Goal: Task Accomplishment & Management: Manage account settings

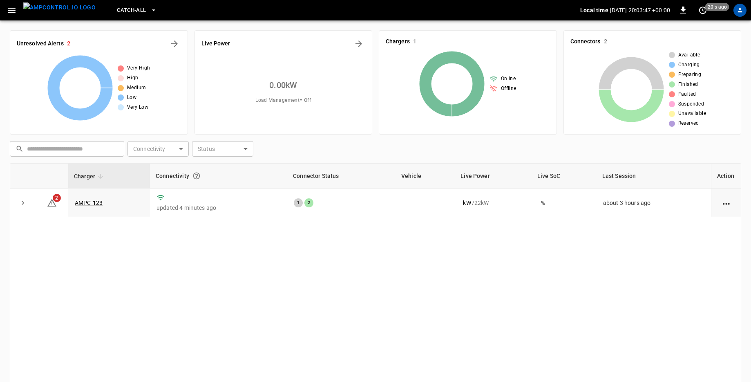
click at [98, 263] on div "Charger Connectivity Connector Status Vehicle Live Power Live SoC Last Session …" at bounding box center [375, 296] width 731 height 267
drag, startPoint x: 728, startPoint y: 156, endPoint x: -189, endPoint y: 225, distance: 919.7
click at [0, 225] on html "Catch-all Local time [DATE] 20:03:53 +00:00 0 just now Unresolved Alerts 2 Very…" at bounding box center [375, 231] width 751 height 462
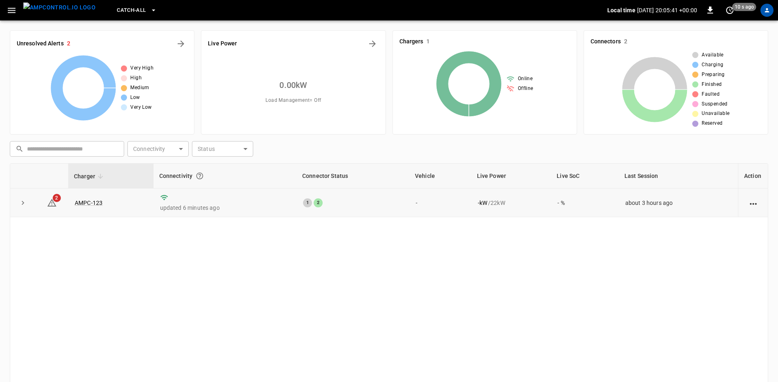
click at [58, 203] on td "2" at bounding box center [52, 202] width 33 height 29
click at [52, 201] on icon at bounding box center [52, 203] width 10 height 10
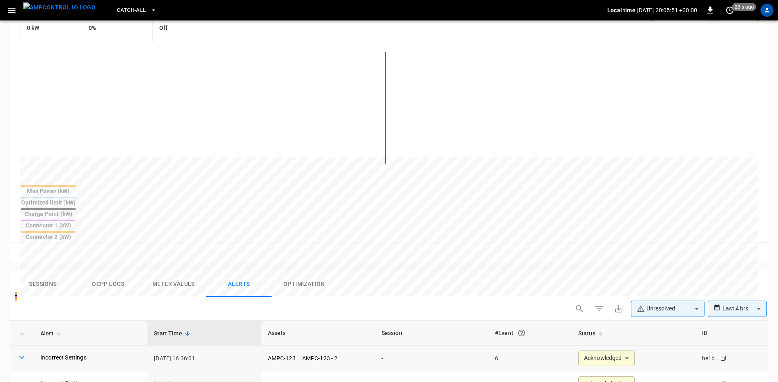
scroll to position [310, 0]
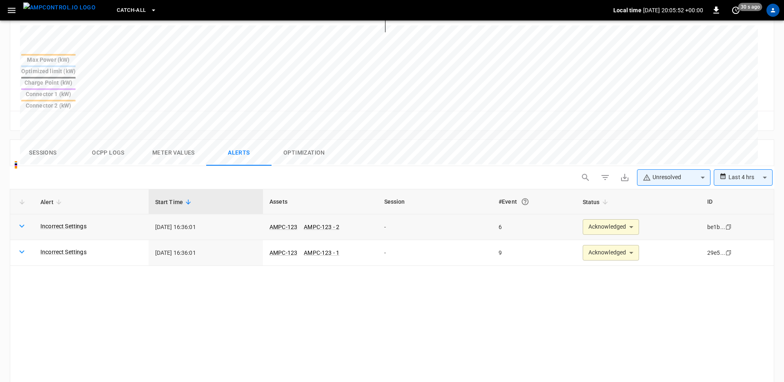
click at [603, 187] on body "**********" at bounding box center [392, 100] width 784 height 820
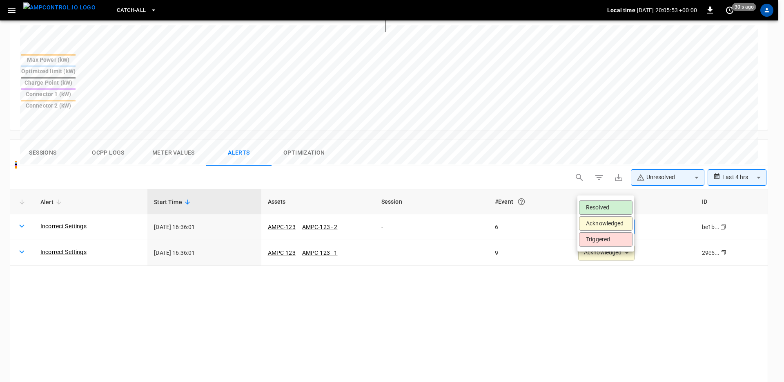
click at [485, 257] on div at bounding box center [392, 191] width 784 height 382
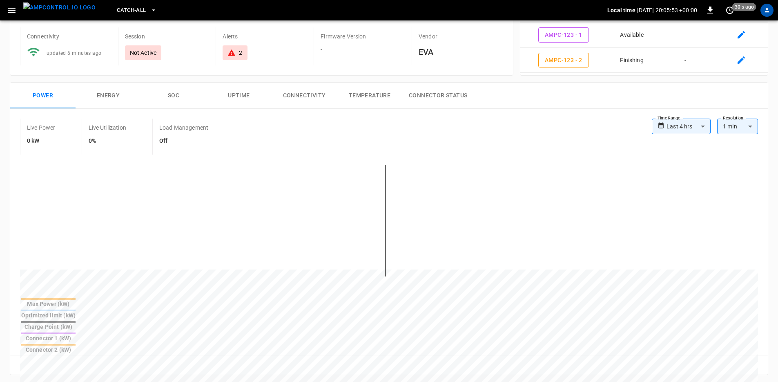
scroll to position [0, 0]
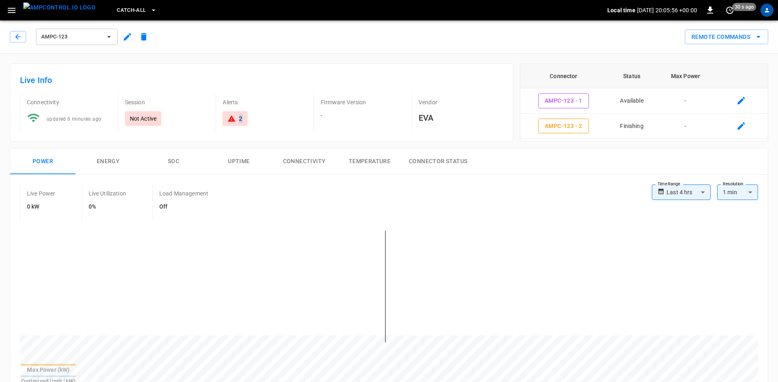
drag, startPoint x: 233, startPoint y: 114, endPoint x: 228, endPoint y: 121, distance: 8.8
click at [228, 121] on div "2" at bounding box center [265, 118] width 85 height 15
click at [279, 140] on div "Live Info Connectivity updated 6 minutes ago Session Not Active Alerts 2 Firmwa…" at bounding box center [262, 102] width 504 height 78
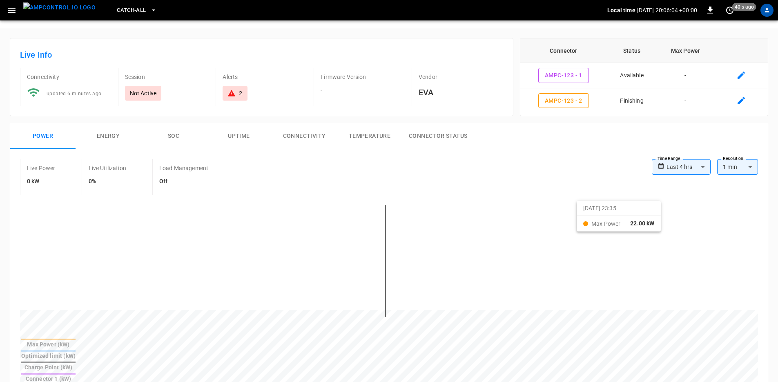
scroll to position [361, 0]
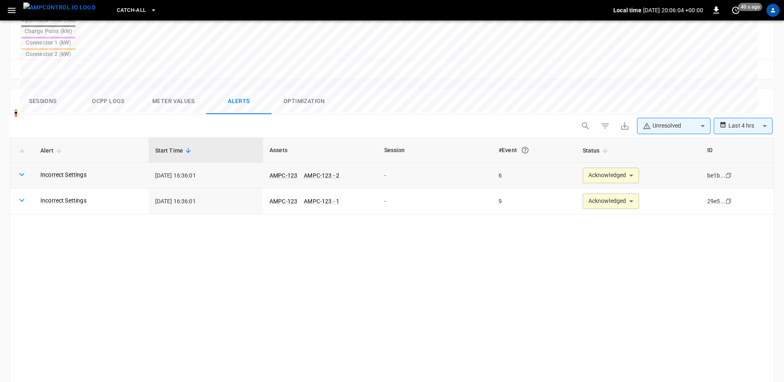
click at [615, 142] on body "**********" at bounding box center [392, 49] width 784 height 820
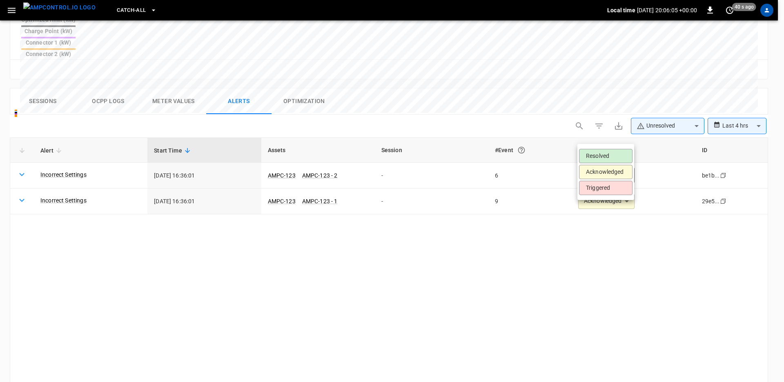
click at [612, 159] on li "Resolved" at bounding box center [606, 156] width 54 height 14
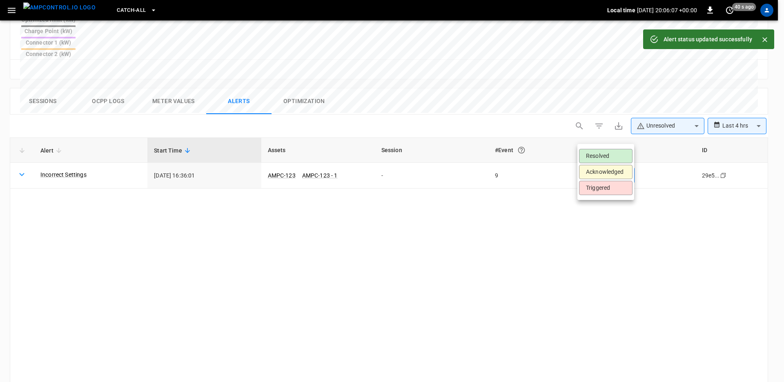
click at [596, 140] on body "**********" at bounding box center [392, 49] width 784 height 820
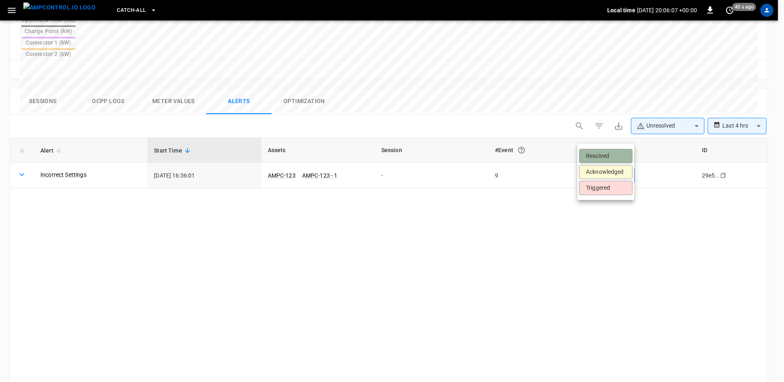
click at [597, 155] on li "Resolved" at bounding box center [606, 156] width 54 height 14
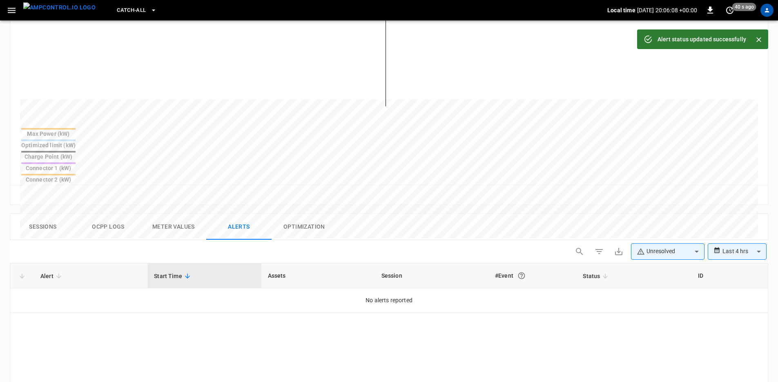
scroll to position [0, 0]
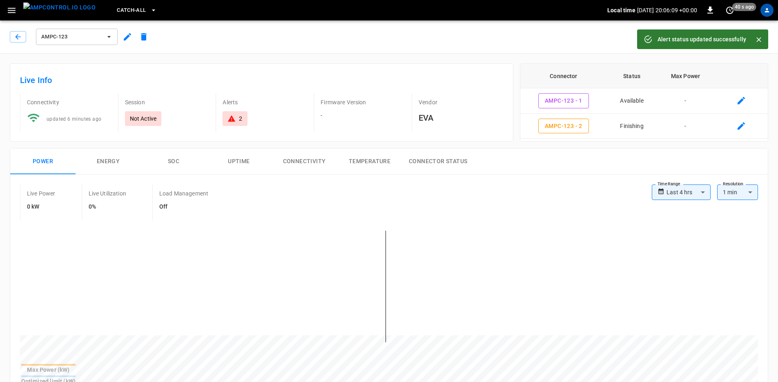
drag, startPoint x: 268, startPoint y: 105, endPoint x: 239, endPoint y: 79, distance: 39.0
click at [268, 105] on p "Alerts" at bounding box center [265, 102] width 85 height 8
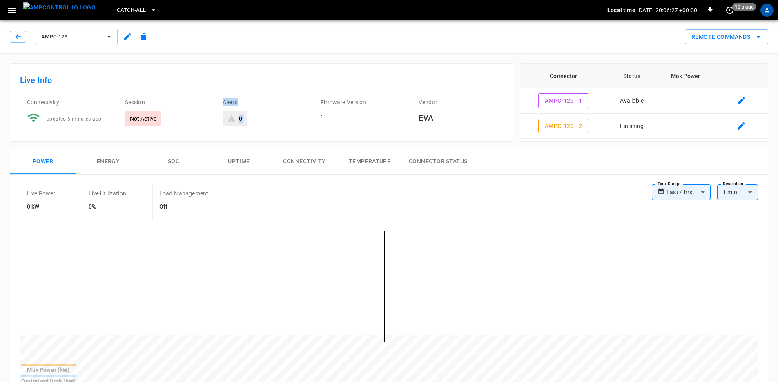
drag, startPoint x: 225, startPoint y: 99, endPoint x: 265, endPoint y: 119, distance: 44.2
click at [265, 119] on div "Alerts 0" at bounding box center [262, 112] width 92 height 38
drag, startPoint x: 266, startPoint y: 123, endPoint x: 206, endPoint y: 118, distance: 59.9
click at [266, 123] on div "0" at bounding box center [265, 118] width 85 height 15
click at [150, 13] on icon "button" at bounding box center [154, 10] width 8 height 8
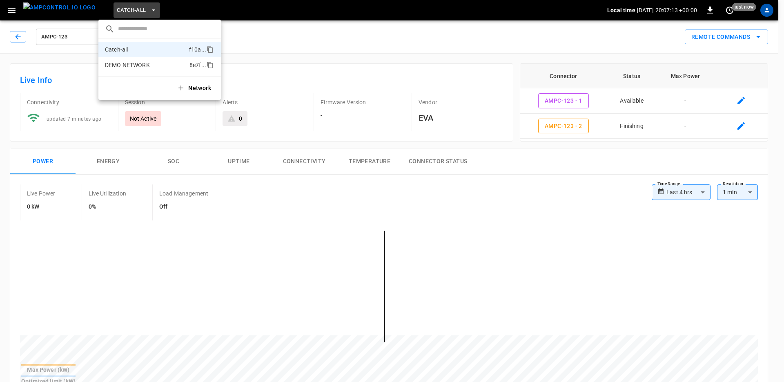
click at [127, 70] on li "DEMO NETWORK 8e7f ..." at bounding box center [159, 65] width 123 height 16
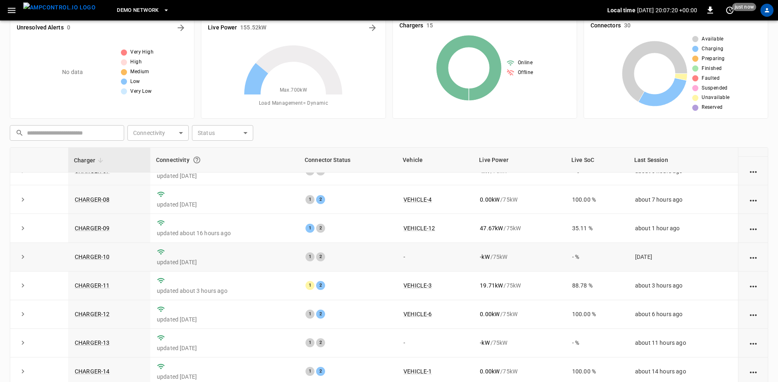
scroll to position [80, 0]
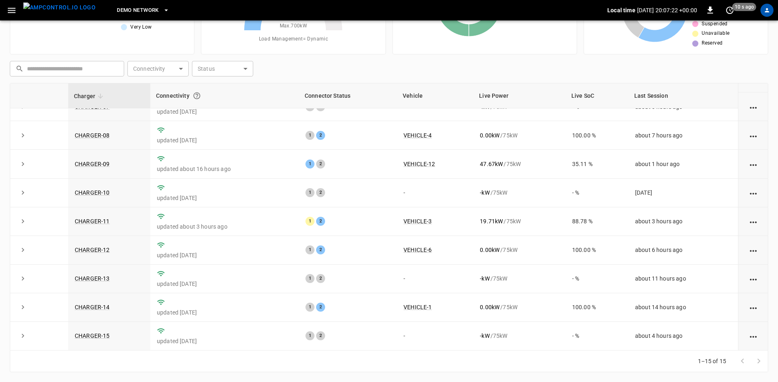
click at [760, 359] on div at bounding box center [750, 361] width 33 height 16
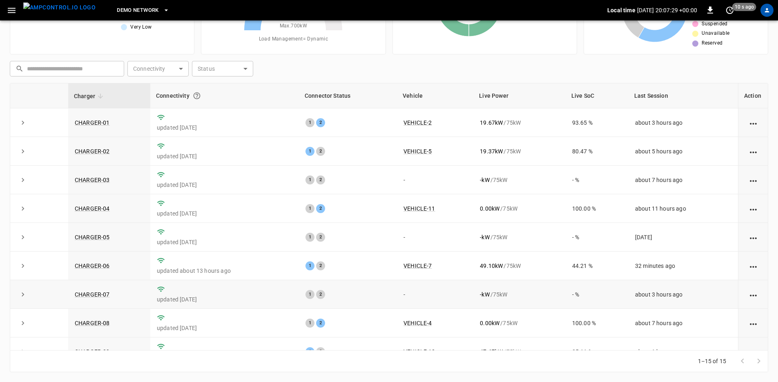
scroll to position [0, 0]
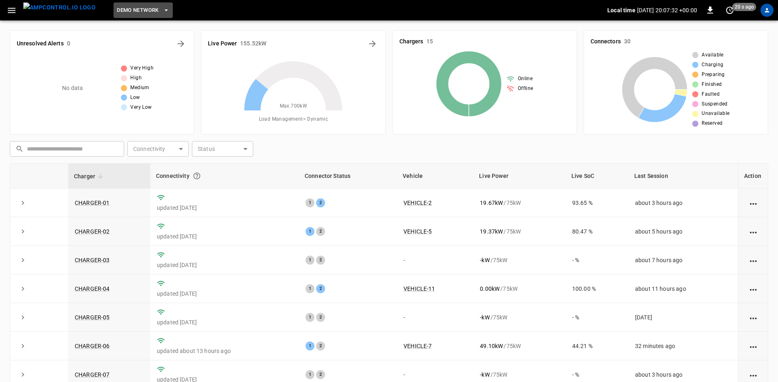
click at [123, 14] on span "DEMO NETWORK" at bounding box center [138, 10] width 42 height 9
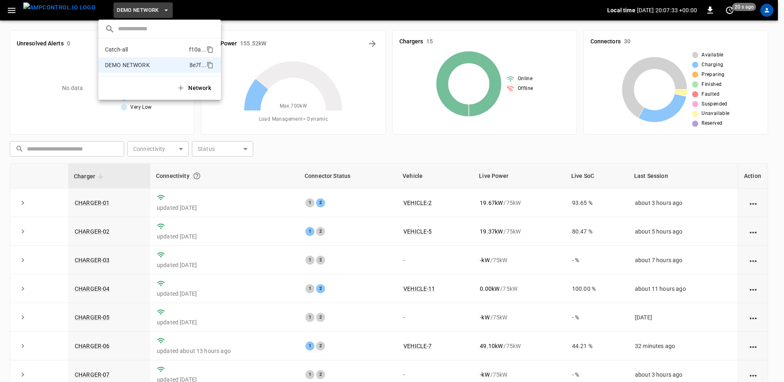
click at [122, 51] on p "Catch-all" at bounding box center [145, 49] width 81 height 8
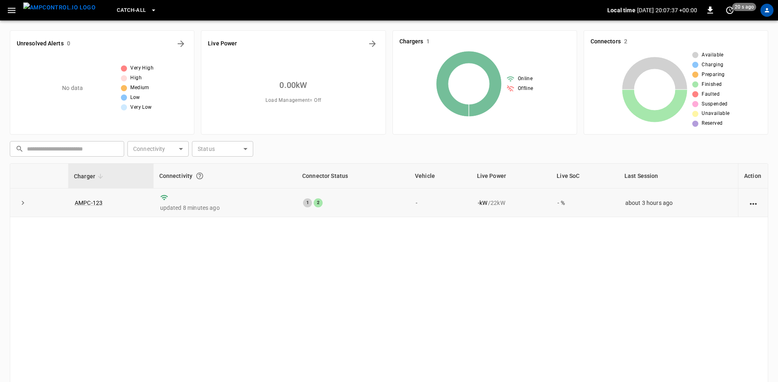
click at [105, 205] on td "AMPC-123" at bounding box center [110, 202] width 85 height 29
click at [93, 204] on link "AMPC-123" at bounding box center [88, 203] width 31 height 10
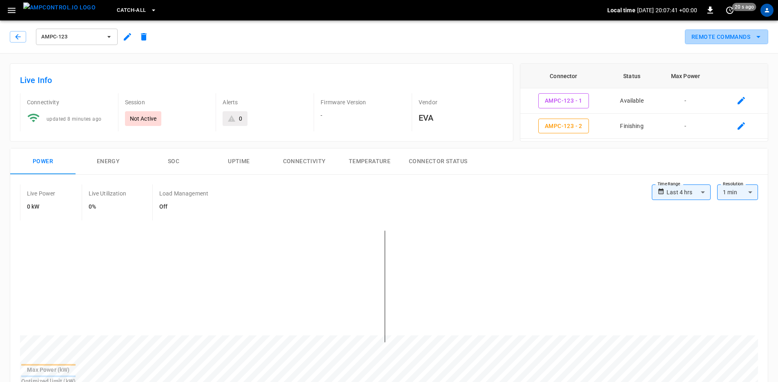
click at [708, 36] on button "Remote Commands" at bounding box center [726, 36] width 83 height 15
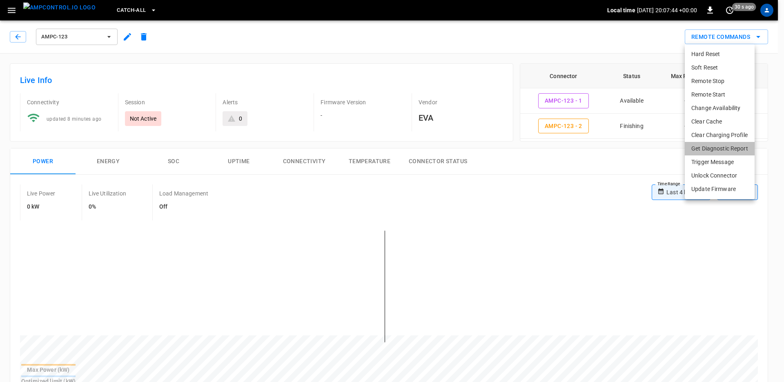
click at [732, 149] on li "Get Diagnostic Report" at bounding box center [720, 148] width 70 height 13
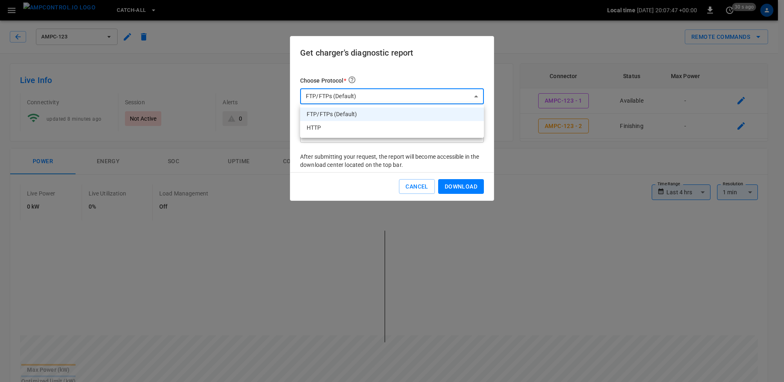
click at [389, 98] on div at bounding box center [392, 191] width 784 height 382
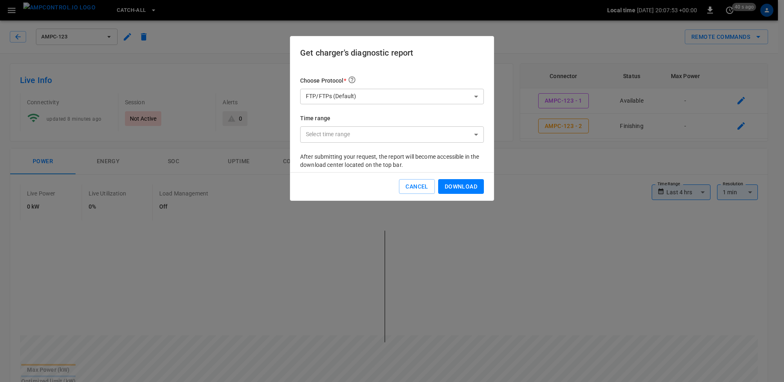
drag, startPoint x: 403, startPoint y: 184, endPoint x: 330, endPoint y: 167, distance: 75.0
click at [330, 167] on div "Get charger's diagnostic report Choose Protocol * FTP/FTPs (Default) *** ​ Time…" at bounding box center [392, 118] width 204 height 165
click at [402, 187] on button "Cancel" at bounding box center [417, 186] width 36 height 15
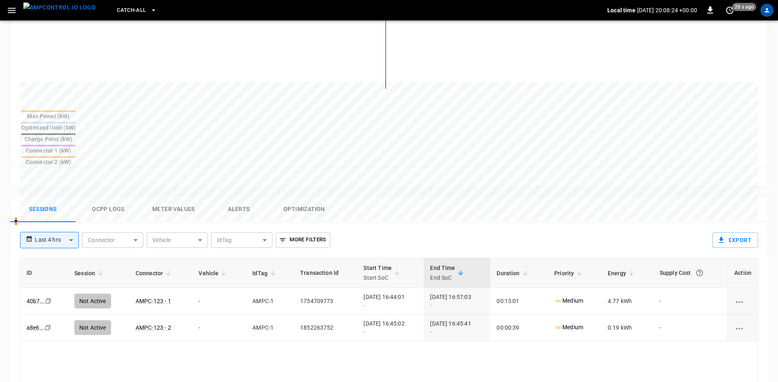
scroll to position [337, 0]
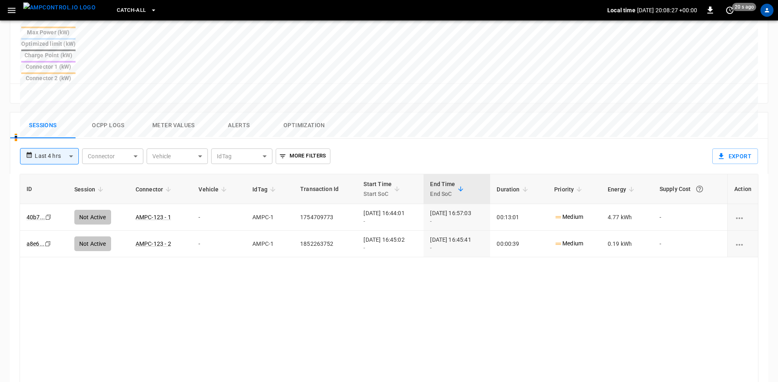
click at [108, 112] on button "Ocpp logs" at bounding box center [108, 125] width 65 height 26
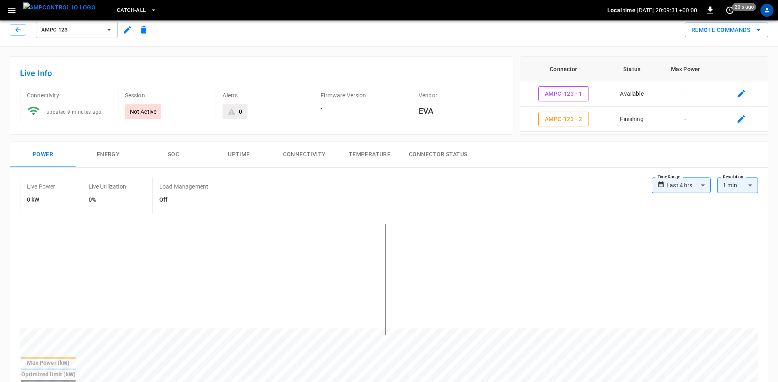
scroll to position [0, 0]
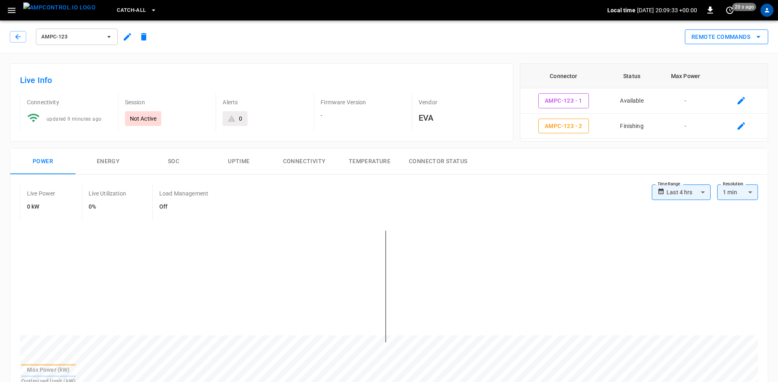
click at [760, 37] on icon "remote commands options" at bounding box center [759, 37] width 10 height 10
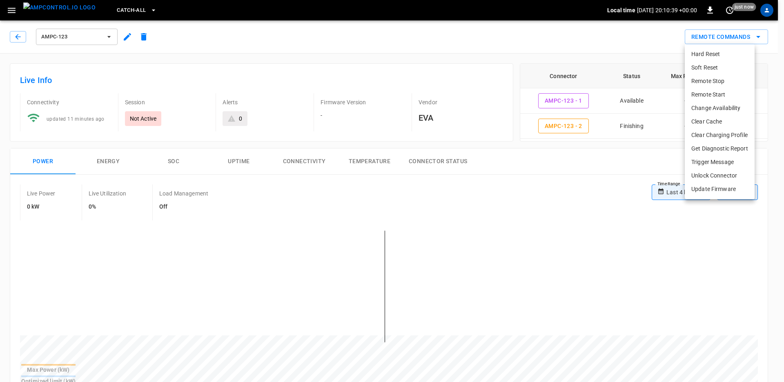
click at [132, 10] on div at bounding box center [392, 191] width 784 height 382
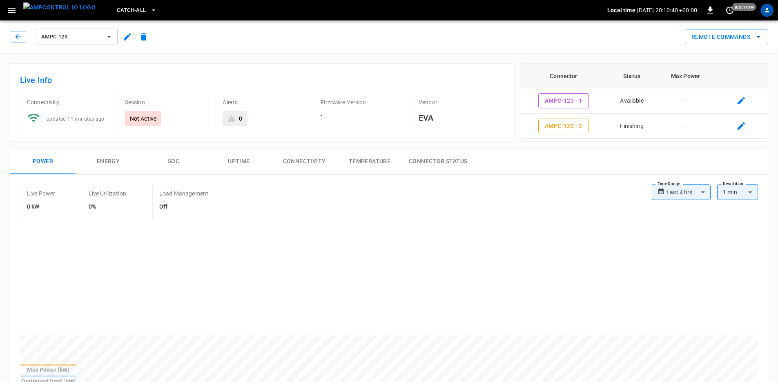
click at [150, 11] on icon "button" at bounding box center [154, 10] width 8 height 8
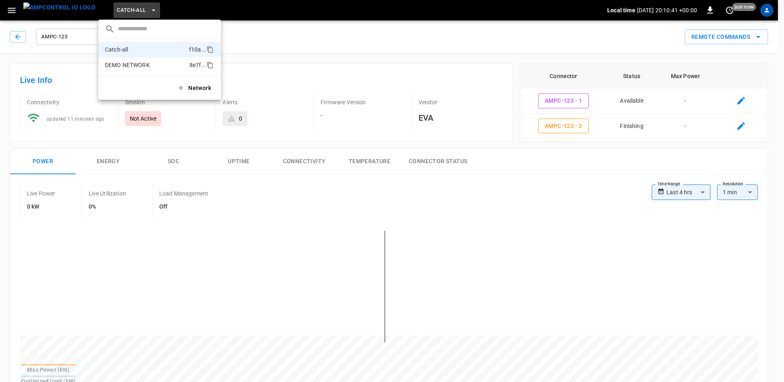
click at [120, 60] on li "DEMO NETWORK 8e7f ..." at bounding box center [159, 65] width 123 height 16
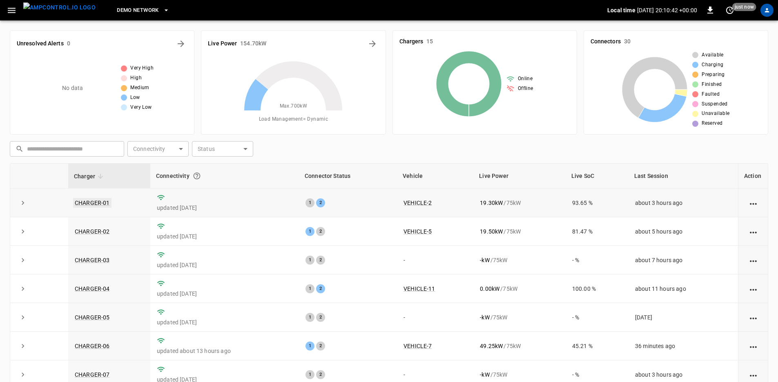
click at [93, 205] on link "CHARGER-01" at bounding box center [92, 203] width 38 height 10
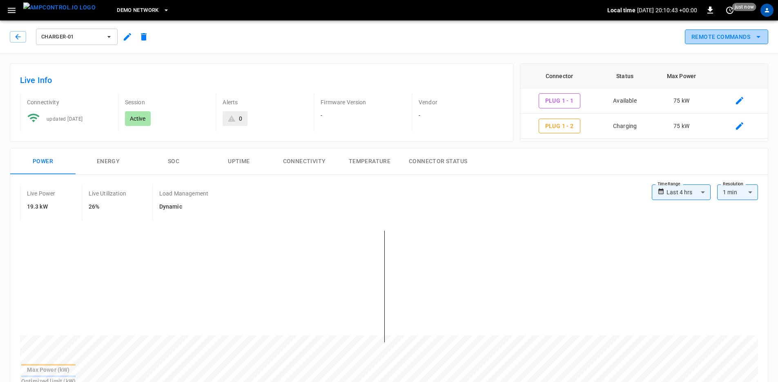
click at [759, 36] on icon "remote commands options" at bounding box center [759, 37] width 4 height 2
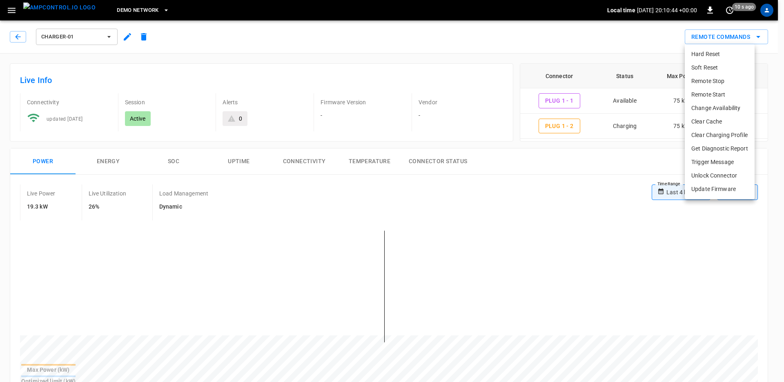
click at [716, 150] on li "Get Diagnostic Report" at bounding box center [720, 148] width 70 height 13
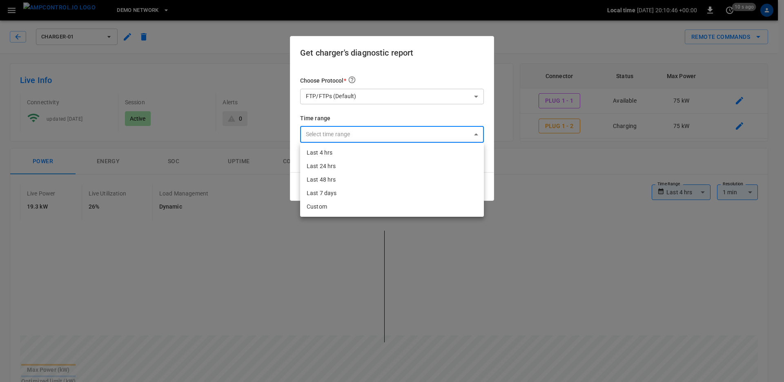
click at [397, 101] on div at bounding box center [392, 191] width 784 height 382
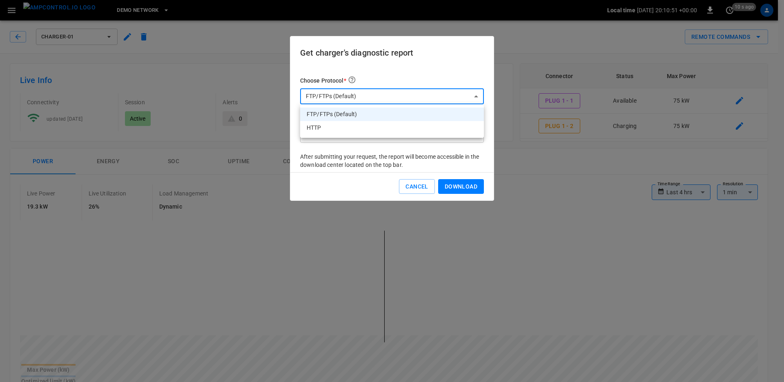
click at [401, 81] on div at bounding box center [392, 191] width 784 height 382
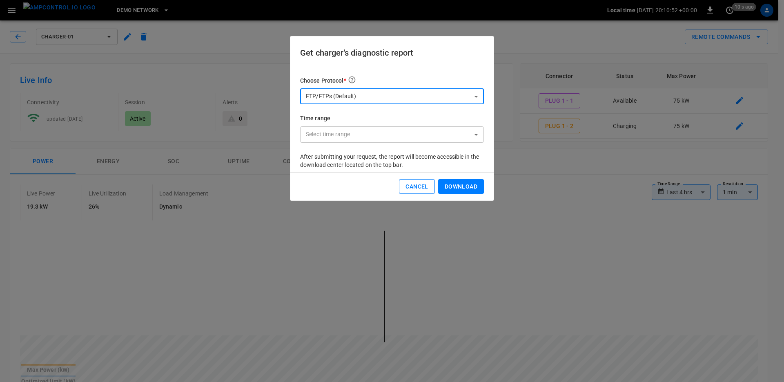
click at [420, 187] on button "Cancel" at bounding box center [417, 186] width 36 height 15
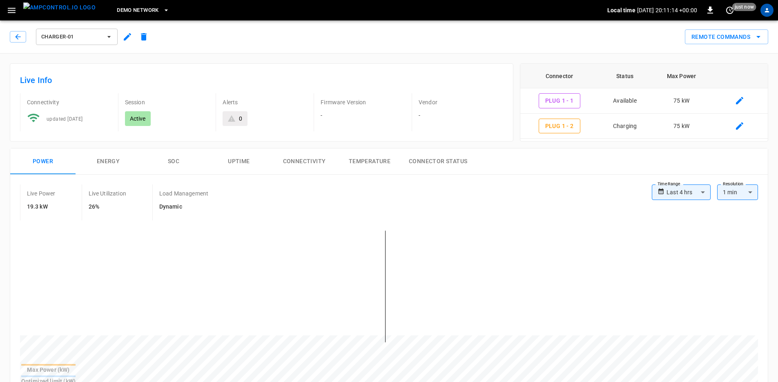
click at [14, 37] on icon "button" at bounding box center [18, 37] width 8 height 8
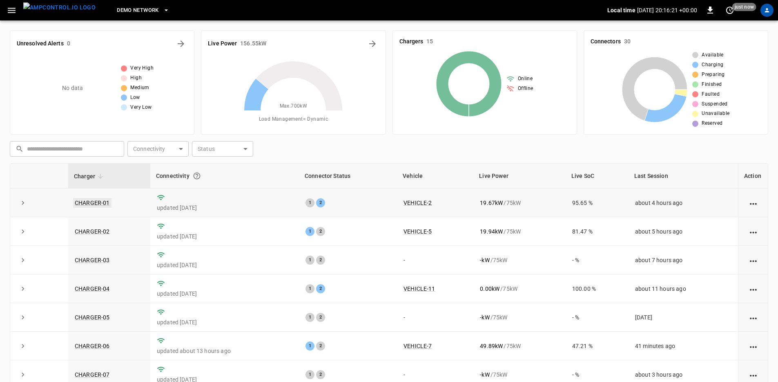
click at [91, 205] on link "CHARGER-01" at bounding box center [92, 203] width 38 height 10
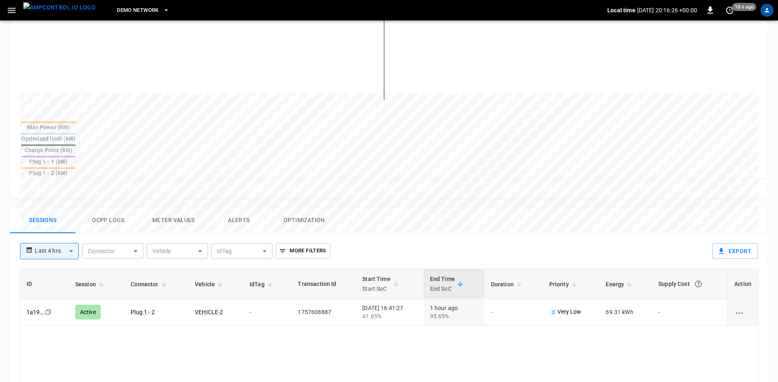
scroll to position [295, 0]
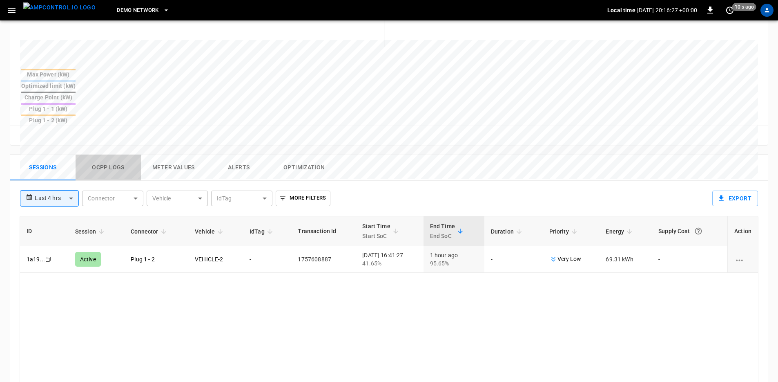
click at [120, 154] on button "Ocpp logs" at bounding box center [108, 167] width 65 height 26
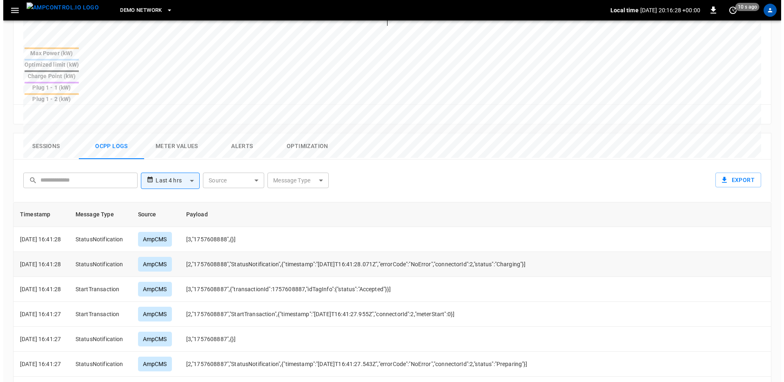
scroll to position [321, 0]
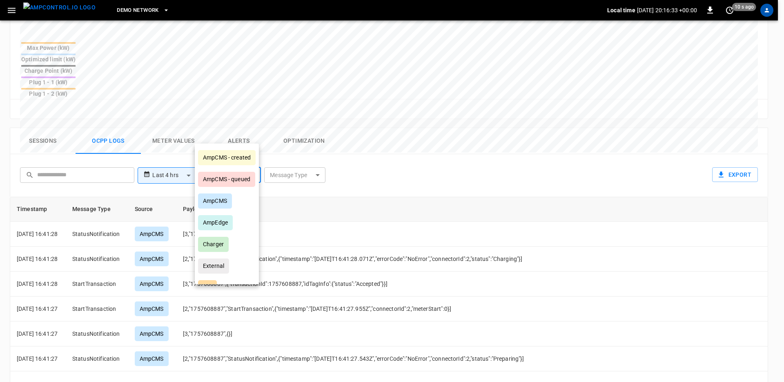
click at [231, 134] on body "**********" at bounding box center [392, 87] width 784 height 817
click at [293, 140] on div at bounding box center [392, 191] width 784 height 382
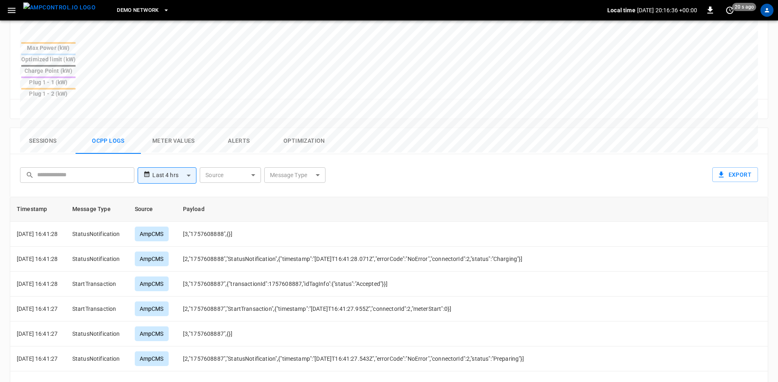
click at [293, 137] on body "**********" at bounding box center [389, 87] width 778 height 817
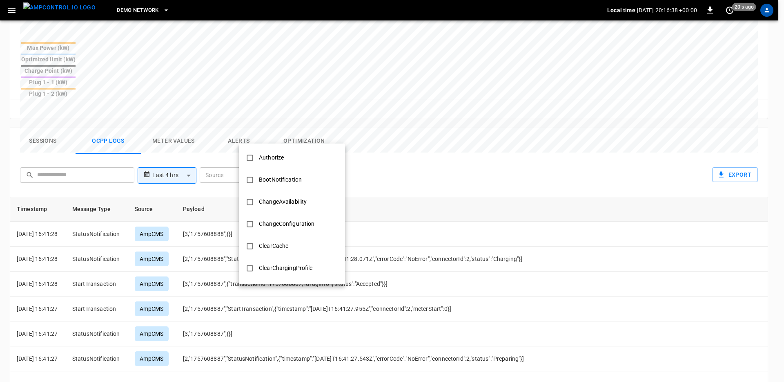
click at [412, 165] on div at bounding box center [392, 191] width 784 height 382
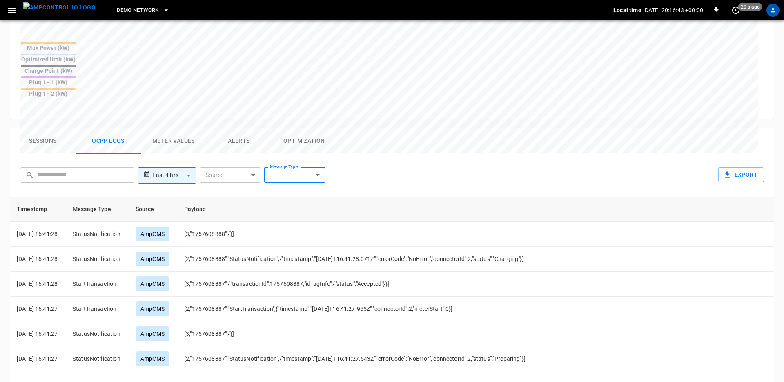
click at [175, 137] on body "**********" at bounding box center [392, 87] width 784 height 817
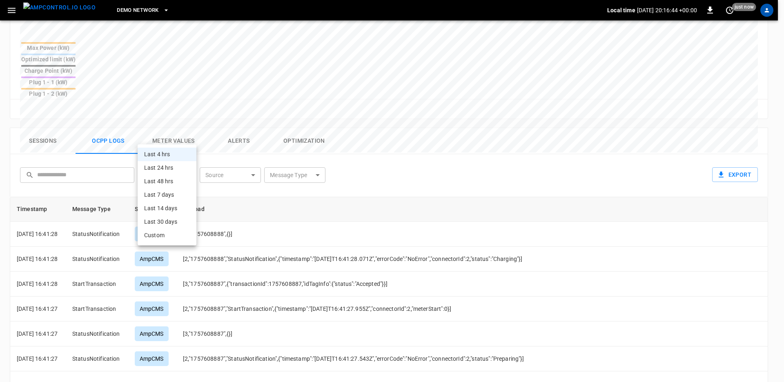
drag, startPoint x: 517, startPoint y: 146, endPoint x: 471, endPoint y: 156, distance: 46.8
click at [517, 146] on div at bounding box center [392, 191] width 784 height 382
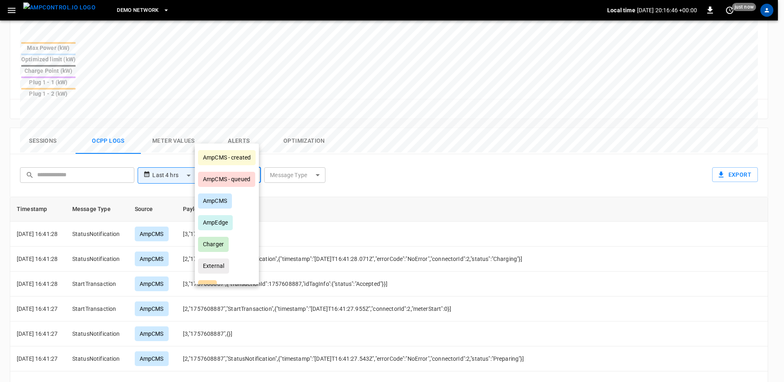
click at [225, 136] on body "**********" at bounding box center [392, 87] width 784 height 817
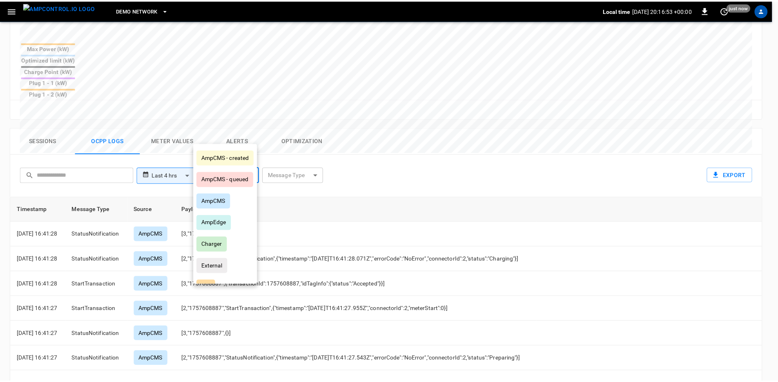
scroll to position [39, 0]
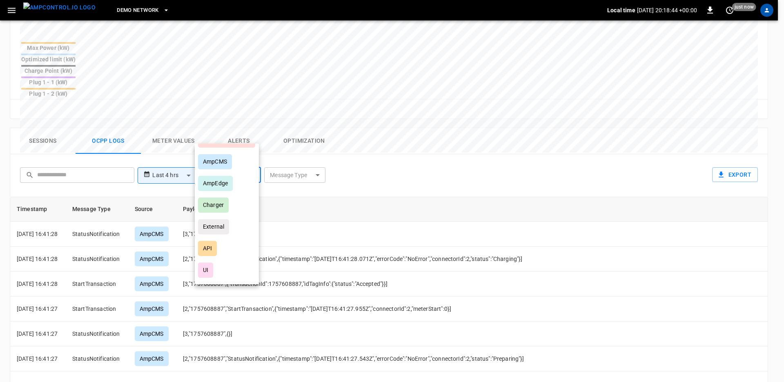
click at [307, 153] on div at bounding box center [392, 191] width 784 height 382
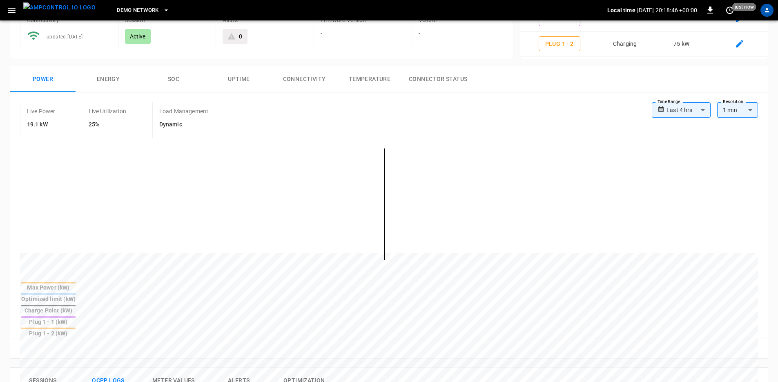
scroll to position [77, 0]
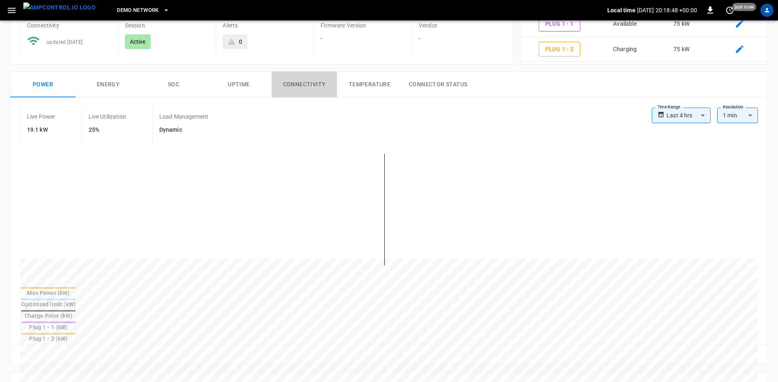
click at [325, 84] on button "Connectivity" at bounding box center [304, 84] width 65 height 26
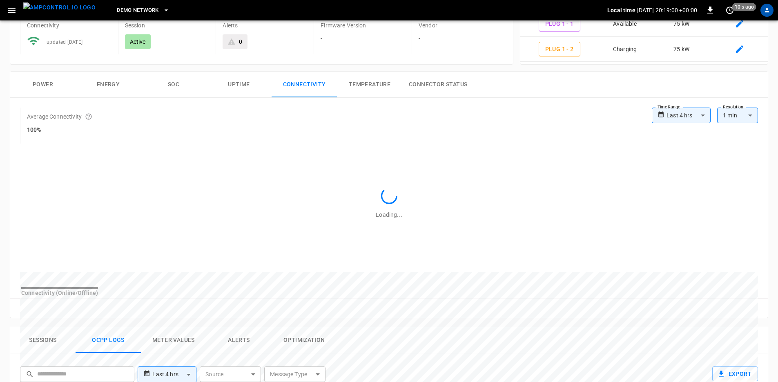
click at [141, 12] on span "DEMO NETWORK" at bounding box center [138, 10] width 42 height 9
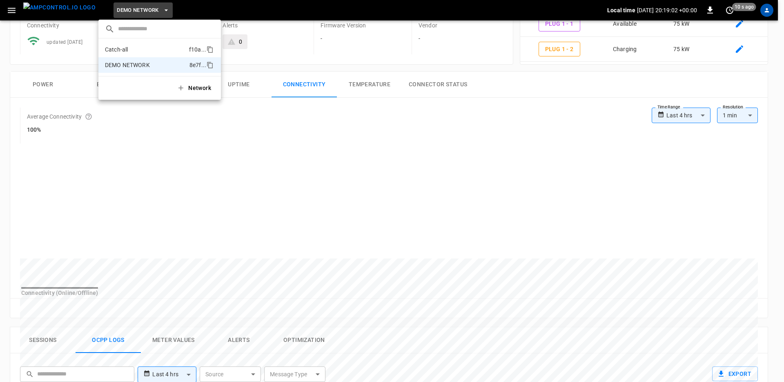
click at [128, 51] on p "Catch-all" at bounding box center [145, 49] width 81 height 8
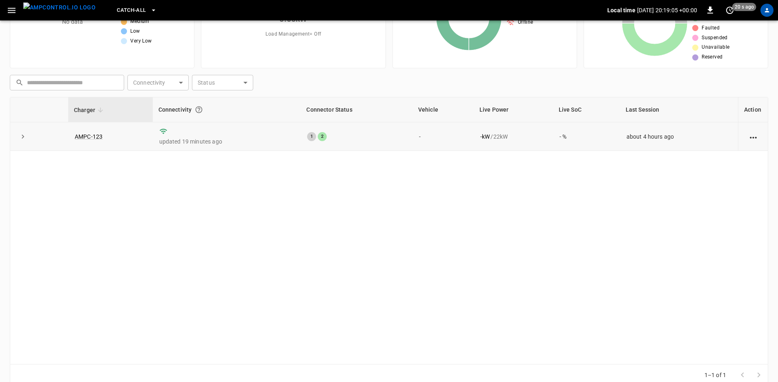
scroll to position [54, 0]
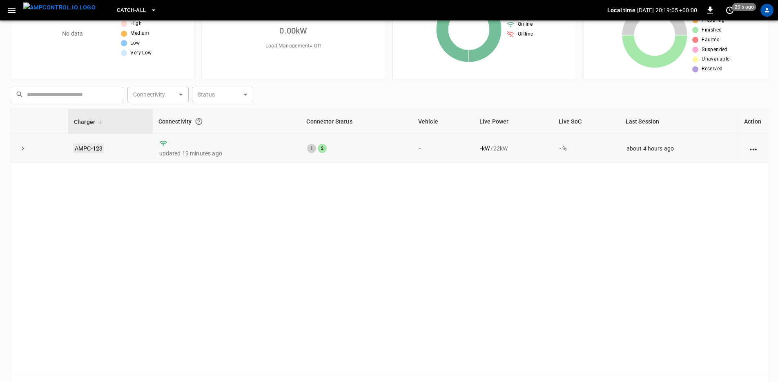
click at [92, 149] on link "AMPC-123" at bounding box center [88, 148] width 31 height 10
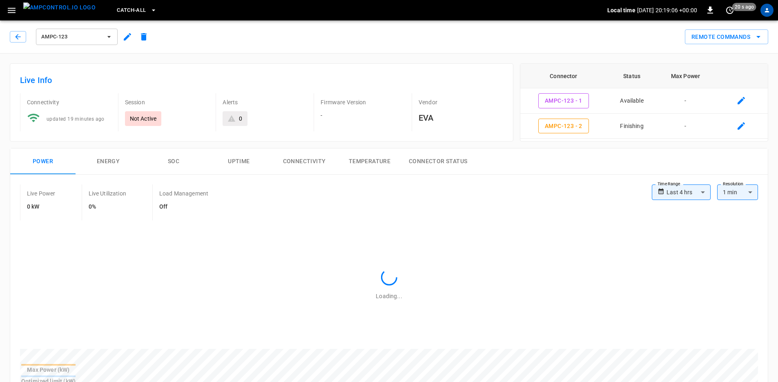
click at [306, 154] on button "Connectivity" at bounding box center [304, 161] width 65 height 26
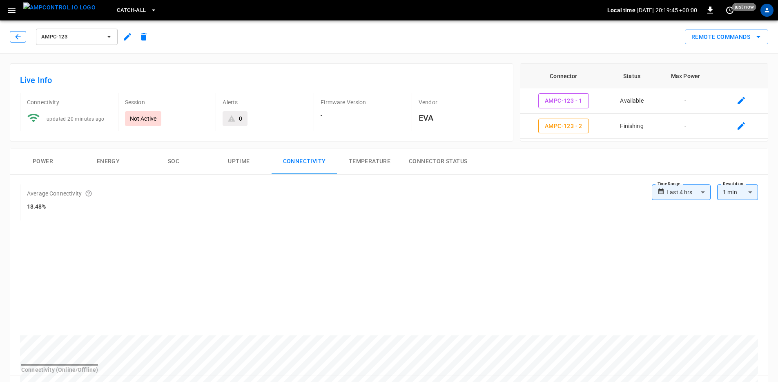
click at [19, 36] on icon "button" at bounding box center [18, 37] width 8 height 8
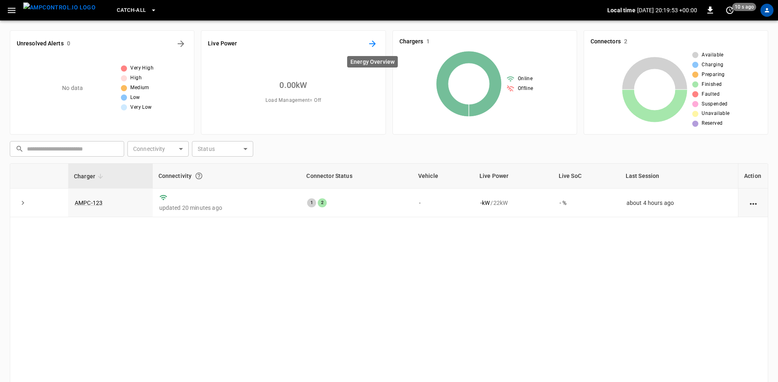
click at [376, 44] on icon "Energy Overview" at bounding box center [373, 44] width 10 height 10
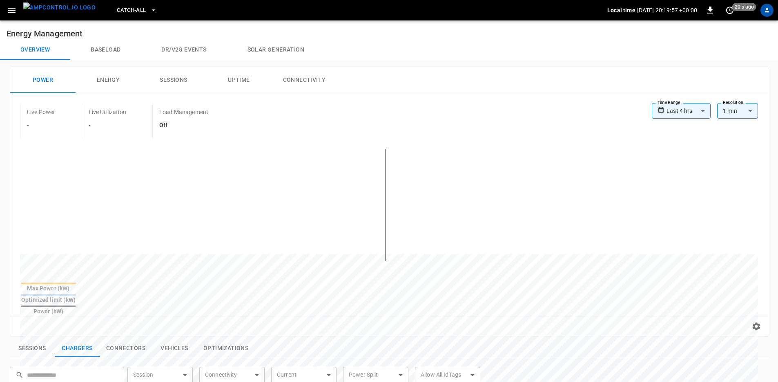
click at [301, 82] on button "Connectivity" at bounding box center [304, 80] width 65 height 26
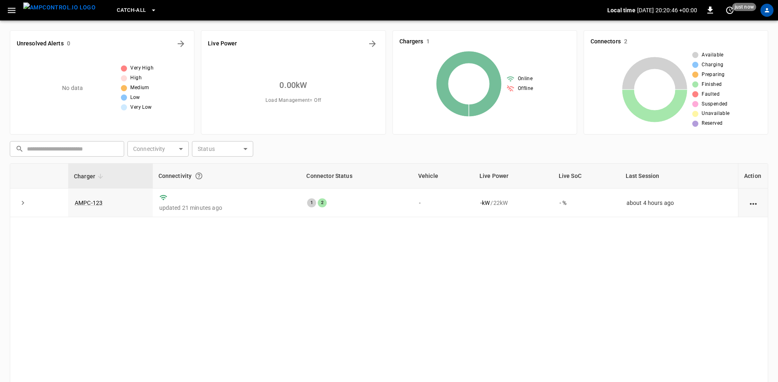
click at [9, 12] on icon "button" at bounding box center [12, 10] width 8 height 5
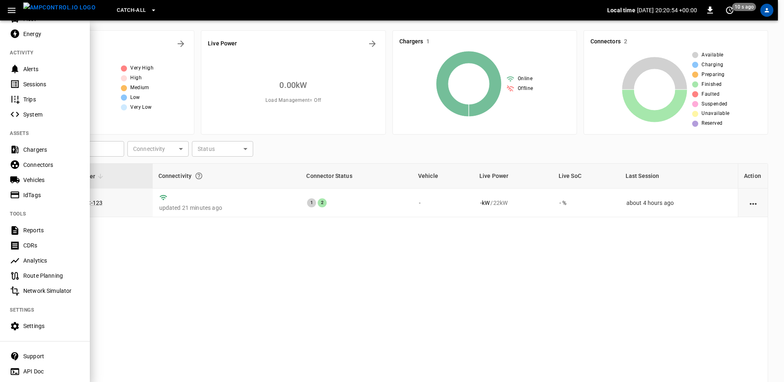
scroll to position [107, 0]
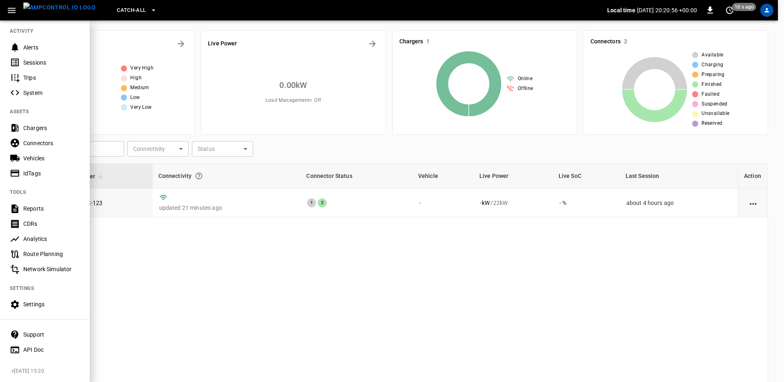
click at [34, 234] on div "Analytics" at bounding box center [51, 238] width 57 height 8
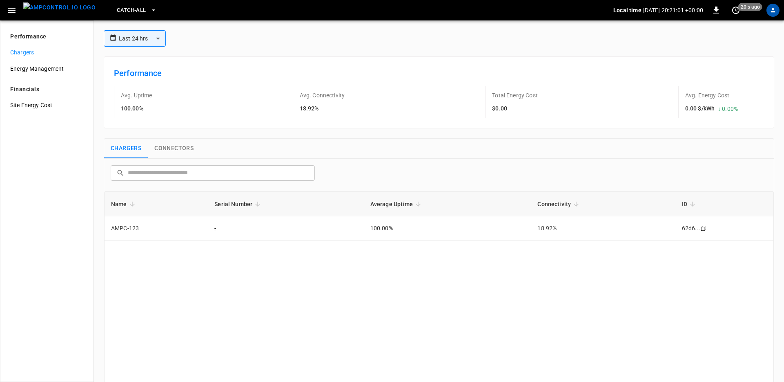
click at [121, 70] on h6 "Performance" at bounding box center [439, 73] width 650 height 13
click at [114, 104] on div "Avg. Uptime 100.00%" at bounding box center [146, 102] width 65 height 32
click at [136, 37] on body "**********" at bounding box center [392, 191] width 784 height 382
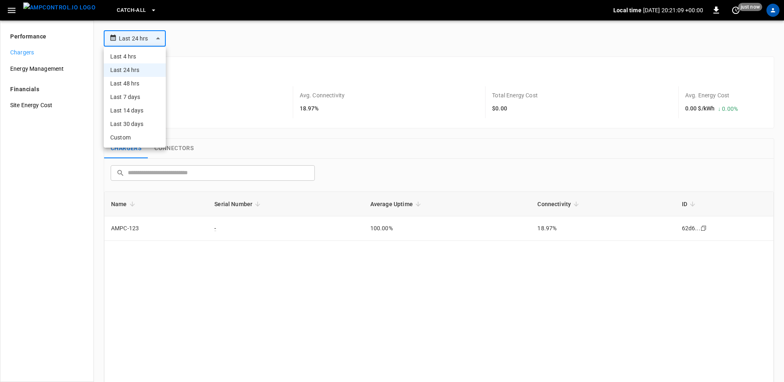
click at [129, 125] on li "Last 30 days" at bounding box center [135, 123] width 62 height 13
type input "**********"
click at [398, 203] on span "Average Uptime" at bounding box center [397, 204] width 53 height 10
click at [555, 204] on span "Connectivity" at bounding box center [560, 204] width 44 height 10
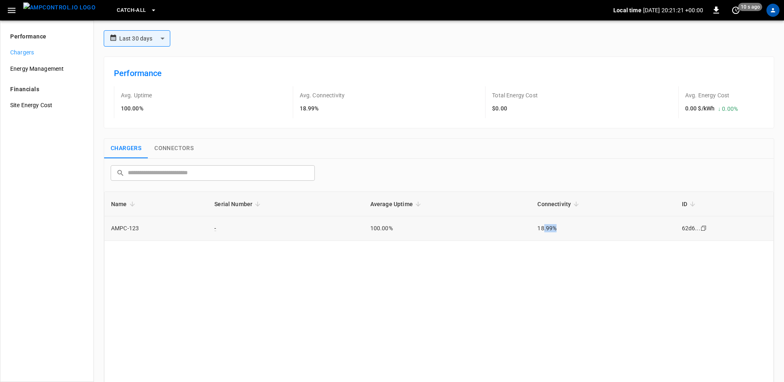
drag, startPoint x: 569, startPoint y: 229, endPoint x: 540, endPoint y: 228, distance: 29.4
click at [540, 228] on td "18.99%" at bounding box center [603, 228] width 144 height 25
click at [539, 225] on td "18.99%" at bounding box center [603, 228] width 144 height 25
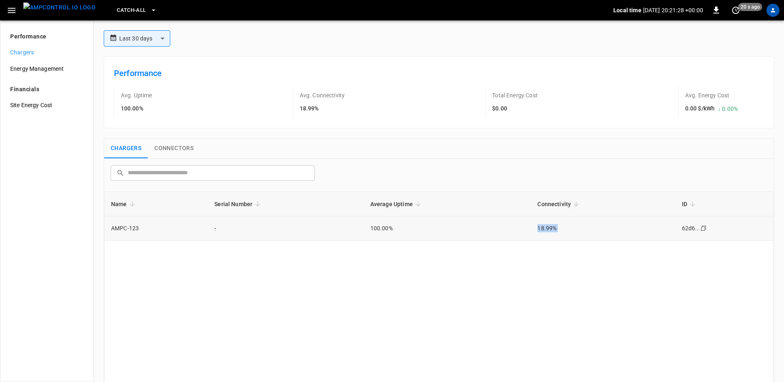
click at [539, 225] on td "18.99%" at bounding box center [603, 228] width 144 height 25
click at [539, 226] on td "18.99%" at bounding box center [603, 228] width 144 height 25
click at [14, 13] on icon "button" at bounding box center [12, 10] width 10 height 10
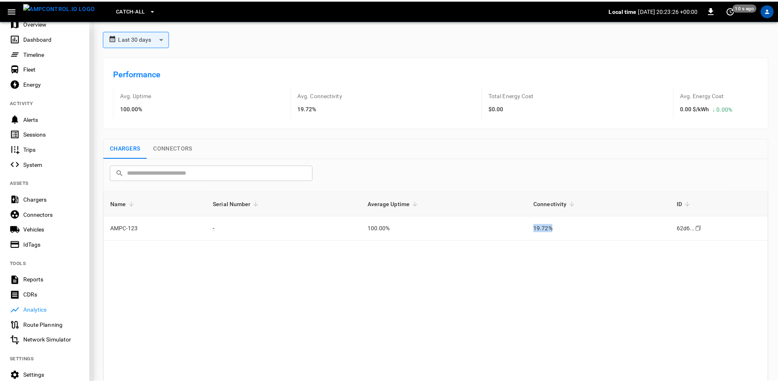
scroll to position [107, 0]
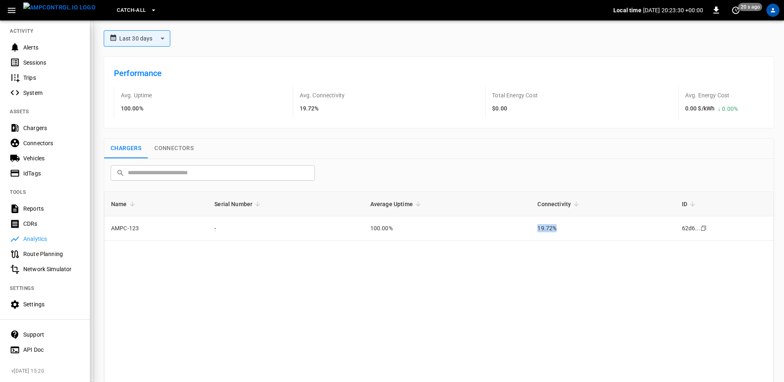
click at [31, 301] on div "Settings" at bounding box center [51, 304] width 57 height 8
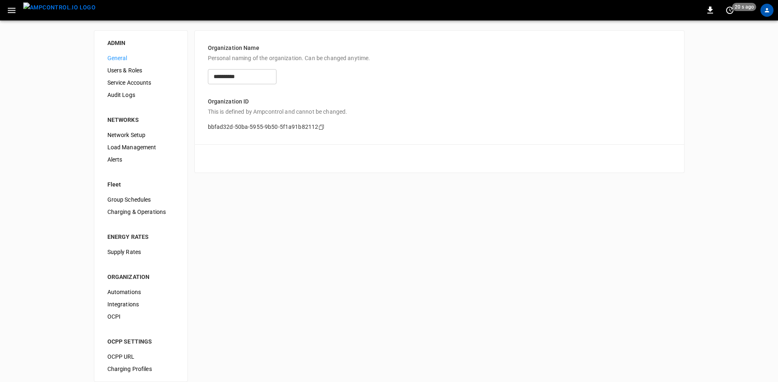
scroll to position [5, 0]
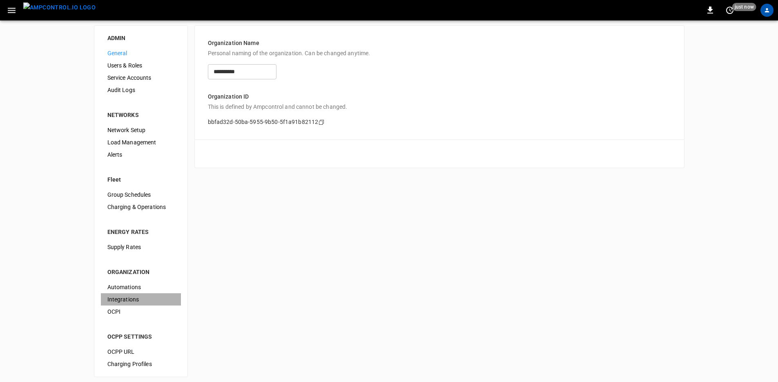
click at [116, 294] on div "Integrations" at bounding box center [141, 299] width 80 height 12
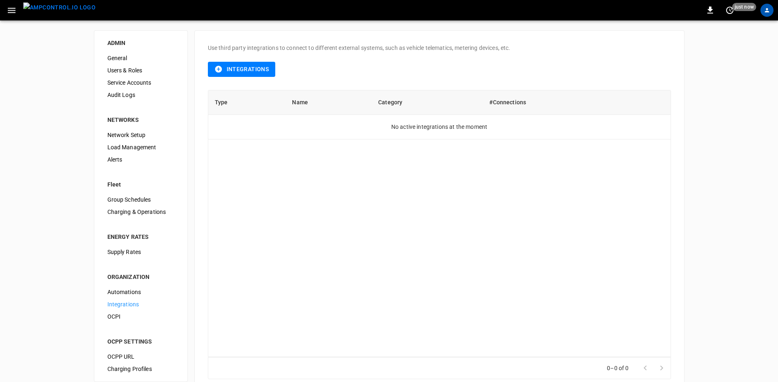
click at [126, 312] on span "OCPI" at bounding box center [140, 316] width 67 height 9
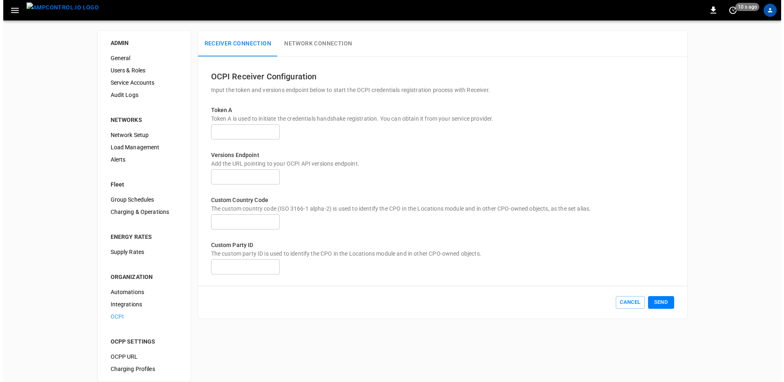
scroll to position [5, 0]
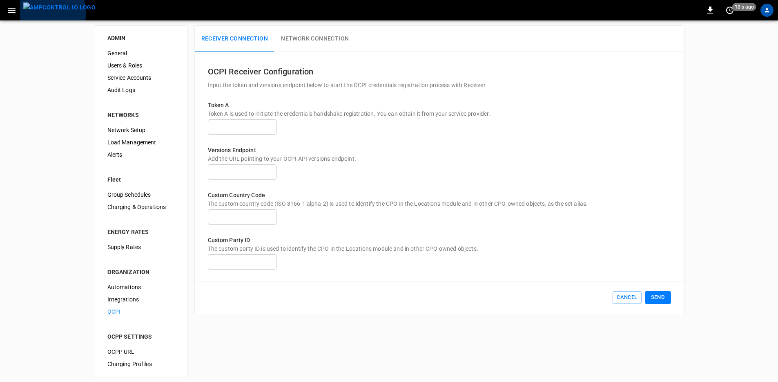
click at [22, 13] on button "menu" at bounding box center [59, 10] width 79 height 20
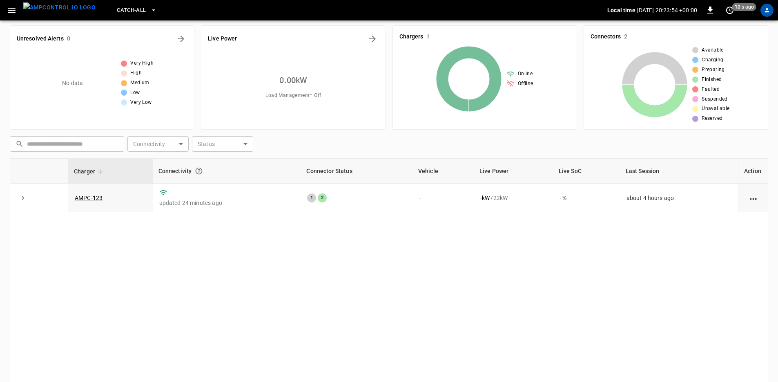
click at [17, 13] on button "button" at bounding box center [11, 10] width 17 height 15
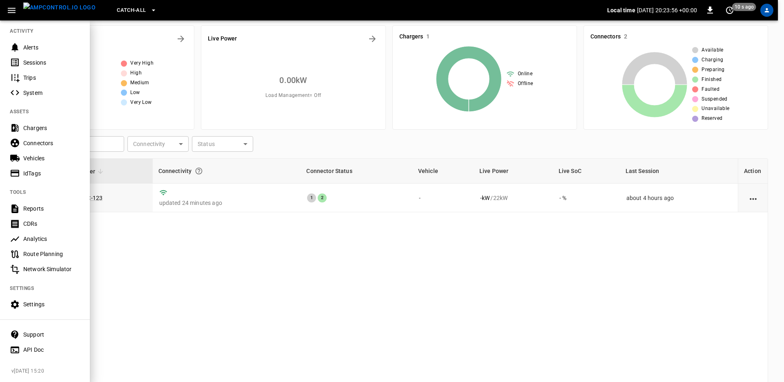
scroll to position [107, 0]
click at [35, 345] on div "API Doc" at bounding box center [51, 349] width 57 height 8
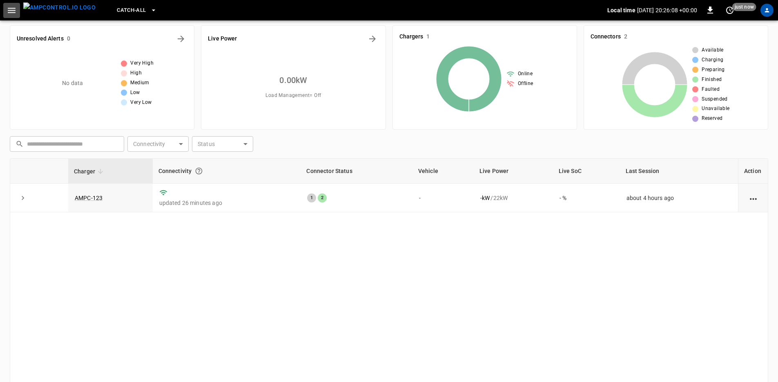
click at [15, 16] on button "button" at bounding box center [11, 10] width 17 height 15
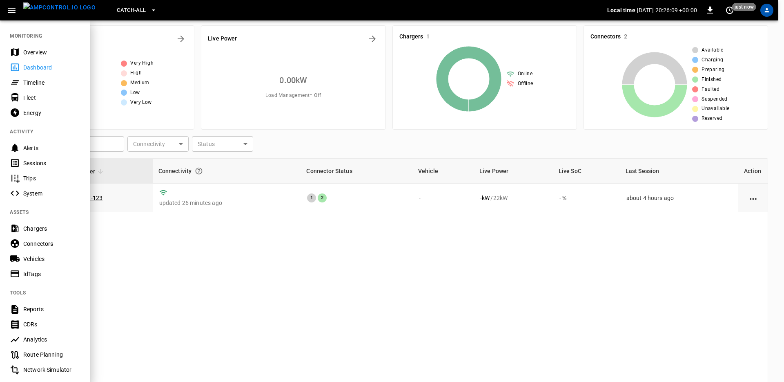
click at [40, 277] on div "IdTags" at bounding box center [51, 274] width 57 height 8
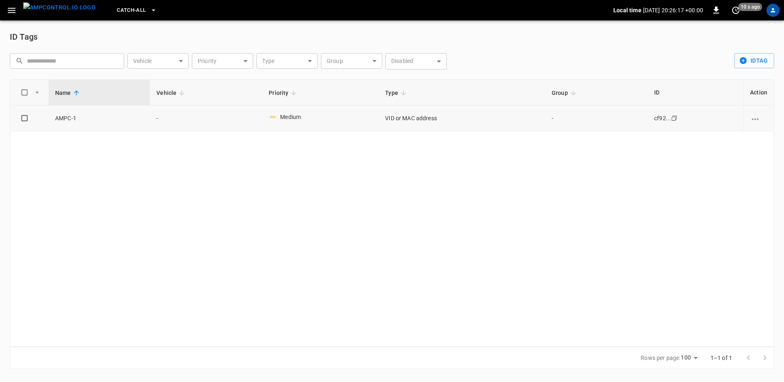
click at [561, 117] on td "-" at bounding box center [596, 118] width 103 height 26
click at [763, 59] on button "idTag" at bounding box center [754, 60] width 40 height 15
click at [674, 187] on div at bounding box center [392, 191] width 784 height 382
click at [9, 12] on icon "button" at bounding box center [12, 10] width 8 height 5
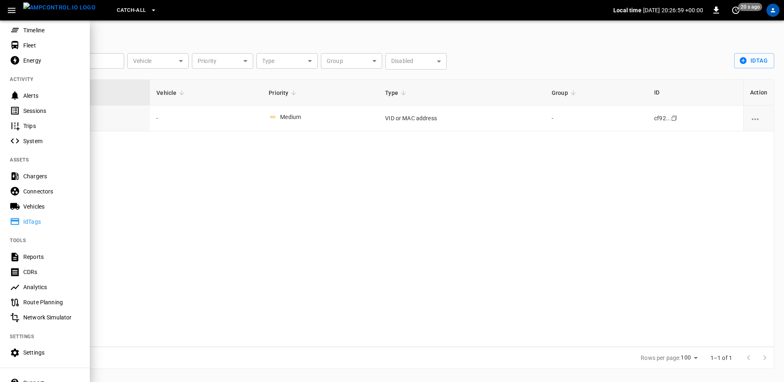
scroll to position [107, 0]
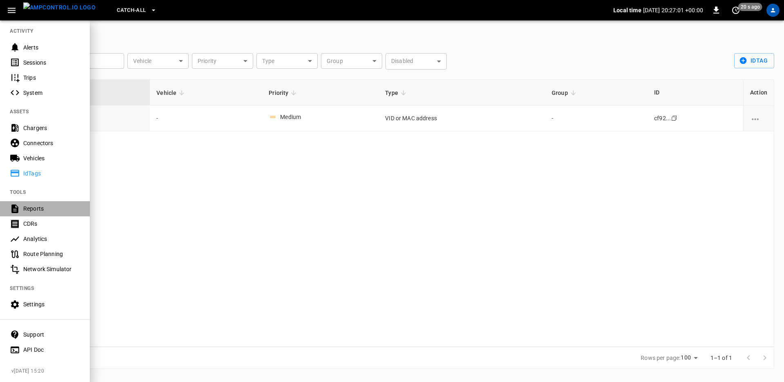
click at [63, 204] on div "Reports" at bounding box center [51, 208] width 57 height 8
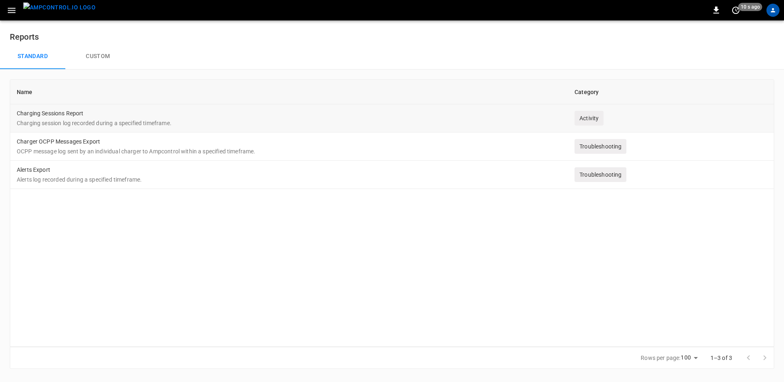
click at [584, 118] on div "Activity" at bounding box center [589, 118] width 29 height 15
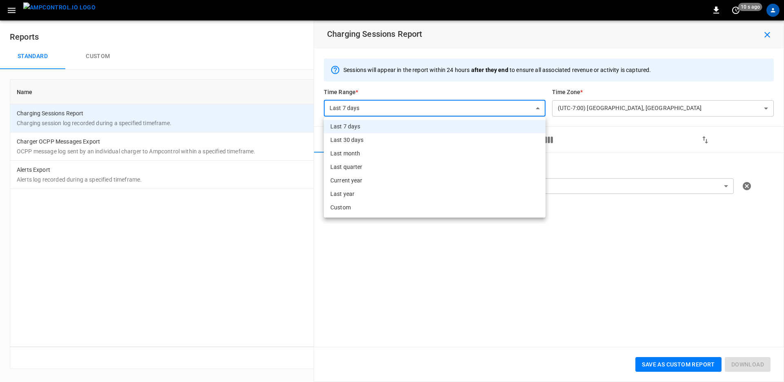
click at [491, 109] on body "**********" at bounding box center [392, 189] width 784 height 378
click at [491, 109] on div at bounding box center [392, 191] width 784 height 382
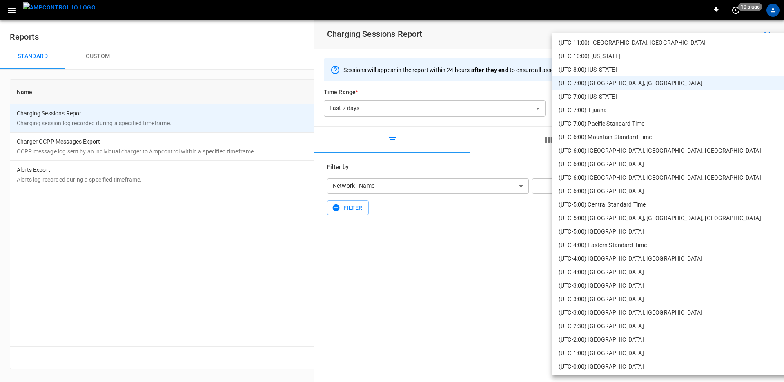
click at [614, 114] on body "**********" at bounding box center [392, 189] width 784 height 378
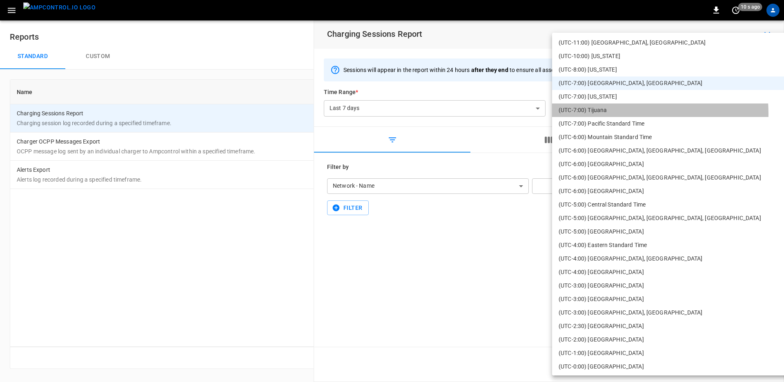
click at [614, 114] on li "(UTC-7:00) Tijuana" at bounding box center [748, 109] width 393 height 13
type input "**********"
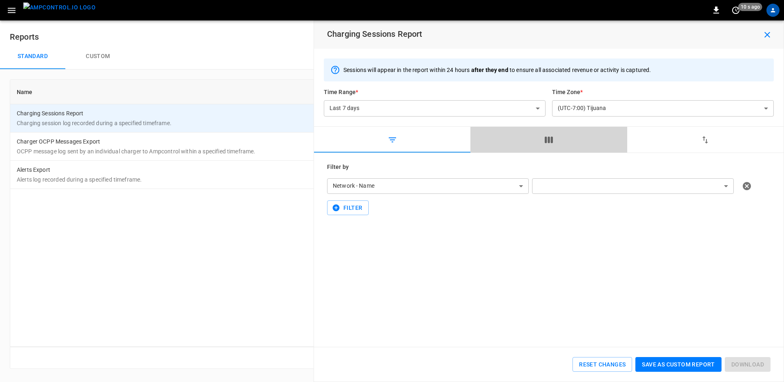
click at [557, 140] on button "button" at bounding box center [549, 140] width 156 height 26
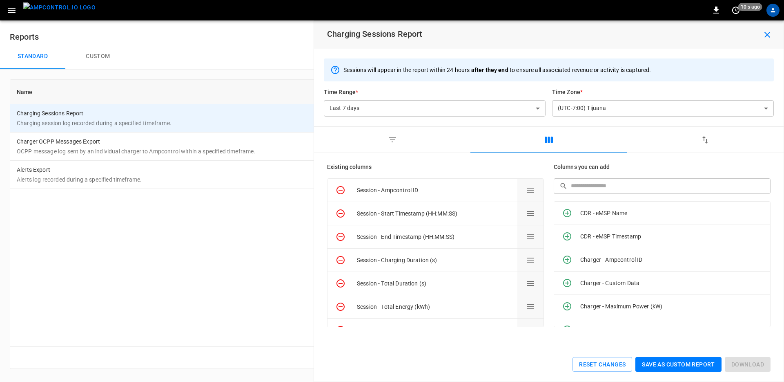
click at [393, 146] on button "button" at bounding box center [392, 140] width 156 height 26
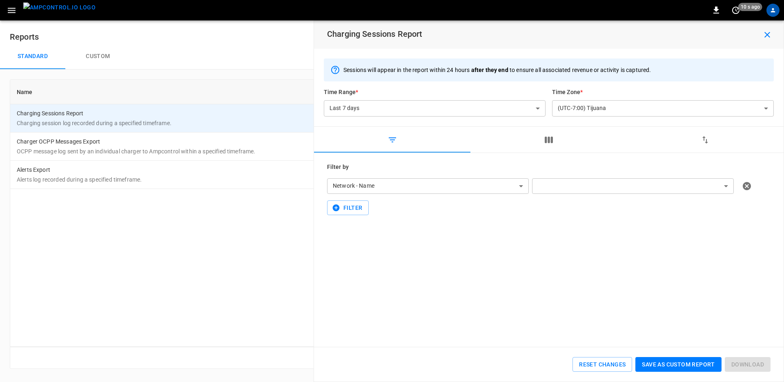
click at [406, 187] on body "**********" at bounding box center [392, 189] width 784 height 378
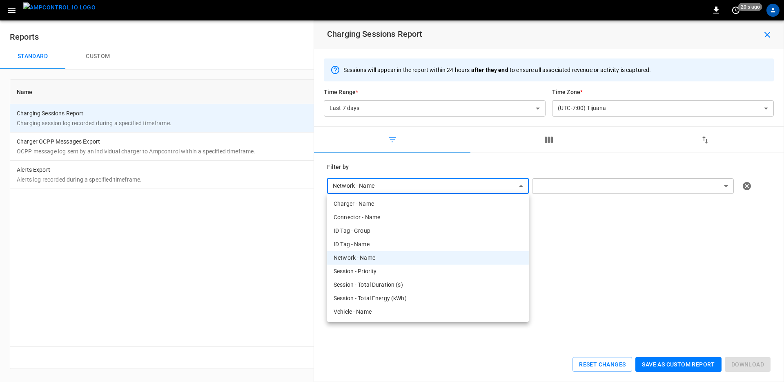
drag, startPoint x: 603, startPoint y: 246, endPoint x: 601, endPoint y: 241, distance: 5.3
click at [603, 246] on div at bounding box center [392, 191] width 784 height 382
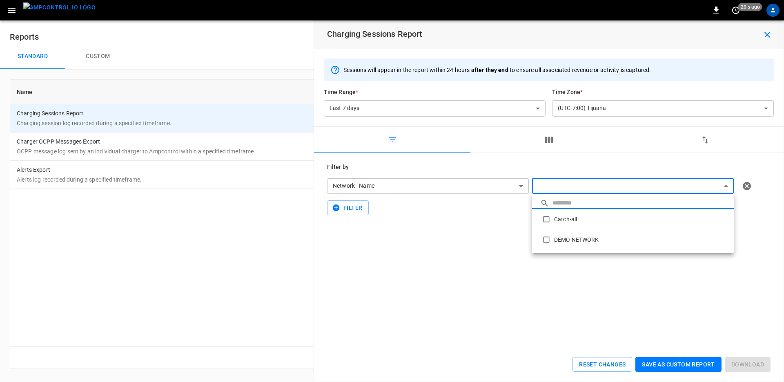
click at [590, 185] on body "**********" at bounding box center [392, 189] width 784 height 378
click at [557, 218] on li "Catch-all" at bounding box center [633, 219] width 202 height 20
type input "*********"
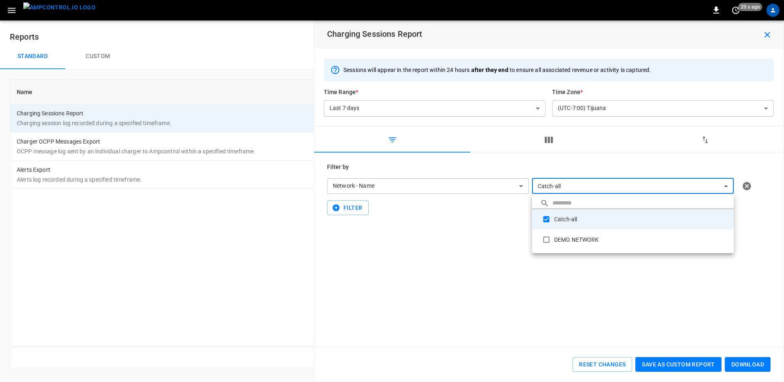
click at [445, 188] on div at bounding box center [392, 191] width 784 height 382
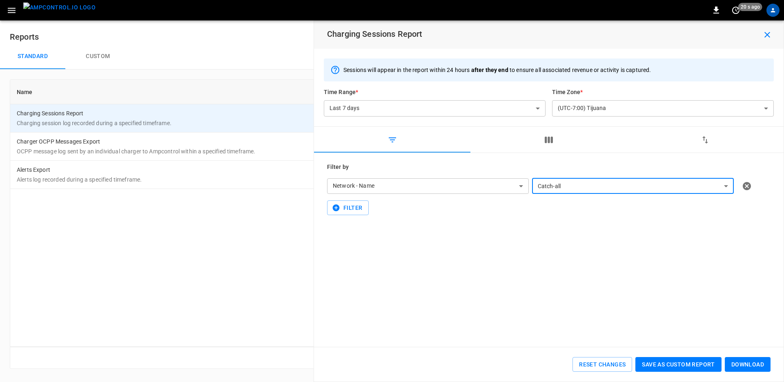
click at [446, 186] on body "**********" at bounding box center [392, 189] width 784 height 378
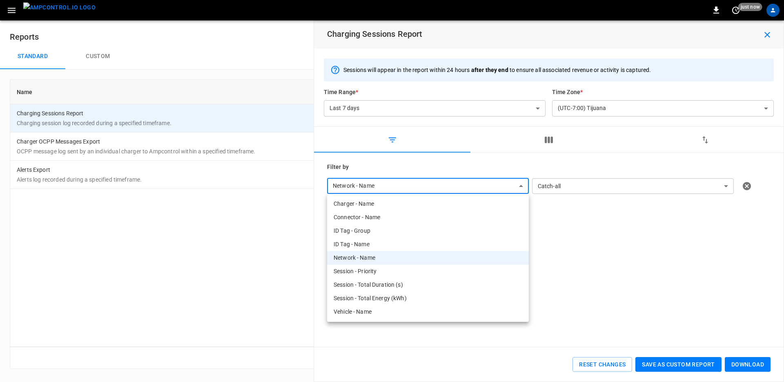
drag, startPoint x: 532, startPoint y: 138, endPoint x: 476, endPoint y: 183, distance: 72.3
click at [476, 183] on div at bounding box center [392, 191] width 784 height 382
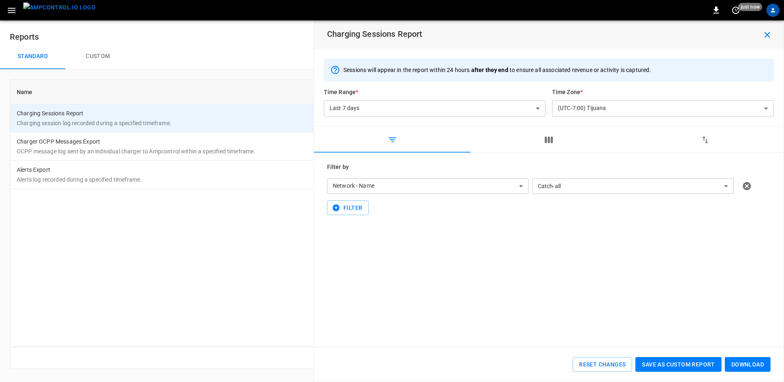
click at [545, 139] on icon "button" at bounding box center [549, 140] width 10 height 10
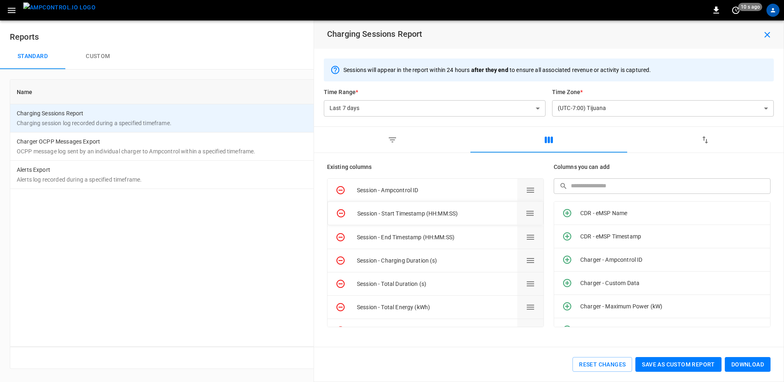
drag, startPoint x: 516, startPoint y: 216, endPoint x: 502, endPoint y: 214, distance: 13.9
click at [502, 214] on div "Session - Start Timestamp (HH:MM:SS)" at bounding box center [436, 213] width 216 height 24
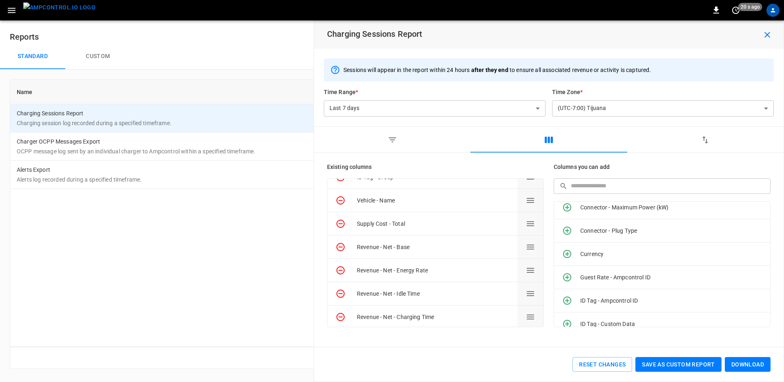
scroll to position [451, 0]
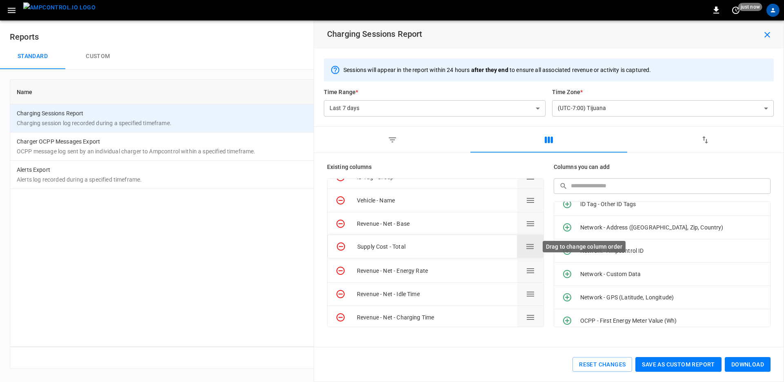
drag, startPoint x: 512, startPoint y: 234, endPoint x: 519, endPoint y: 250, distance: 16.8
click at [708, 143] on icon "button" at bounding box center [706, 140] width 10 height 10
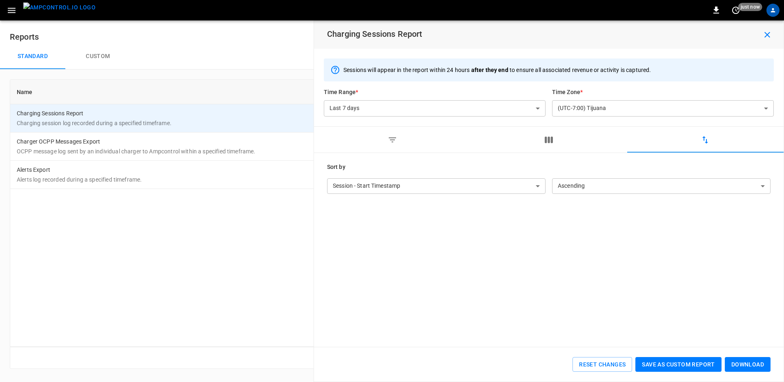
click at [473, 189] on body "**********" at bounding box center [392, 189] width 784 height 378
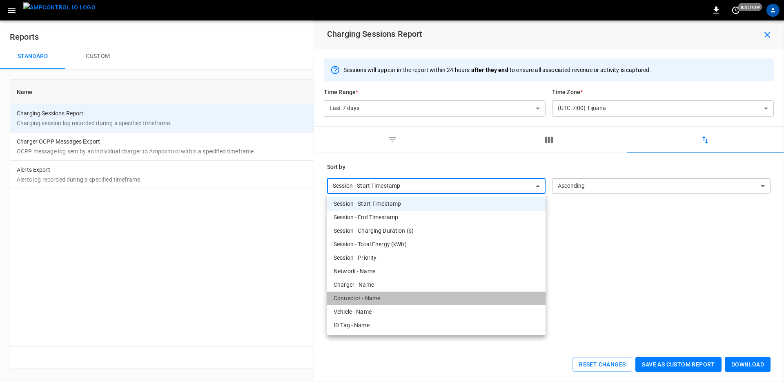
click at [458, 295] on li "Connector - Name" at bounding box center [436, 297] width 219 height 13
type input "**********"
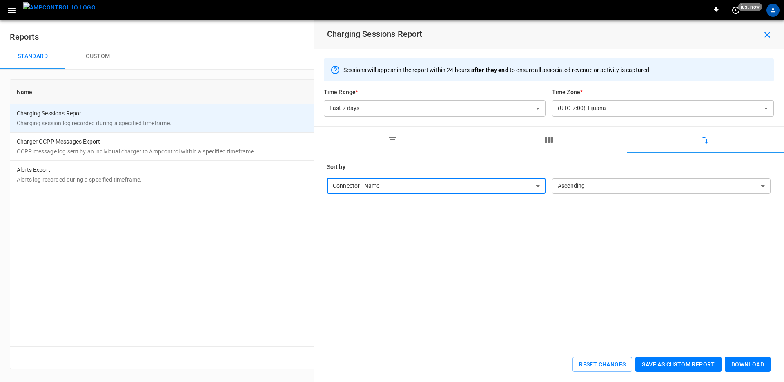
click at [563, 192] on body "**********" at bounding box center [392, 189] width 784 height 378
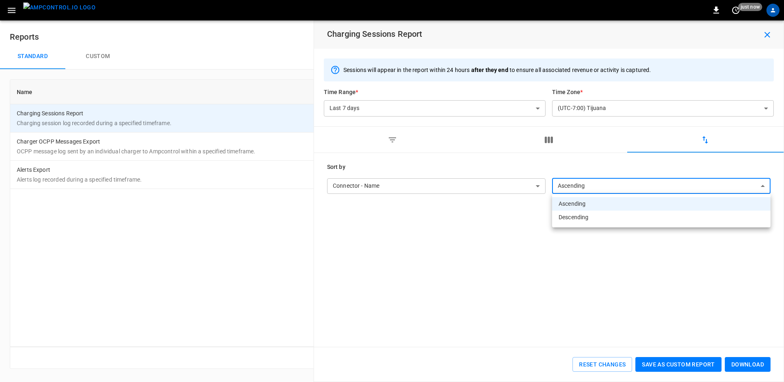
click at [504, 188] on div at bounding box center [392, 191] width 784 height 382
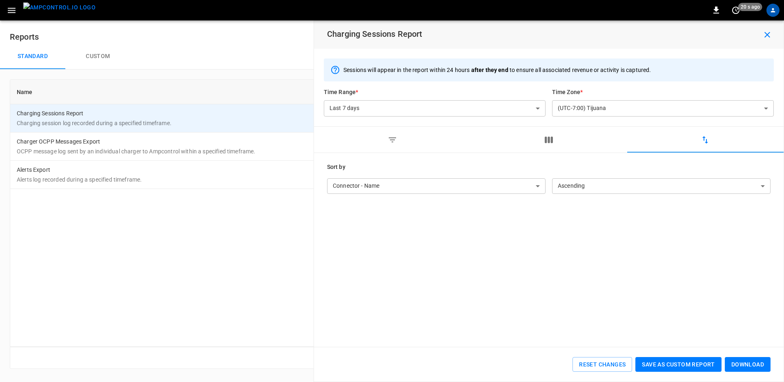
click at [685, 366] on button "Save as custom report" at bounding box center [679, 364] width 86 height 15
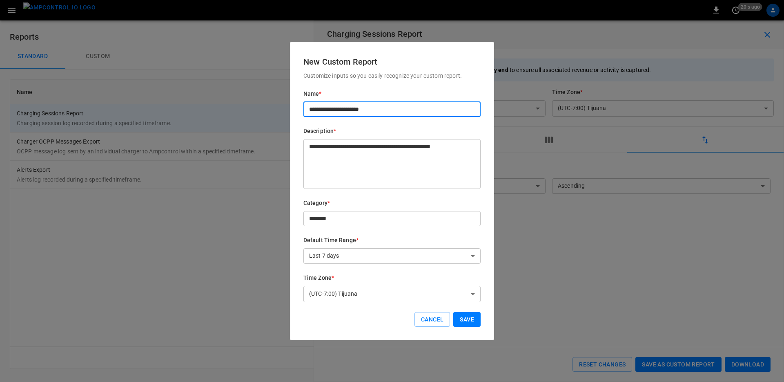
click at [328, 106] on input "**********" at bounding box center [392, 109] width 177 height 15
type input "**********"
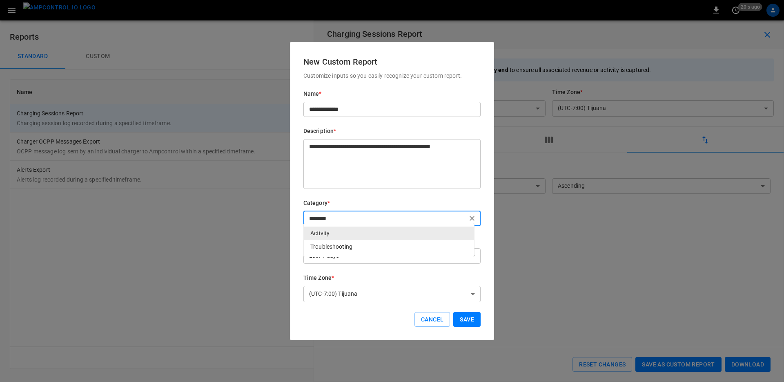
click at [328, 218] on input "********" at bounding box center [385, 218] width 159 height 10
click at [336, 199] on h6 "Category *" at bounding box center [392, 203] width 177 height 9
click at [336, 213] on input "********" at bounding box center [385, 218] width 159 height 10
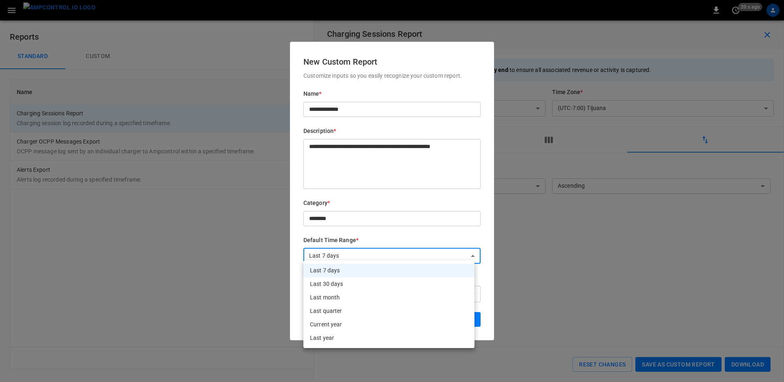
click at [330, 253] on body "**********" at bounding box center [392, 189] width 784 height 378
click at [330, 253] on div at bounding box center [392, 191] width 784 height 382
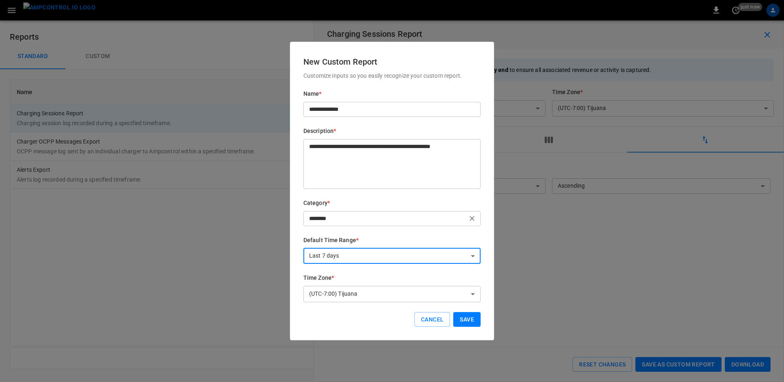
click at [329, 216] on input "********" at bounding box center [385, 218] width 159 height 10
click at [332, 204] on div "Category * ******** ​" at bounding box center [392, 212] width 177 height 27
click at [453, 312] on button "Save" at bounding box center [466, 319] width 27 height 15
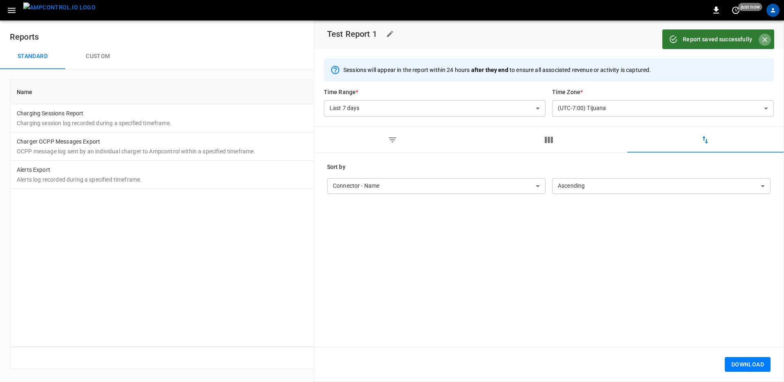
click at [761, 40] on icon "Close" at bounding box center [765, 40] width 8 height 8
click at [765, 36] on icon "button" at bounding box center [768, 35] width 6 height 6
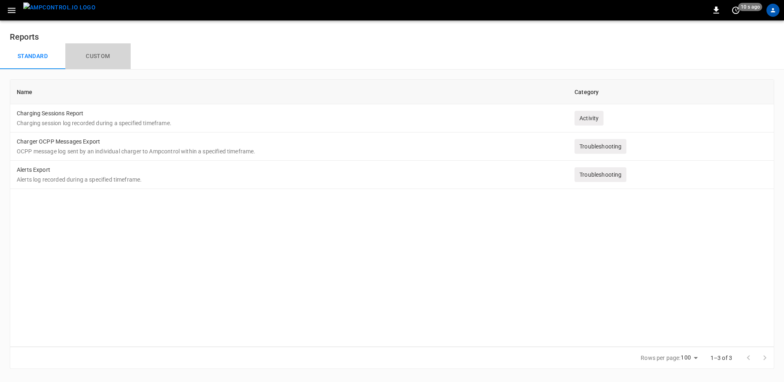
click at [82, 53] on button "Custom" at bounding box center [97, 56] width 65 height 26
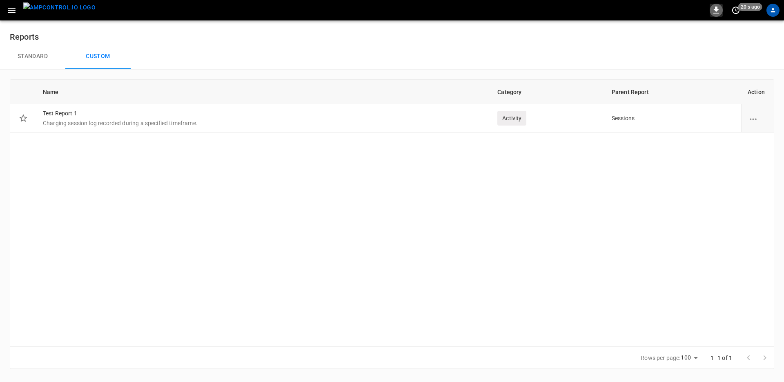
click at [717, 12] on icon "button" at bounding box center [717, 10] width 10 height 10
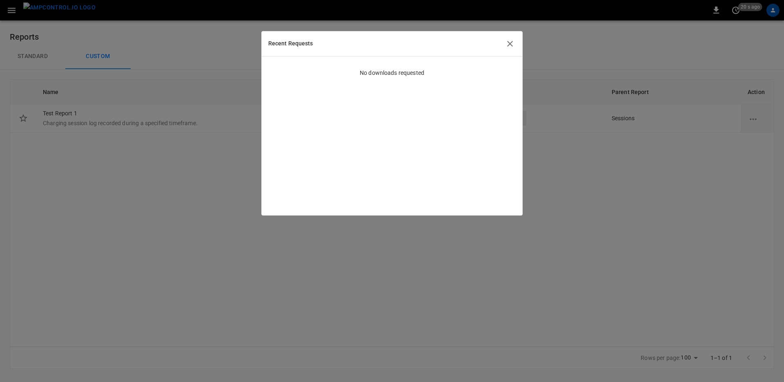
click at [510, 45] on icon "button" at bounding box center [510, 44] width 10 height 10
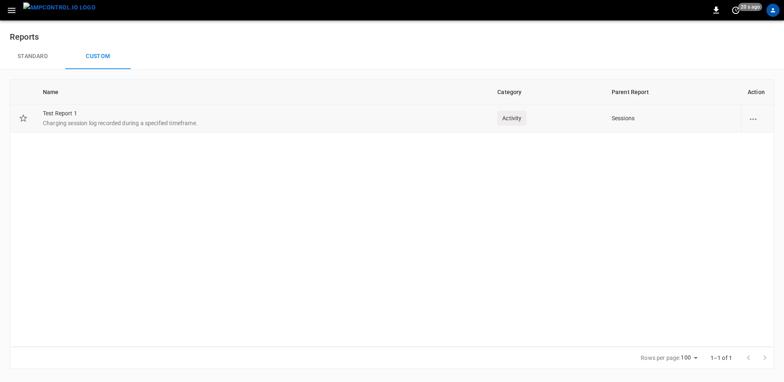
click at [759, 121] on div "report options" at bounding box center [757, 118] width 19 height 8
click at [533, 165] on div at bounding box center [392, 191] width 784 height 382
click at [69, 124] on p "Charging session log recorded during a specified timeframe." at bounding box center [264, 123] width 442 height 8
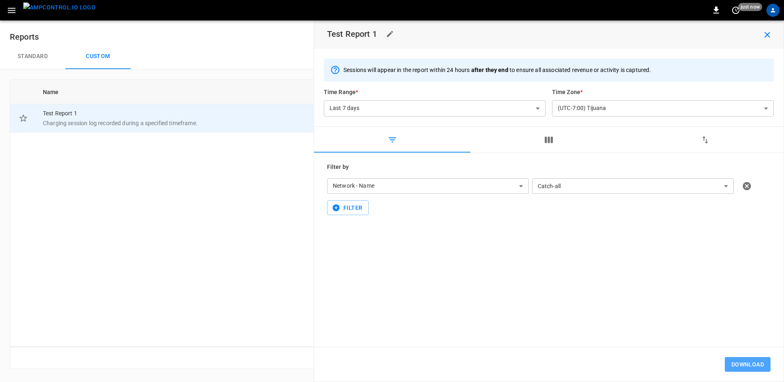
click at [741, 364] on button "Download" at bounding box center [748, 364] width 46 height 15
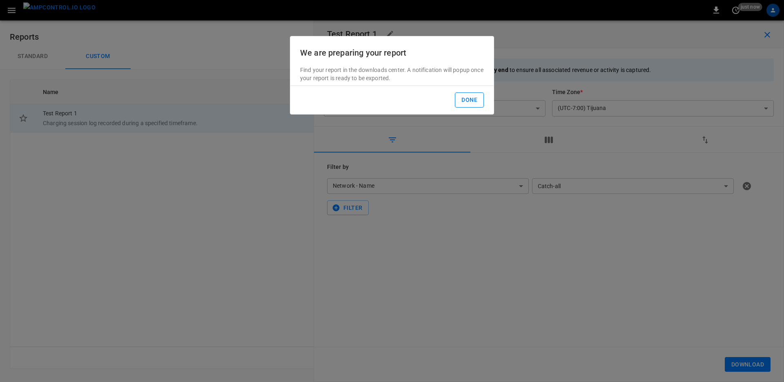
click at [474, 107] on button "Done" at bounding box center [469, 99] width 29 height 15
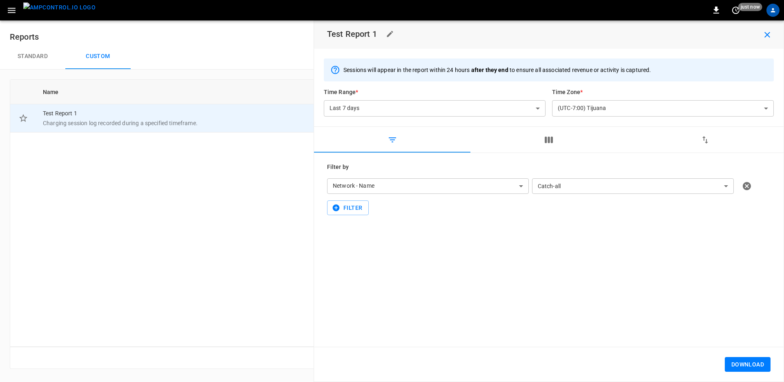
click at [766, 34] on icon "button" at bounding box center [768, 35] width 10 height 10
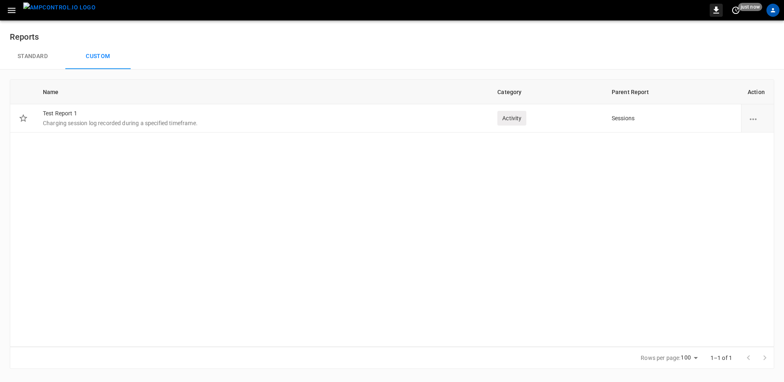
click at [716, 8] on icon "button" at bounding box center [717, 10] width 6 height 7
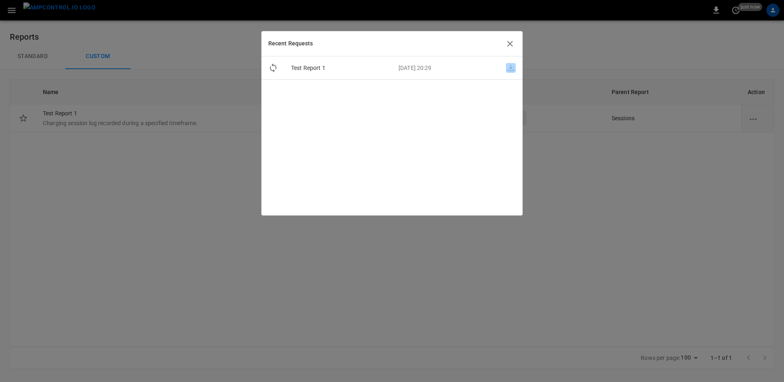
click at [506, 67] on icon "button" at bounding box center [511, 68] width 10 height 10
click at [492, 117] on div "Test Report 1 [DATE] 20:29" at bounding box center [392, 135] width 261 height 158
click at [506, 67] on icon "button" at bounding box center [511, 68] width 10 height 10
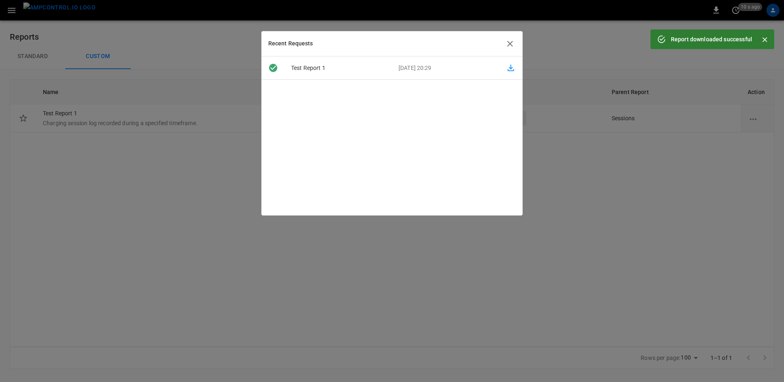
click at [182, 187] on div at bounding box center [392, 191] width 784 height 382
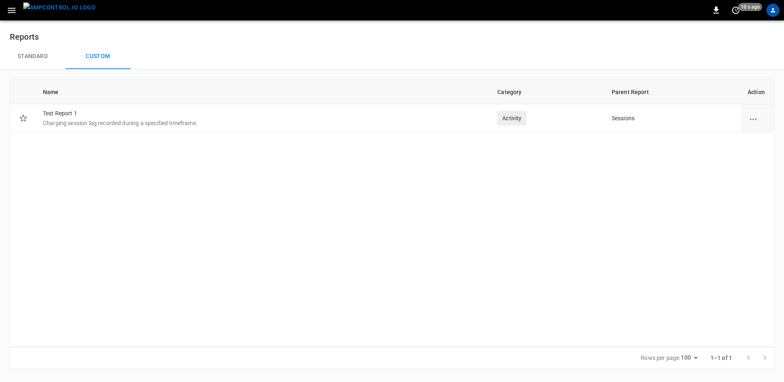
click at [9, 9] on icon "button" at bounding box center [12, 10] width 10 height 10
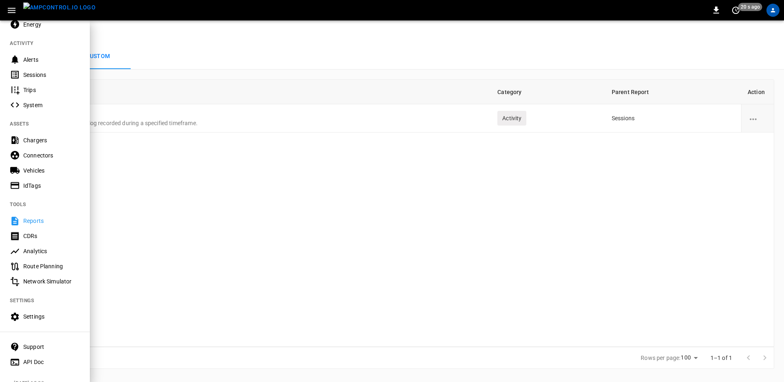
scroll to position [107, 0]
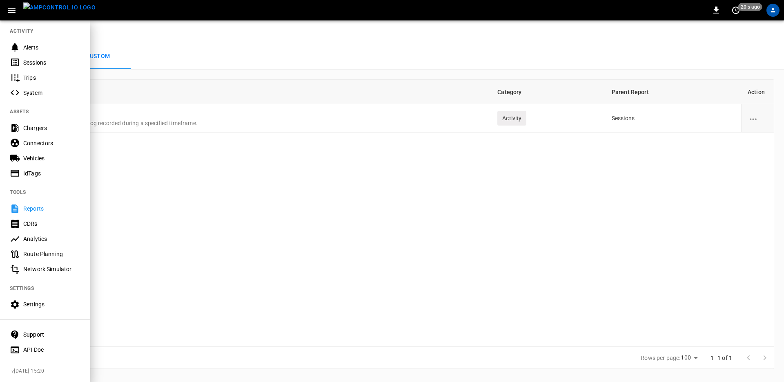
click at [27, 231] on div "Analytics" at bounding box center [45, 238] width 90 height 15
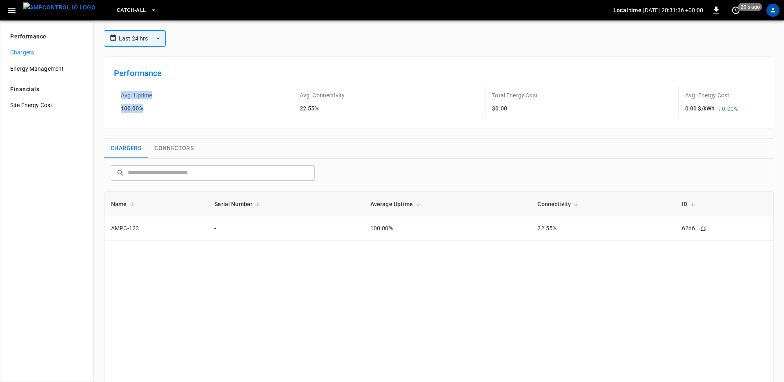
drag, startPoint x: 121, startPoint y: 101, endPoint x: 149, endPoint y: 112, distance: 30.5
click at [149, 112] on div "Avg. Uptime 100.00%" at bounding box center [146, 102] width 65 height 32
click at [129, 6] on span "Catch-all" at bounding box center [131, 10] width 29 height 9
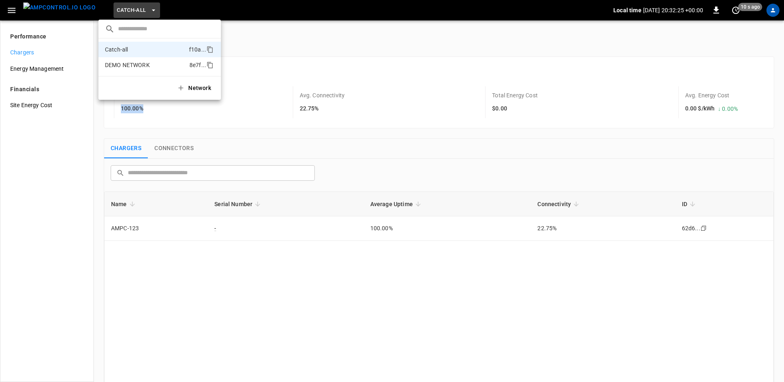
click at [129, 67] on p "DEMO NETWORK" at bounding box center [145, 65] width 81 height 8
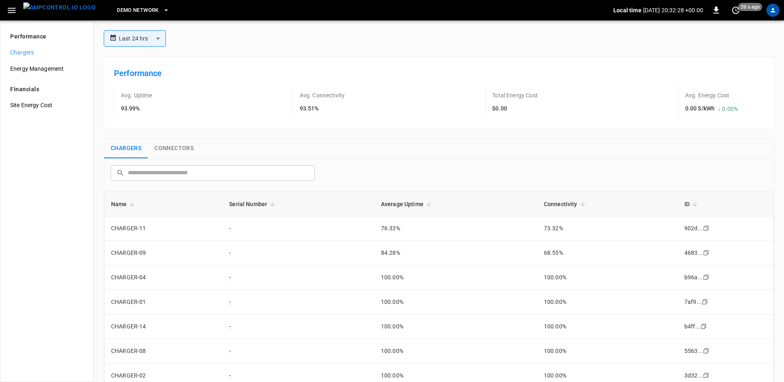
click at [169, 127] on div "Performance Avg. Uptime 93.99% Avg. Connectivity 93.51% Total Energy Cost $0.00…" at bounding box center [439, 92] width 671 height 72
click at [13, 12] on icon "button" at bounding box center [12, 10] width 8 height 5
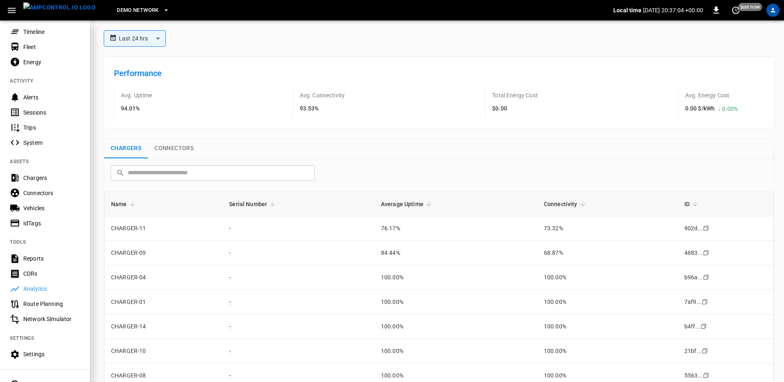
scroll to position [84, 0]
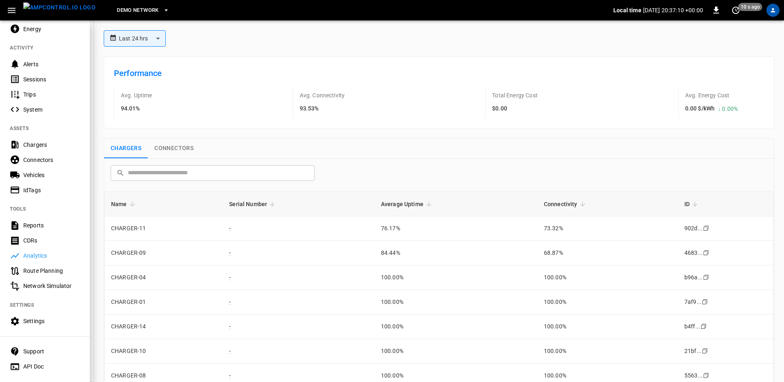
click at [40, 317] on div "Settings" at bounding box center [51, 321] width 57 height 8
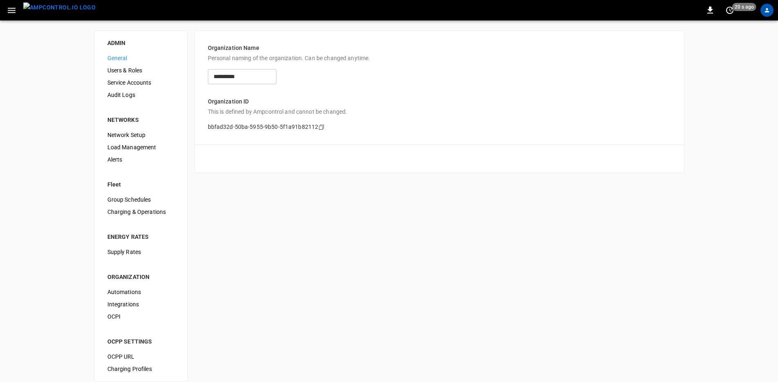
click at [123, 135] on span "Network Setup" at bounding box center [140, 135] width 67 height 9
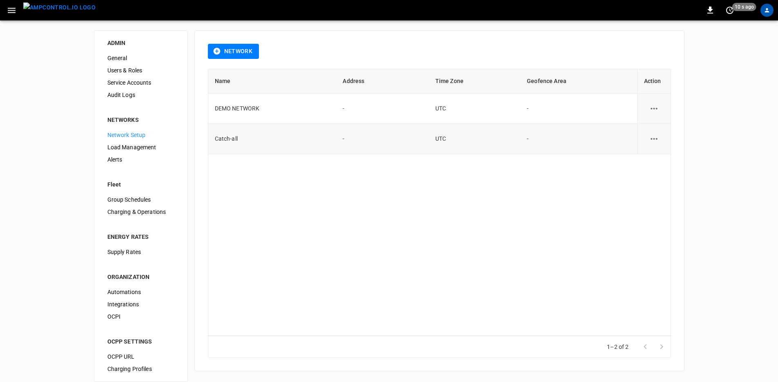
click at [650, 137] on icon "network options" at bounding box center [654, 139] width 10 height 10
click at [651, 159] on li "Edit" at bounding box center [658, 158] width 29 height 13
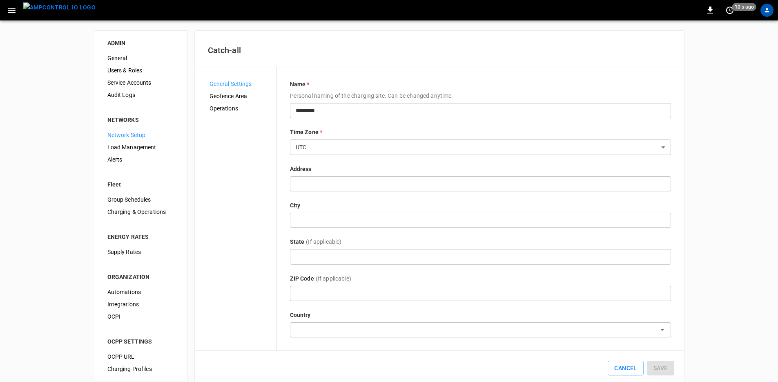
click at [362, 140] on body "0 10 s ago ADMIN General Users & Roles Service Accounts Audit Logs NETWORKS Net…" at bounding box center [389, 197] width 778 height 395
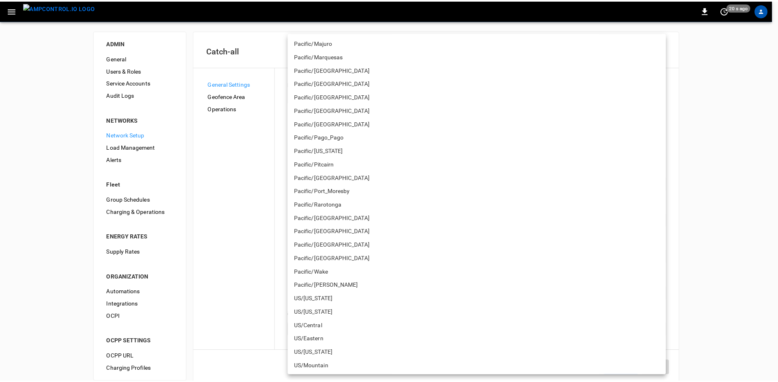
scroll to position [5501, 0]
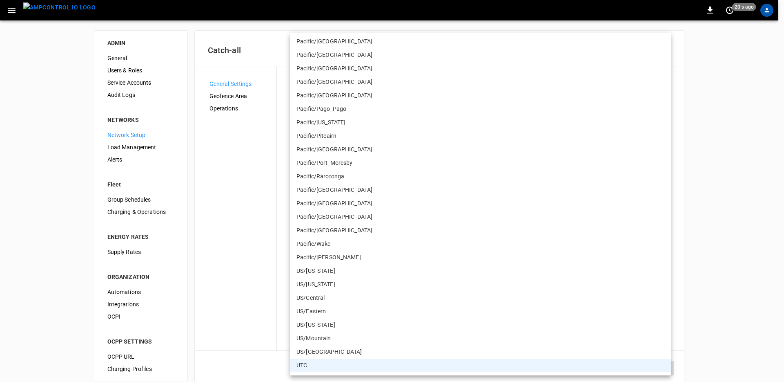
click at [333, 346] on li "US/[GEOGRAPHIC_DATA]" at bounding box center [480, 351] width 381 height 13
type input "**********"
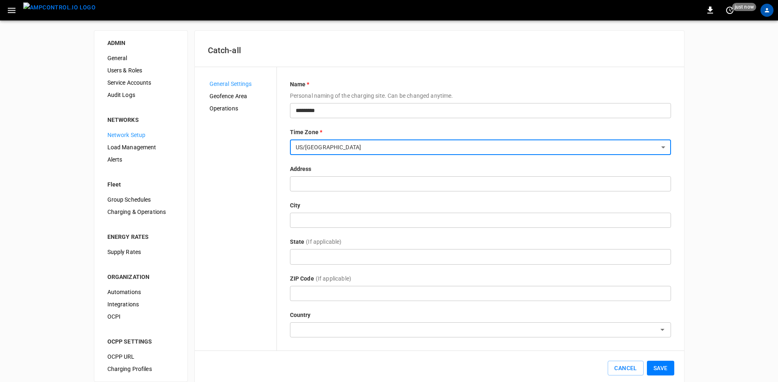
click at [654, 365] on button "Save" at bounding box center [660, 367] width 27 height 15
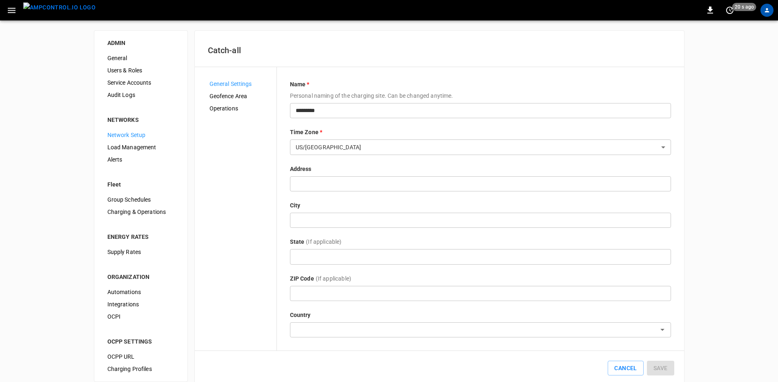
click at [238, 92] on span "Geofence Area" at bounding box center [240, 96] width 60 height 9
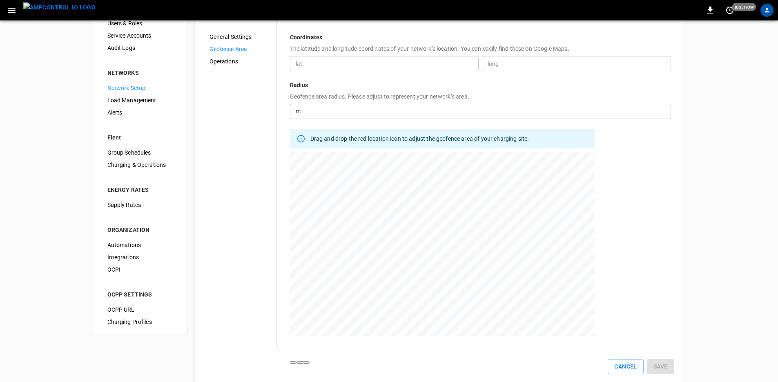
scroll to position [59, 0]
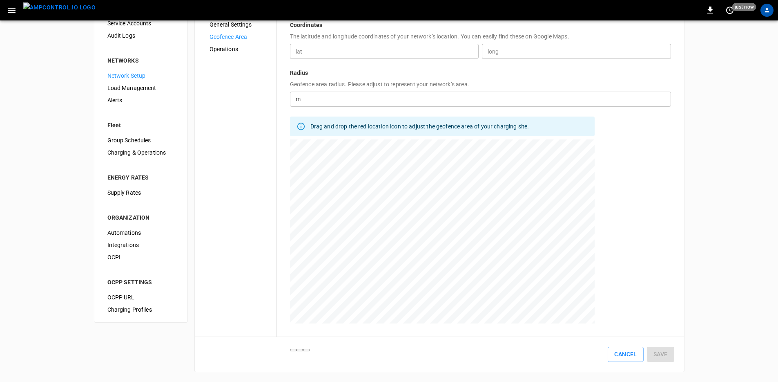
click at [357, 214] on div at bounding box center [442, 241] width 305 height 204
type input "**********"
click at [353, 230] on div at bounding box center [442, 241] width 305 height 204
type input "**********"
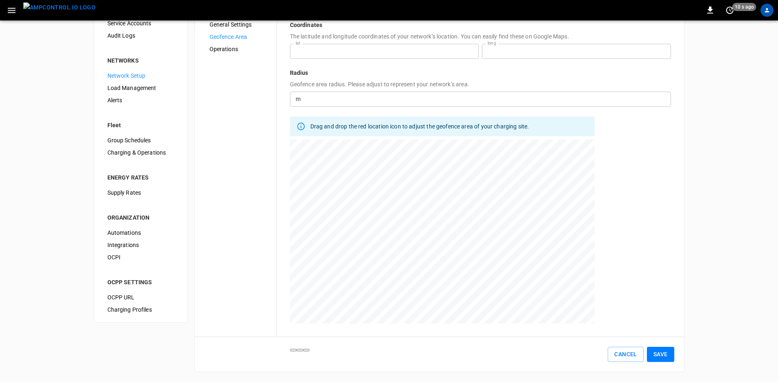
type input "**********"
click at [306, 96] on input "number" at bounding box center [487, 99] width 367 height 15
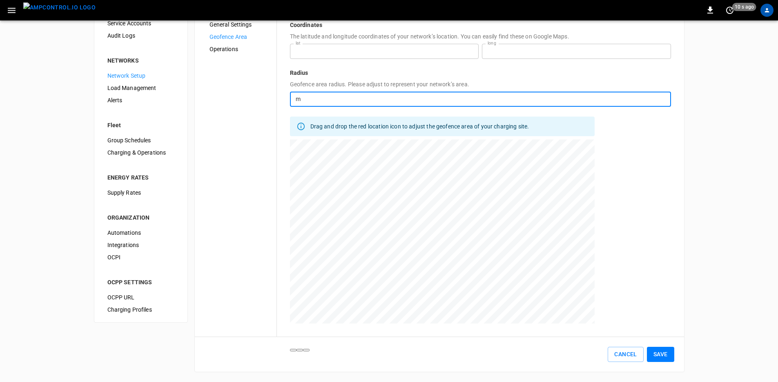
click at [306, 96] on input "number" at bounding box center [487, 99] width 367 height 15
type input "**"
click at [658, 354] on button "Save" at bounding box center [660, 353] width 27 height 15
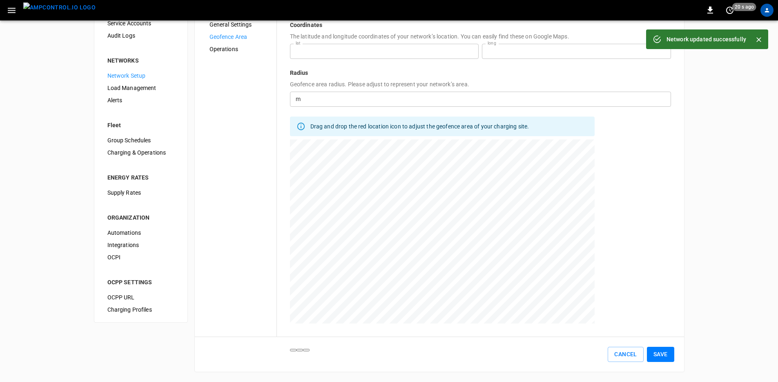
click at [124, 90] on span "Load Management" at bounding box center [140, 88] width 67 height 9
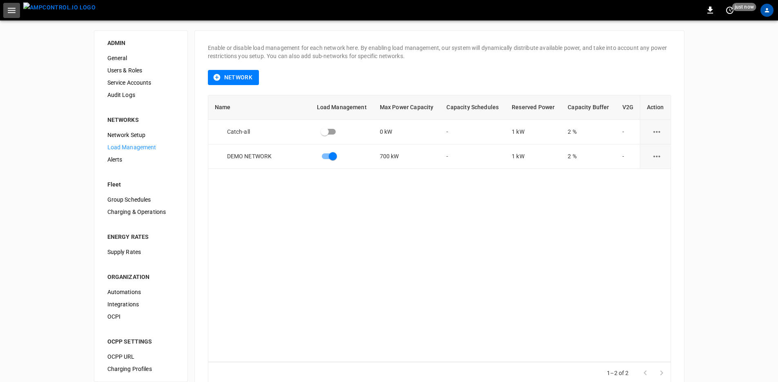
click at [14, 7] on icon "button" at bounding box center [12, 10] width 10 height 10
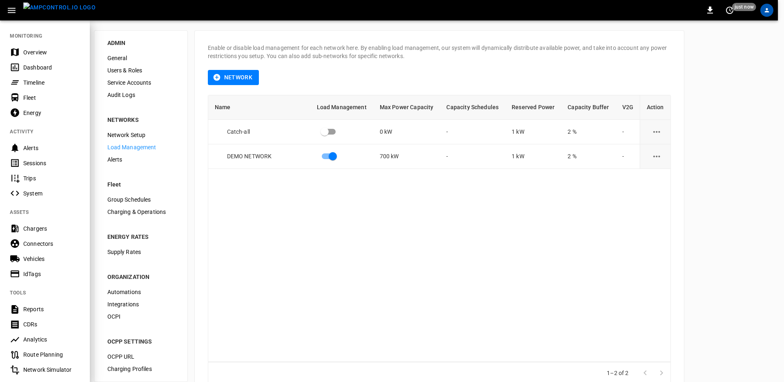
click at [31, 45] on div "Overview" at bounding box center [45, 52] width 90 height 15
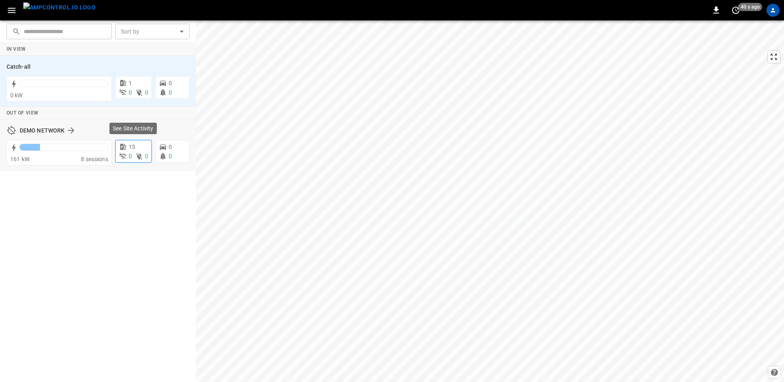
click at [145, 156] on span "0" at bounding box center [146, 156] width 3 height 7
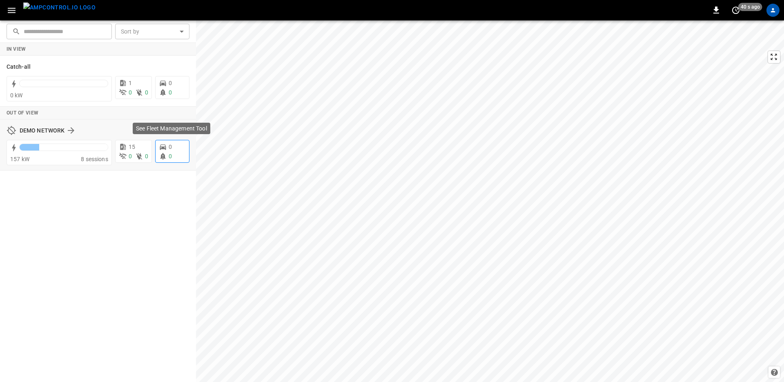
click at [181, 150] on div "0" at bounding box center [172, 147] width 27 height 9
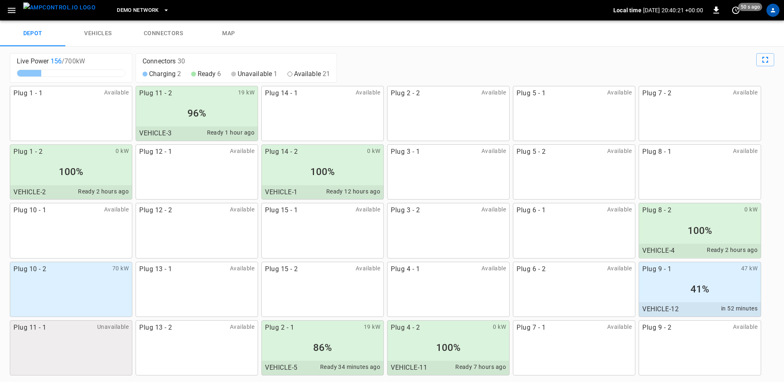
click at [96, 30] on link "vehicles" at bounding box center [97, 33] width 65 height 26
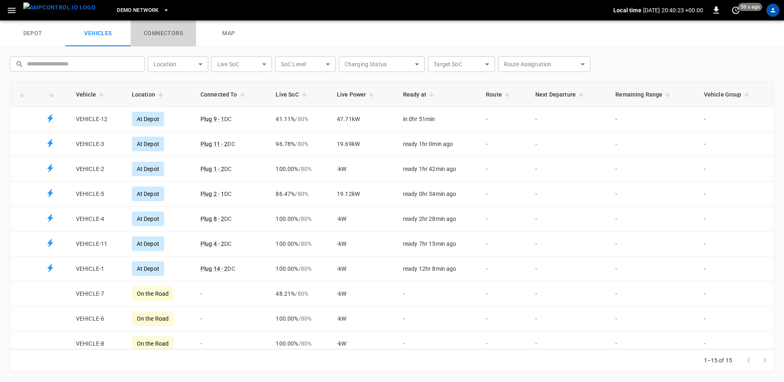
click at [163, 36] on link "connectors" at bounding box center [163, 33] width 65 height 26
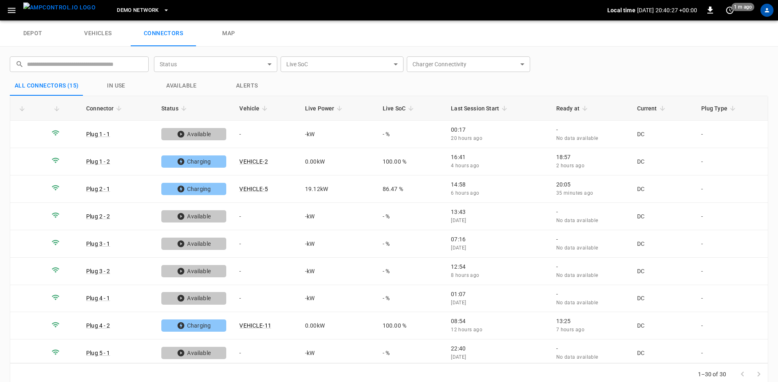
drag, startPoint x: 221, startPoint y: 36, endPoint x: 109, endPoint y: 33, distance: 111.2
click at [221, 36] on link "map" at bounding box center [228, 33] width 65 height 26
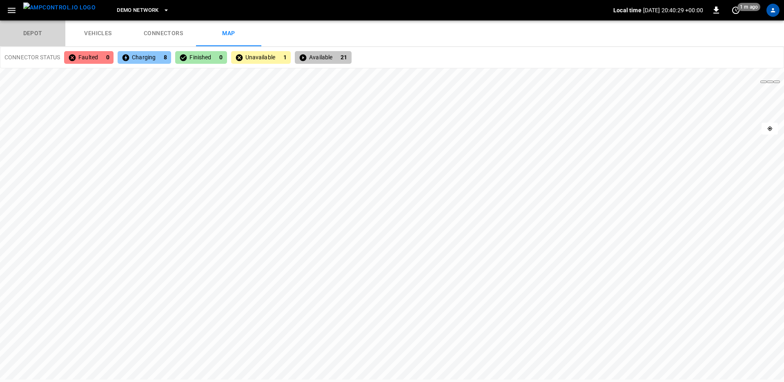
click at [36, 33] on link "depot" at bounding box center [32, 33] width 65 height 26
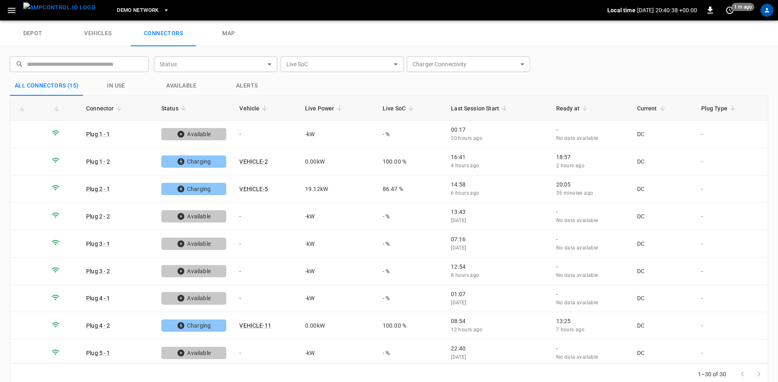
click at [16, 11] on icon "button" at bounding box center [12, 10] width 10 height 10
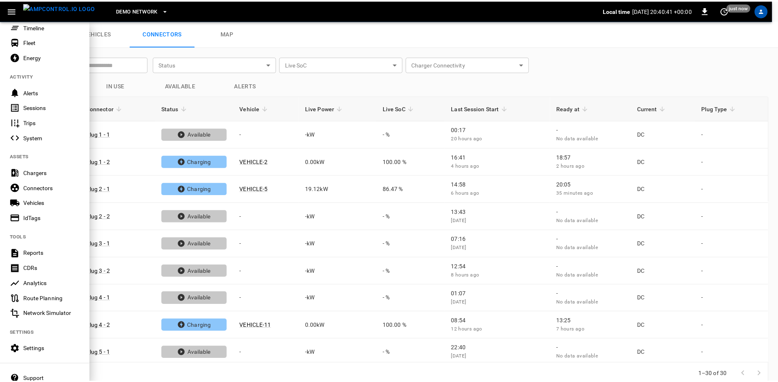
scroll to position [107, 0]
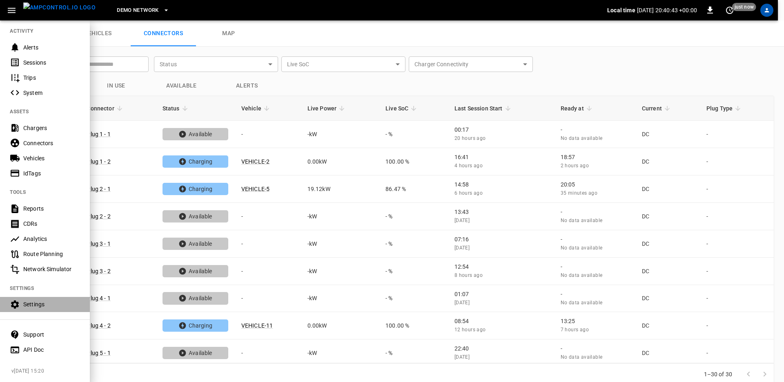
click at [30, 300] on div "Settings" at bounding box center [51, 304] width 57 height 8
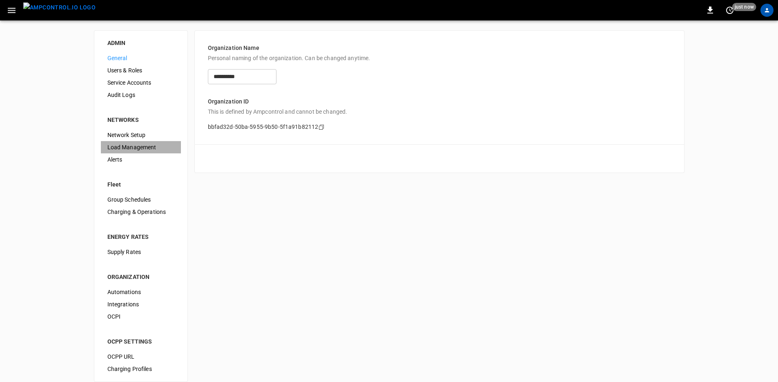
click at [123, 145] on span "Load Management" at bounding box center [140, 147] width 67 height 9
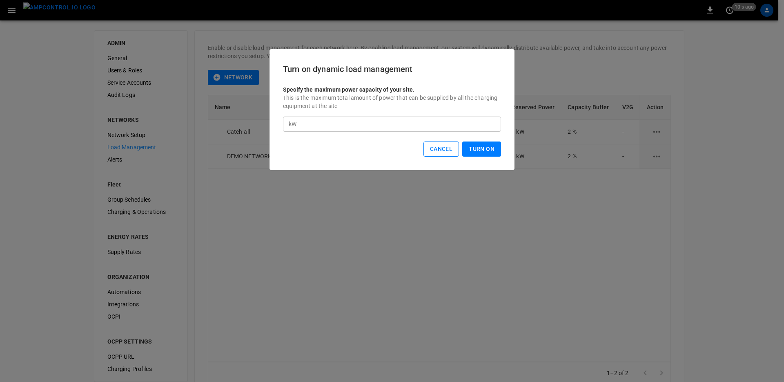
click at [442, 152] on button "Cancel" at bounding box center [442, 148] width 36 height 15
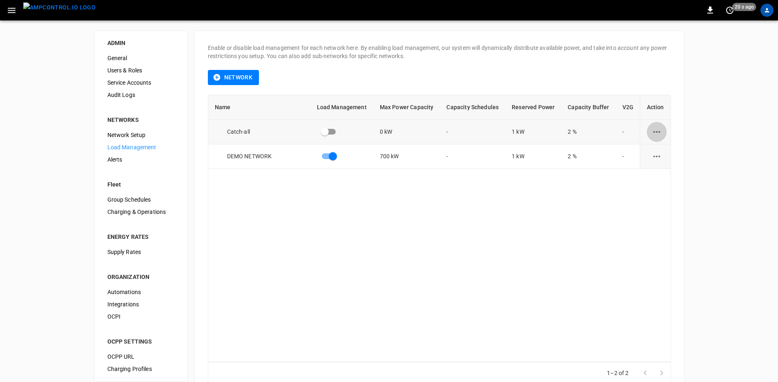
click at [657, 132] on icon "load management options" at bounding box center [657, 132] width 10 height 10
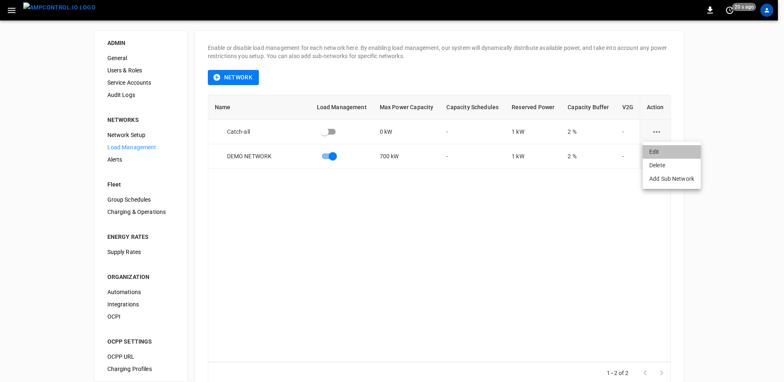
click at [662, 150] on li "Edit" at bounding box center [672, 151] width 58 height 13
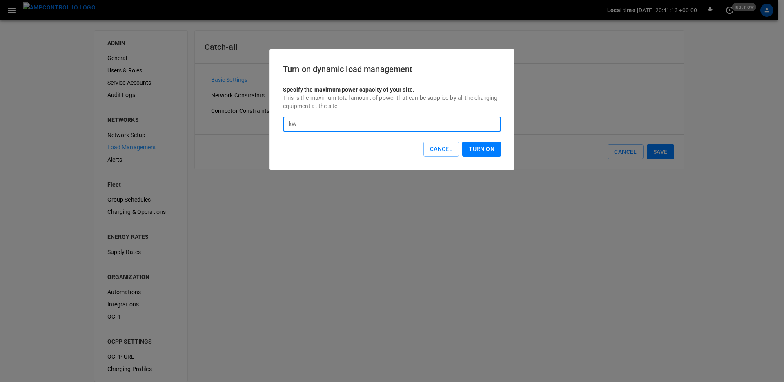
click at [314, 119] on input "*" at bounding box center [400, 123] width 201 height 15
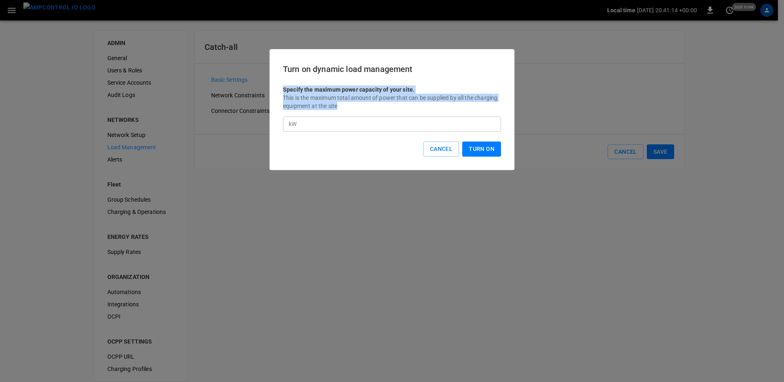
drag, startPoint x: 348, startPoint y: 110, endPoint x: 281, endPoint y: 90, distance: 69.1
click at [283, 90] on div "Turn on dynamic load management Specify the maximum power capacity of your site…" at bounding box center [392, 109] width 218 height 94
click at [283, 90] on p "Specify the maximum power capacity of your site." at bounding box center [392, 85] width 218 height 18
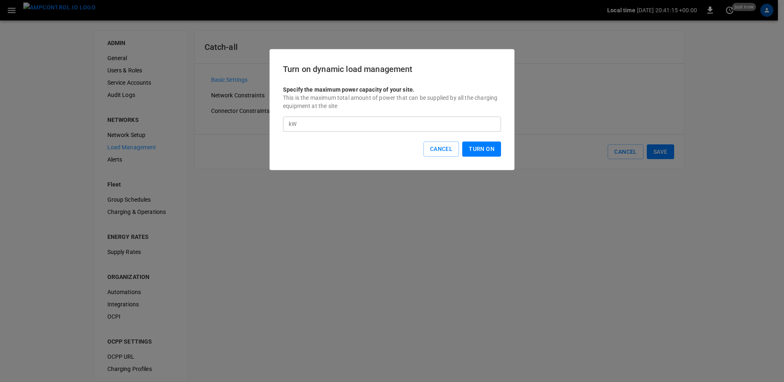
click at [341, 128] on input "*" at bounding box center [400, 123] width 201 height 15
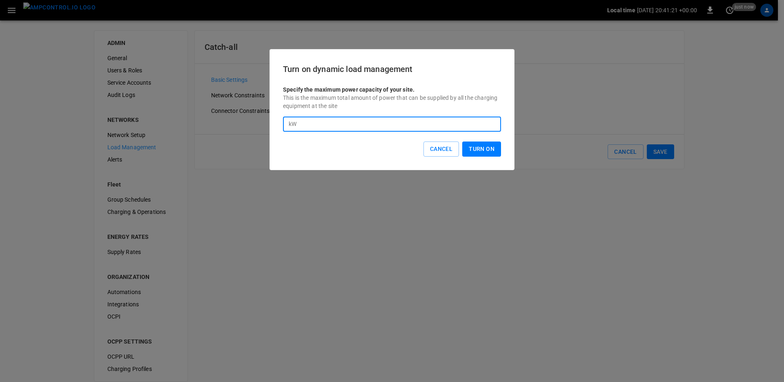
click at [306, 123] on input "*" at bounding box center [400, 123] width 201 height 15
drag, startPoint x: 303, startPoint y: 121, endPoint x: 295, endPoint y: 122, distance: 7.8
click at [295, 122] on div "kW * ​" at bounding box center [392, 123] width 218 height 15
click at [327, 126] on input "*" at bounding box center [400, 123] width 201 height 15
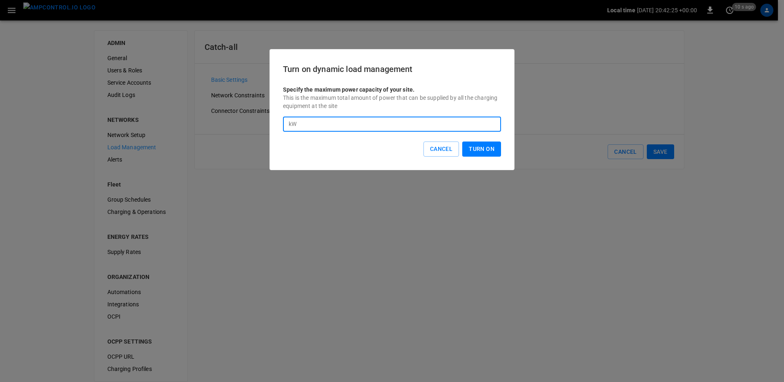
type input "***"
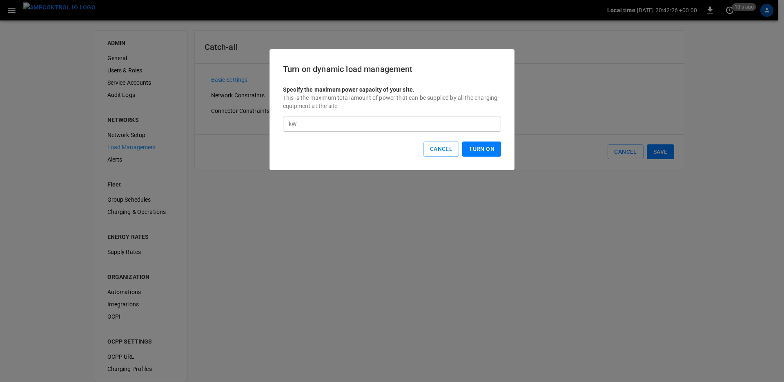
drag, startPoint x: 469, startPoint y: 147, endPoint x: 312, endPoint y: 151, distance: 156.5
click at [312, 151] on div "Cancel Turn On" at bounding box center [392, 148] width 218 height 15
click at [469, 152] on button "Turn On" at bounding box center [481, 148] width 39 height 15
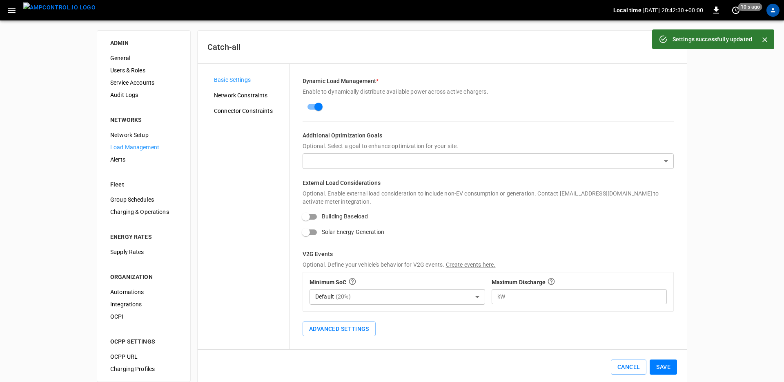
click at [366, 159] on body "Settings successfully updated Local time [DATE] 20:42:30 +00:00 0 10 s ago ADMI…" at bounding box center [392, 197] width 784 height 394
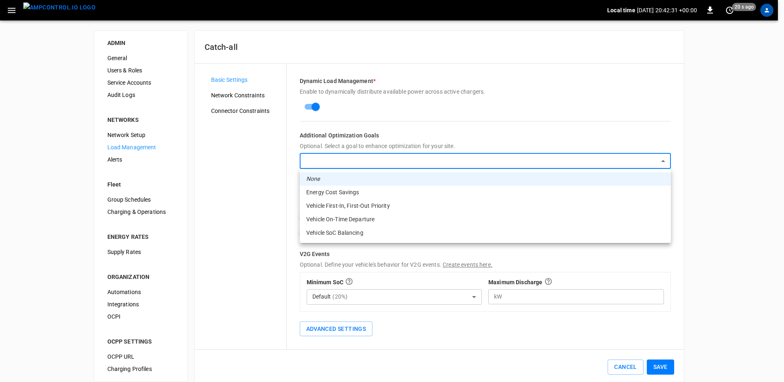
click at [366, 159] on div at bounding box center [392, 191] width 784 height 382
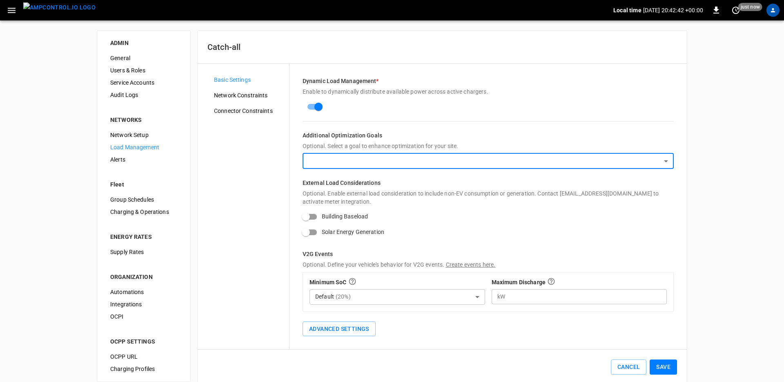
click at [330, 160] on body "Local time [DATE] 20:42:42 +00:00 0 just now ADMIN General Users & Roles Servic…" at bounding box center [392, 197] width 784 height 394
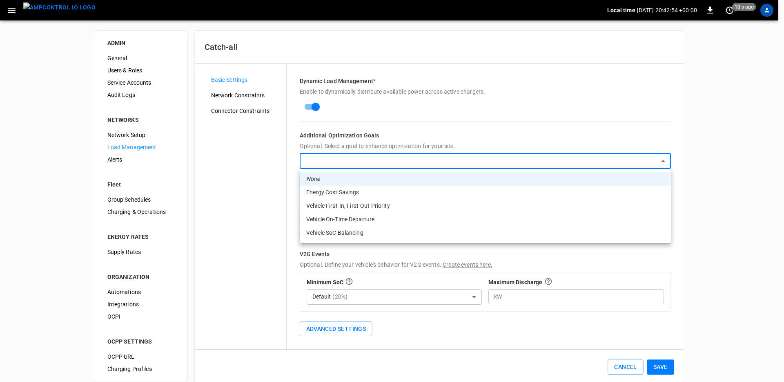
click at [273, 210] on div at bounding box center [392, 191] width 784 height 382
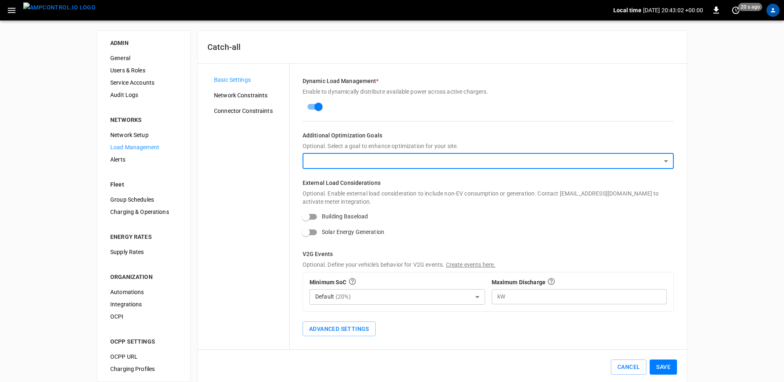
click at [450, 157] on body "Local time [DATE] 20:43:02 +00:00 0 20 s ago ADMIN General Users & Roles Servic…" at bounding box center [392, 197] width 784 height 394
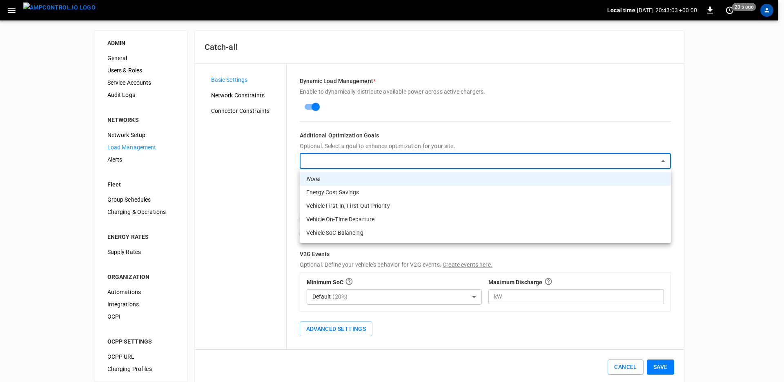
click at [495, 132] on div at bounding box center [392, 191] width 784 height 382
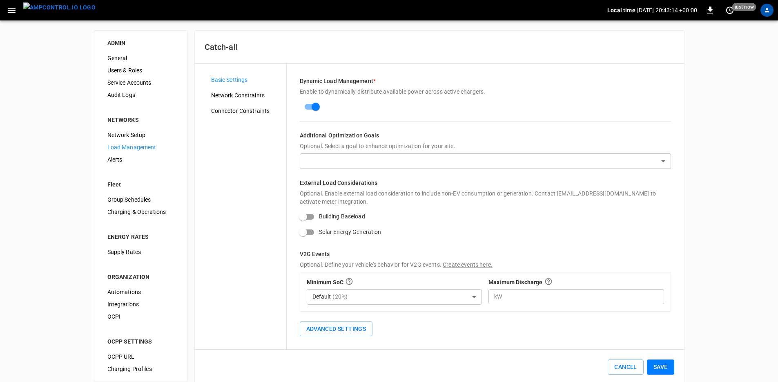
click at [253, 256] on div "Basic Settings Network Constraints Connector Constraints" at bounding box center [246, 207] width 82 height 266
click at [237, 98] on span "Network Constraints" at bounding box center [245, 95] width 69 height 9
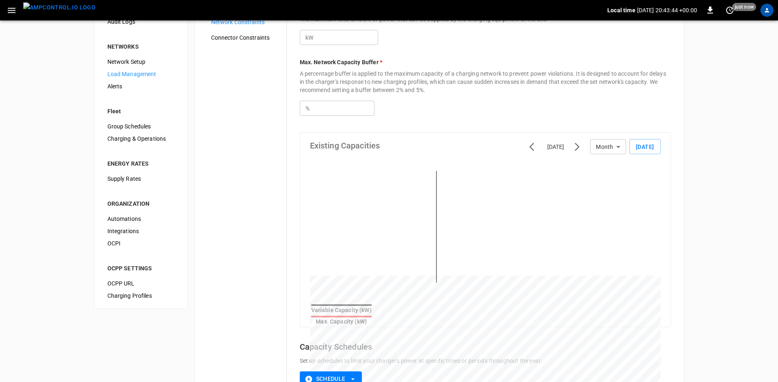
scroll to position [9, 0]
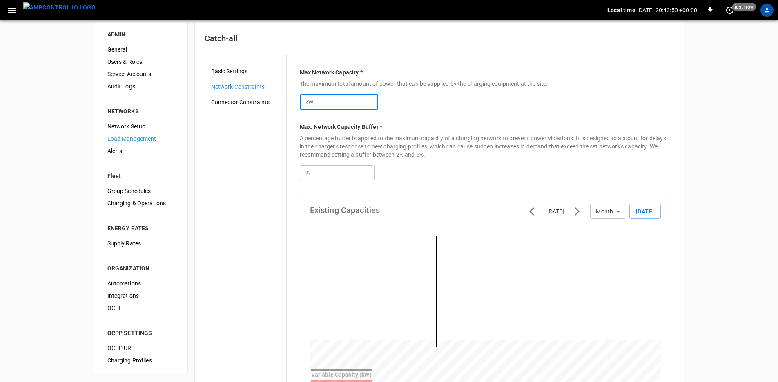
click at [343, 102] on input "***" at bounding box center [346, 101] width 63 height 15
click at [349, 167] on input "***" at bounding box center [343, 172] width 63 height 15
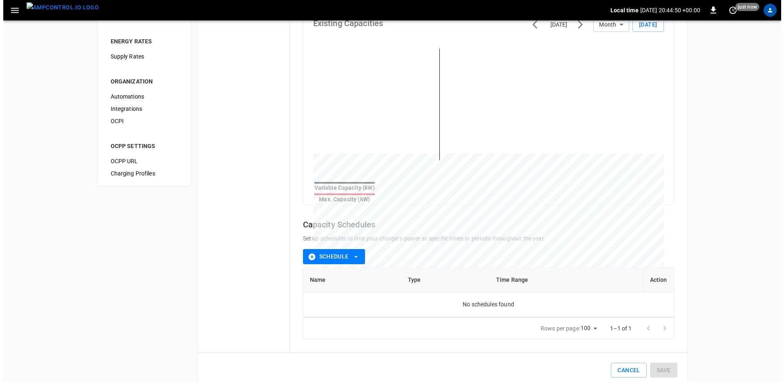
scroll to position [201, 0]
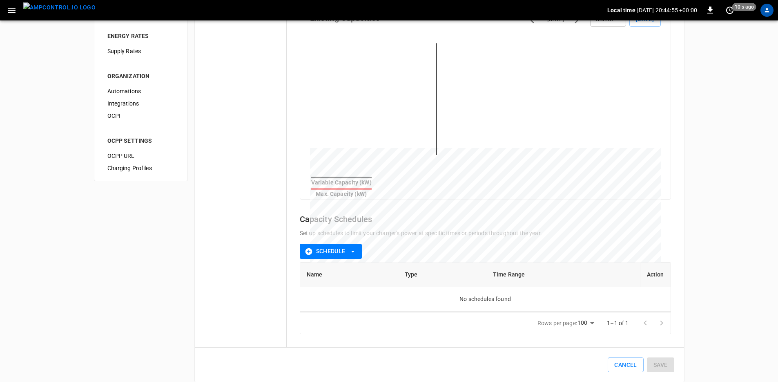
click at [344, 246] on button "Schedule" at bounding box center [331, 250] width 62 height 15
click at [344, 246] on div at bounding box center [392, 191] width 784 height 382
click at [344, 246] on button "Schedule" at bounding box center [331, 250] width 62 height 15
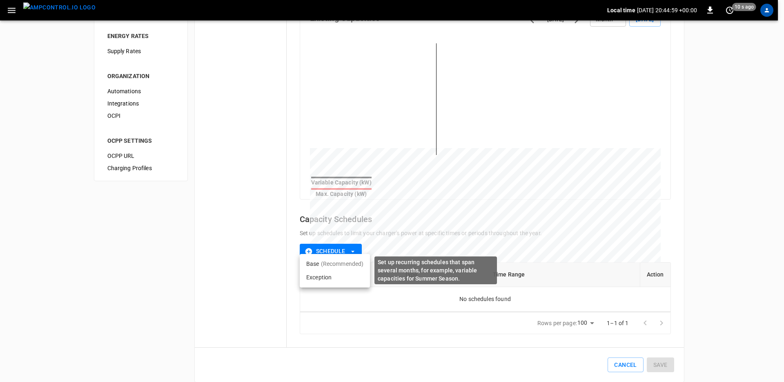
click at [331, 264] on p "(Recommended)" at bounding box center [342, 263] width 43 height 8
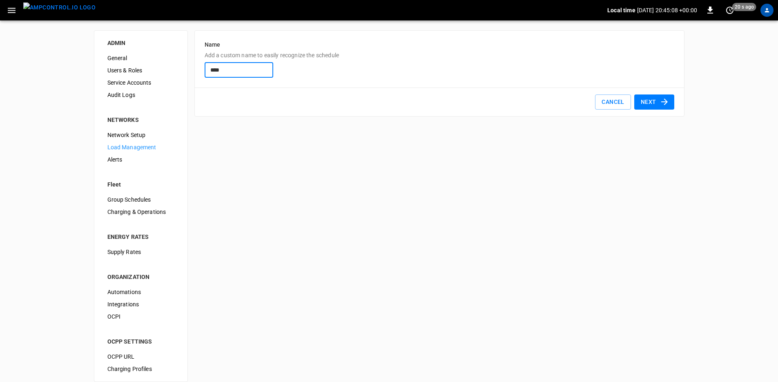
type input "****"
click at [654, 100] on button "Next" at bounding box center [654, 101] width 40 height 15
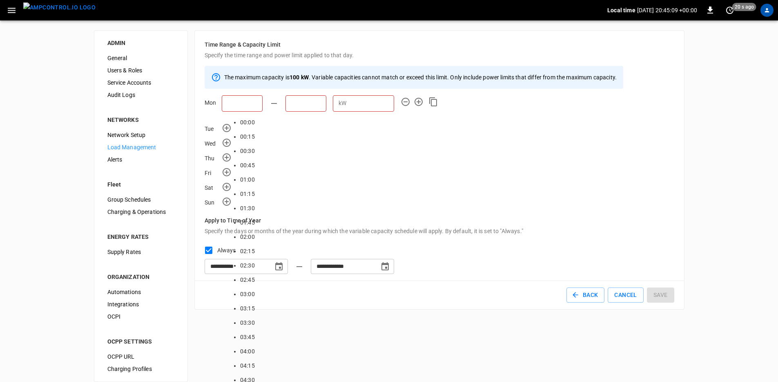
click at [261, 105] on input "text" at bounding box center [242, 103] width 41 height 16
click at [328, 152] on div "Thu" at bounding box center [440, 156] width 470 height 11
click at [224, 161] on icon "button" at bounding box center [227, 157] width 10 height 10
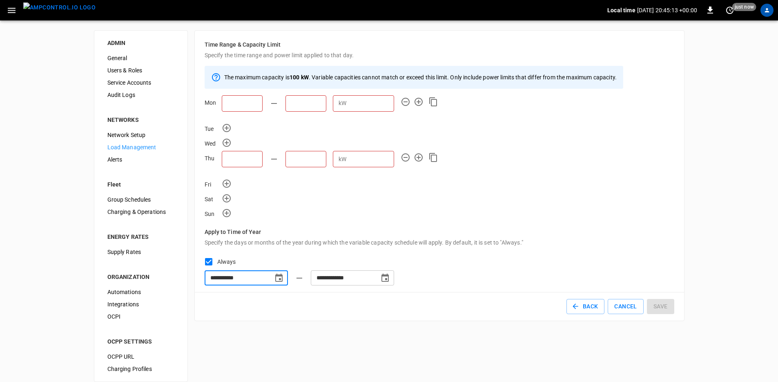
click at [257, 280] on input "**********" at bounding box center [236, 277] width 63 height 15
type input "**********"
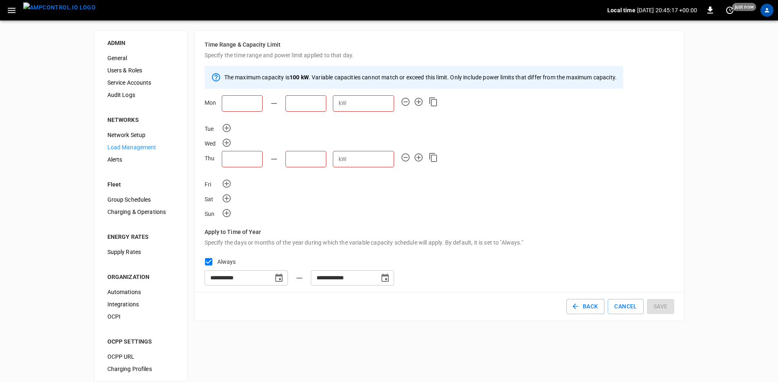
scroll to position [10, 0]
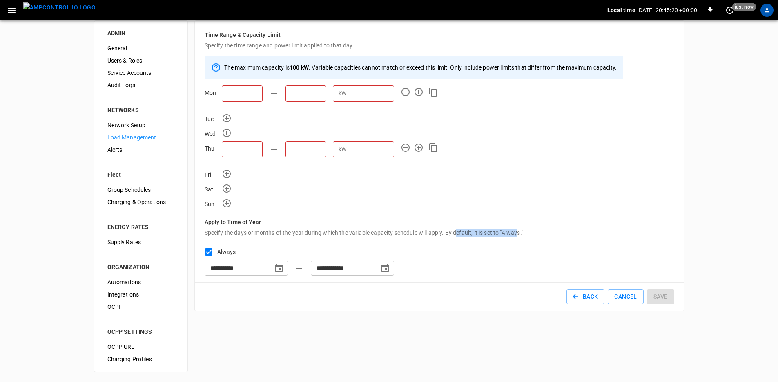
drag, startPoint x: 520, startPoint y: 232, endPoint x: 458, endPoint y: 236, distance: 63.0
click at [458, 236] on p "Specify the days or months of the year during which the variable capacity sched…" at bounding box center [440, 232] width 470 height 8
click at [627, 294] on button "Cancel" at bounding box center [626, 296] width 36 height 15
click at [613, 301] on button "Cancel" at bounding box center [626, 296] width 36 height 15
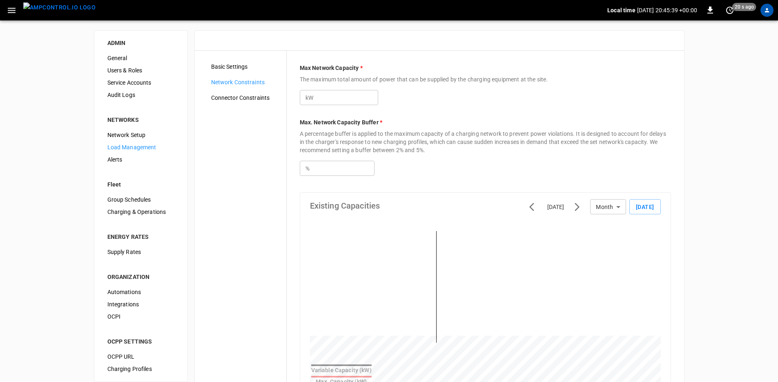
type input "***"
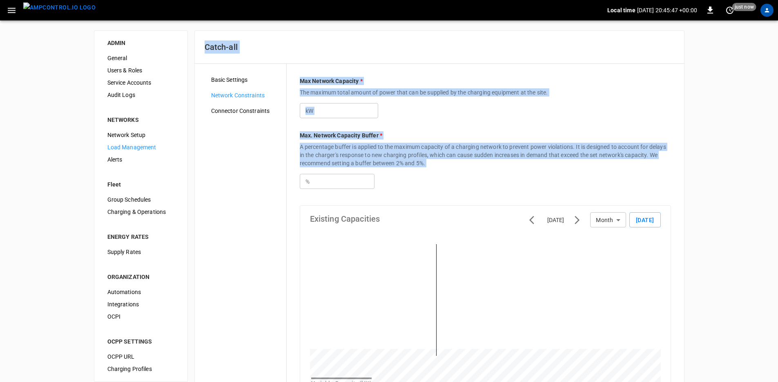
drag, startPoint x: 205, startPoint y: 48, endPoint x: 318, endPoint y: 170, distance: 166.5
click at [318, 170] on div "Catch-all Basic Settings Network Constraints Connector Constraints Max Network …" at bounding box center [439, 306] width 490 height 552
click at [318, 170] on div "% *** ​" at bounding box center [485, 178] width 371 height 22
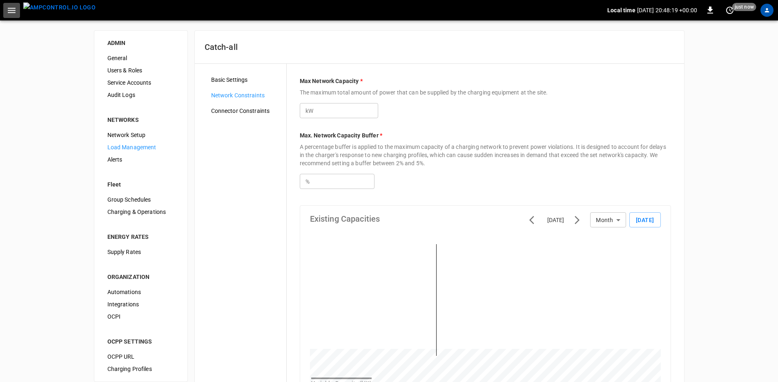
click at [11, 7] on icon "button" at bounding box center [12, 10] width 10 height 10
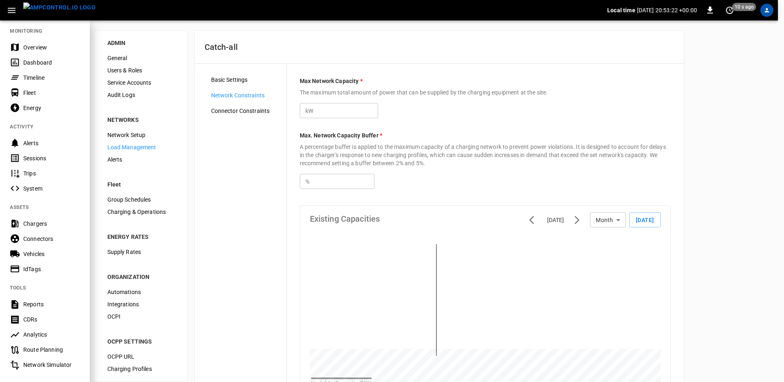
scroll to position [107, 0]
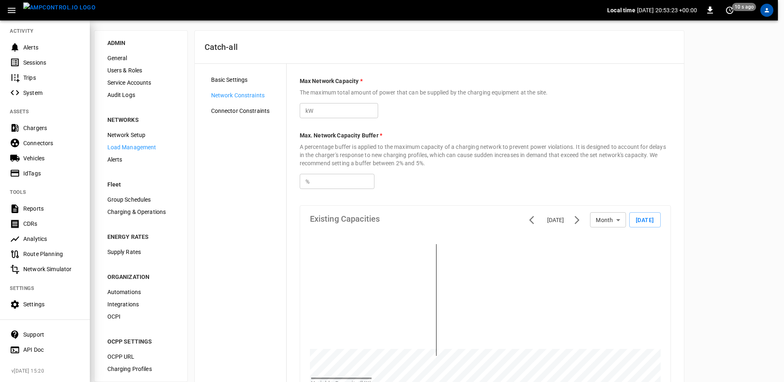
click at [78, 286] on nav "MONITORING Overview Dashboard Timeline Fleet Energy ACTIVITY Alerts Sessions Tr…" at bounding box center [45, 139] width 90 height 441
click at [206, 247] on div at bounding box center [392, 191] width 784 height 382
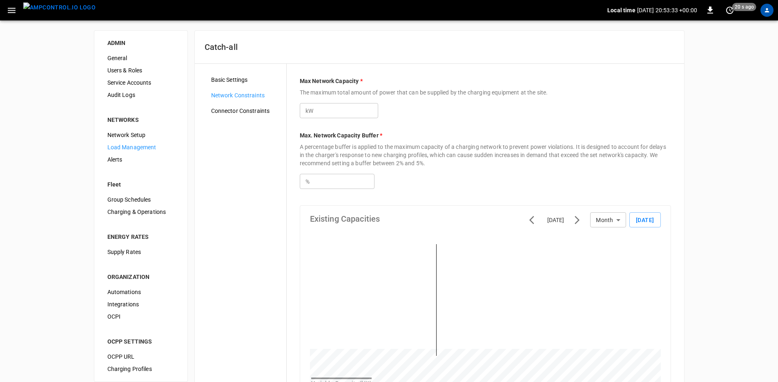
click at [121, 68] on span "Users & Roles" at bounding box center [140, 70] width 67 height 9
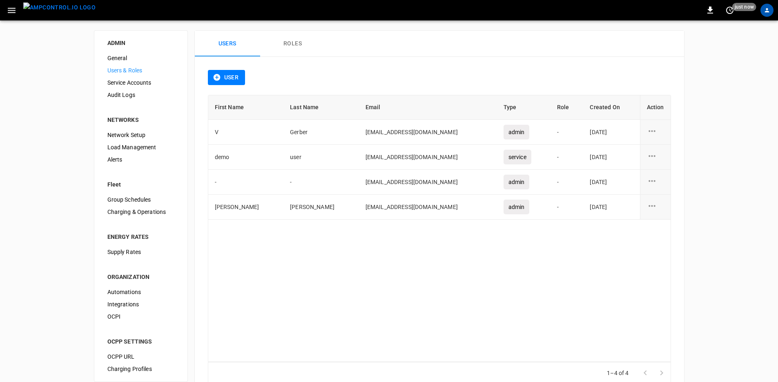
click at [231, 73] on button "User" at bounding box center [227, 77] width 38 height 15
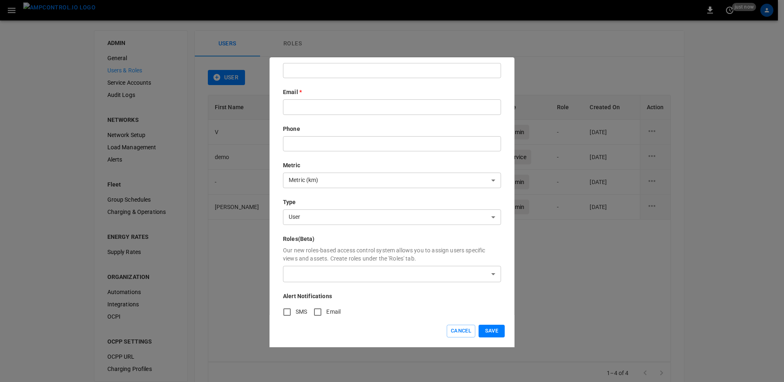
scroll to position [83, 0]
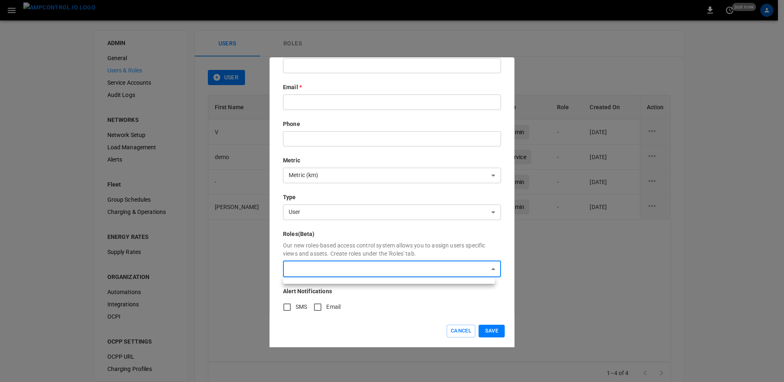
click at [329, 271] on body "0 just now ADMIN General Users & Roles Service Accounts Audit Logs NETWORKS Net…" at bounding box center [392, 203] width 784 height 407
click at [305, 254] on div at bounding box center [392, 191] width 784 height 382
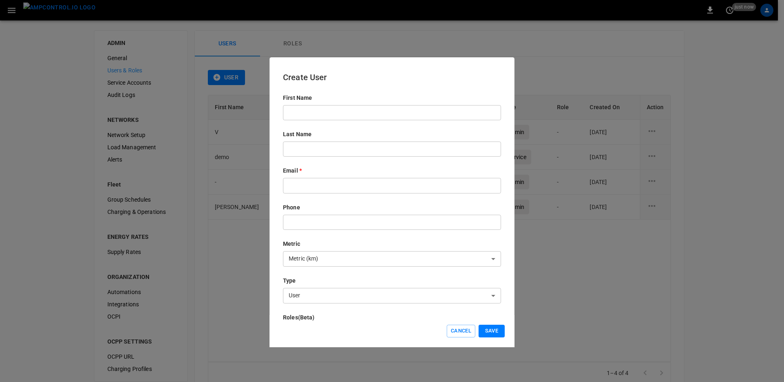
click at [308, 290] on div "Type User **** ​" at bounding box center [392, 289] width 218 height 27
click at [308, 291] on body "0 10 s ago ADMIN General Users & Roles Service Accounts Audit Logs NETWORKS Net…" at bounding box center [392, 203] width 784 height 407
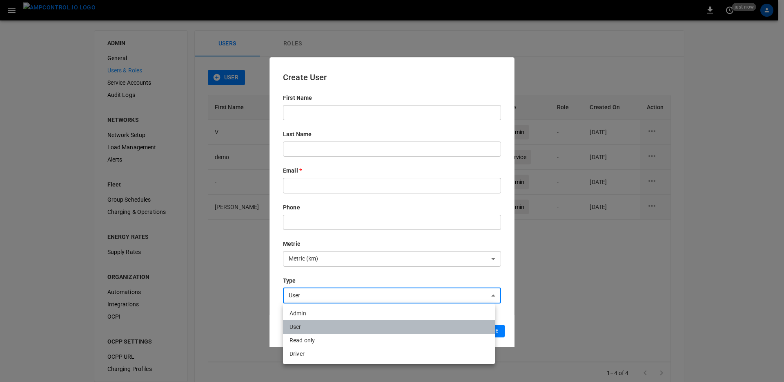
click at [313, 326] on li "User" at bounding box center [389, 326] width 212 height 13
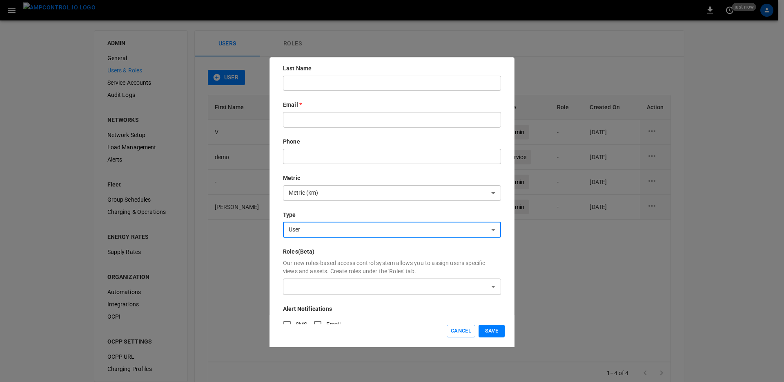
scroll to position [71, 0]
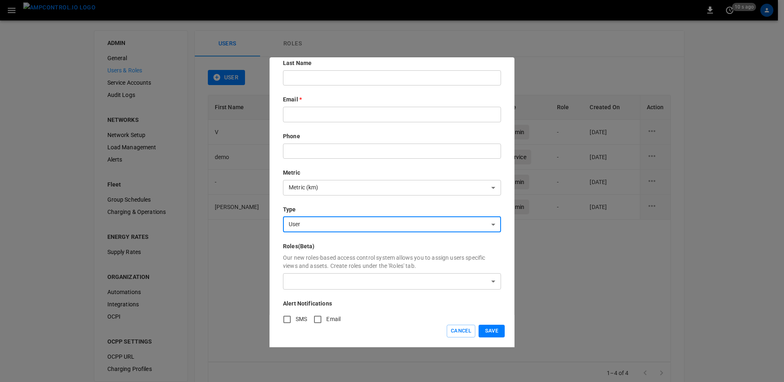
click at [450, 329] on button "Cancel" at bounding box center [461, 330] width 29 height 13
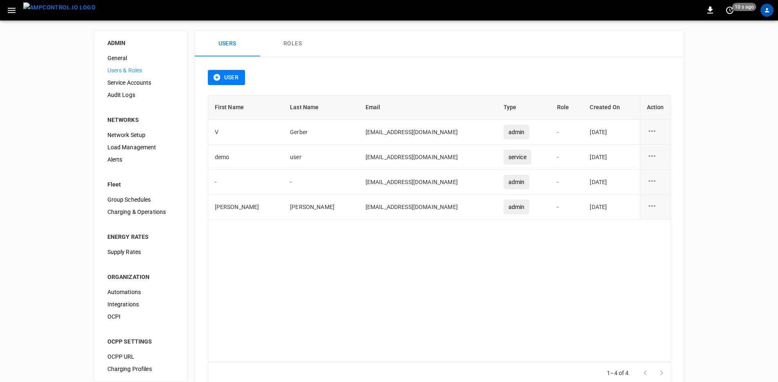
click at [301, 35] on button "Roles" at bounding box center [292, 44] width 65 height 26
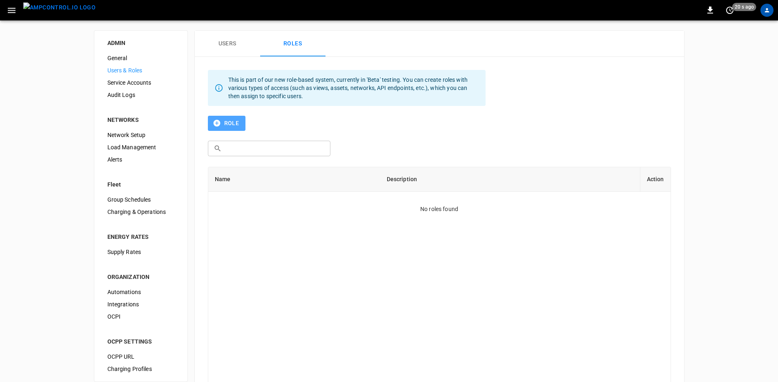
click at [231, 125] on button "Role" at bounding box center [227, 123] width 38 height 15
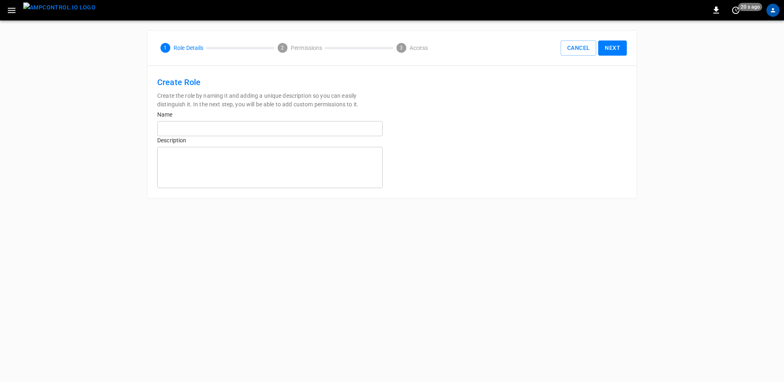
click at [231, 125] on input "text" at bounding box center [269, 128] width 225 height 15
click at [480, 143] on div "Create Role Create the role by naming it and adding a unique description so you…" at bounding box center [391, 132] width 489 height 132
click at [184, 129] on input "text" at bounding box center [269, 128] width 225 height 15
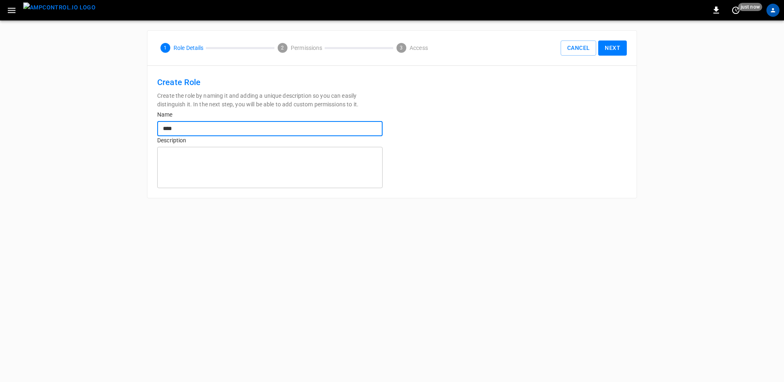
type input "****"
click at [614, 54] on button "Next" at bounding box center [612, 47] width 29 height 15
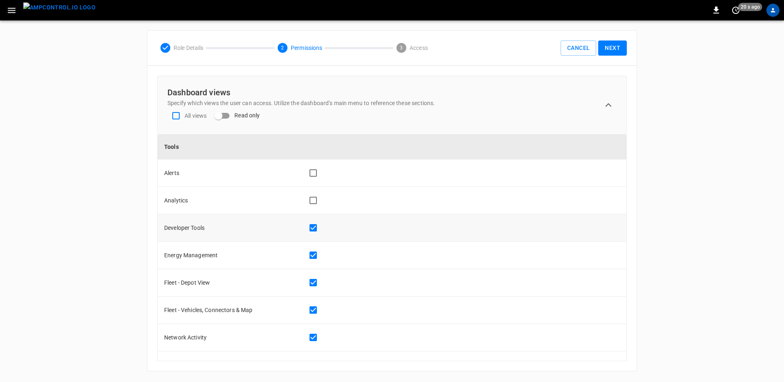
click at [311, 240] on td at bounding box center [462, 227] width 328 height 27
drag, startPoint x: 311, startPoint y: 236, endPoint x: 313, endPoint y: 244, distance: 8.3
click at [311, 236] on td at bounding box center [462, 227] width 328 height 27
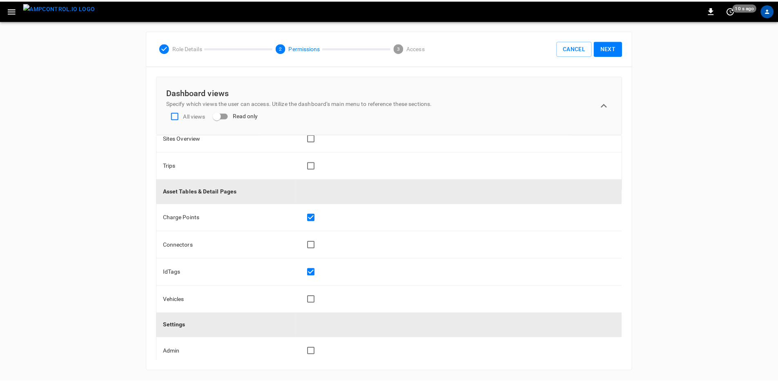
scroll to position [395, 0]
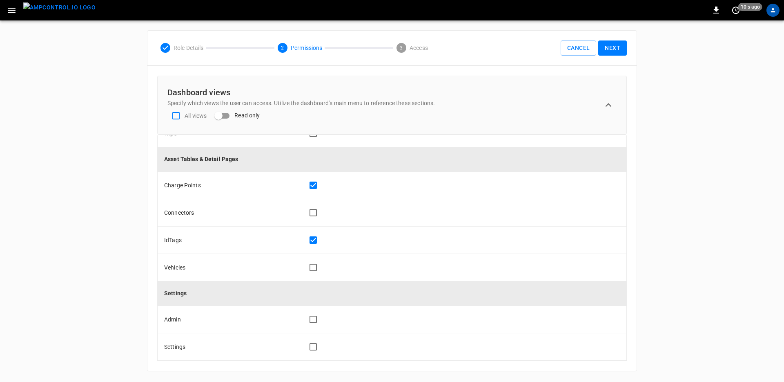
click at [607, 50] on button "Next" at bounding box center [612, 47] width 29 height 15
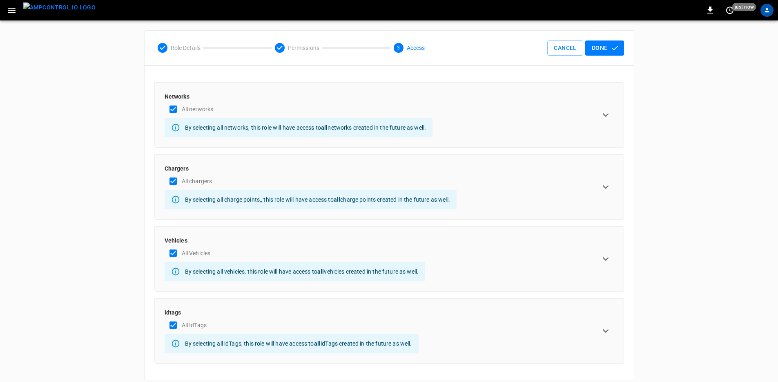
click at [603, 109] on icon "expand row" at bounding box center [606, 115] width 12 height 12
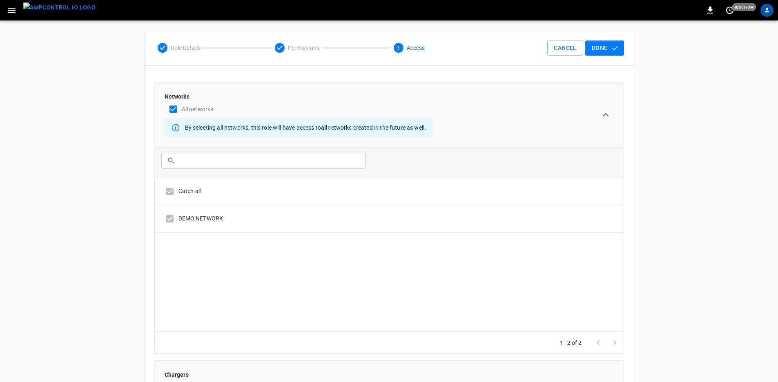
click at [568, 120] on div "Networks All networks By selecting all networks, this role will have access to …" at bounding box center [389, 114] width 449 height 45
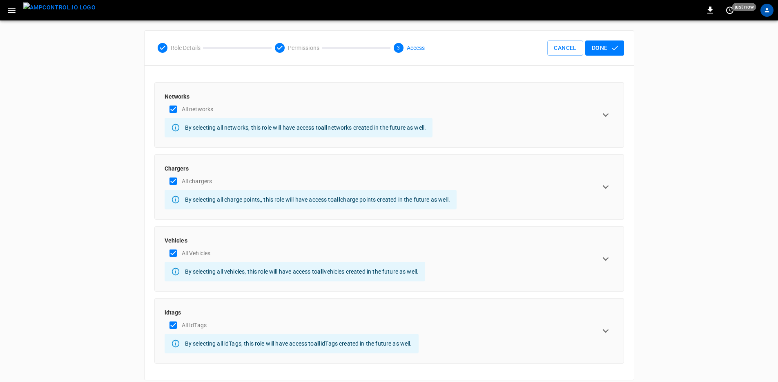
click at [158, 101] on div "Networks All networks By selecting all networks, this role will have access to …" at bounding box center [389, 114] width 470 height 65
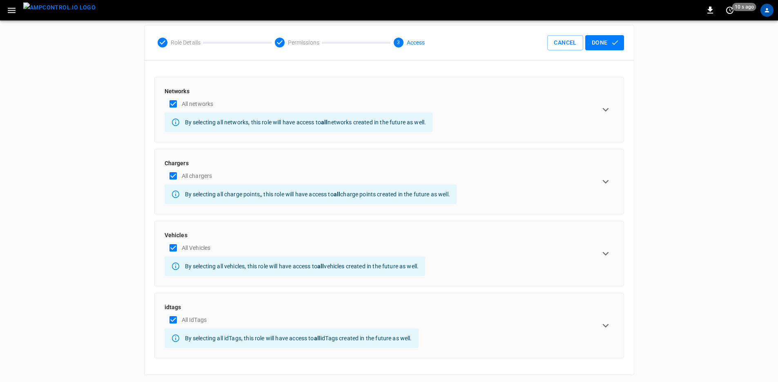
scroll to position [8, 0]
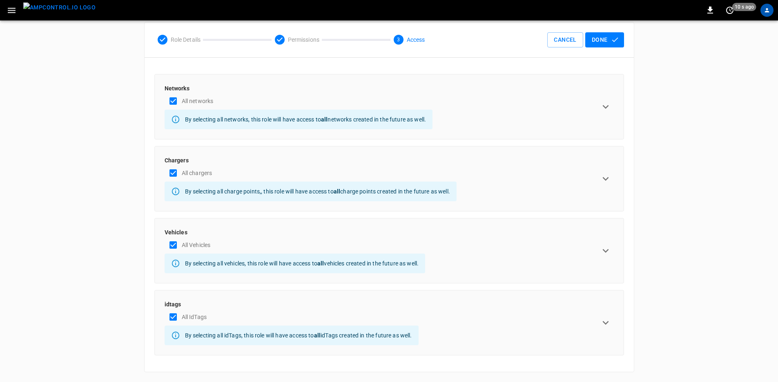
click at [588, 181] on div "Chargers All chargers By selecting all charge points,, this role will have acce…" at bounding box center [389, 178] width 449 height 45
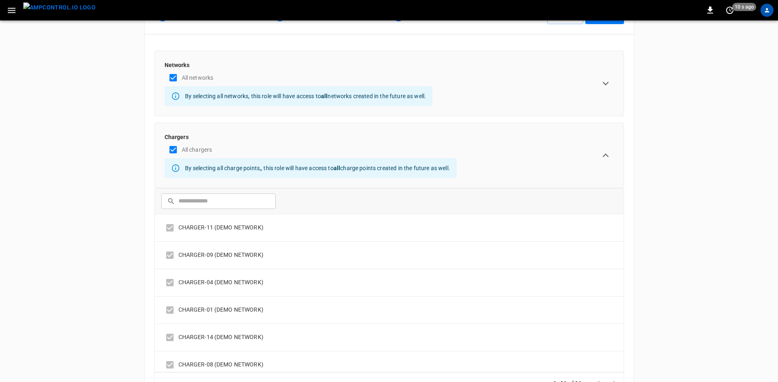
scroll to position [0, 0]
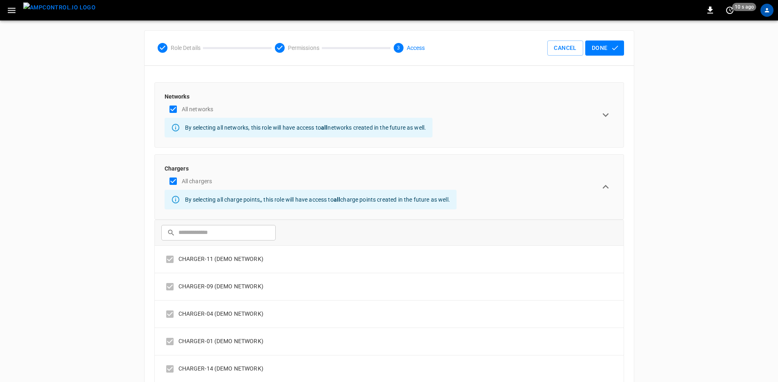
click at [587, 181] on div "Chargers All chargers By selecting all charge points,, this role will have acce…" at bounding box center [389, 186] width 449 height 45
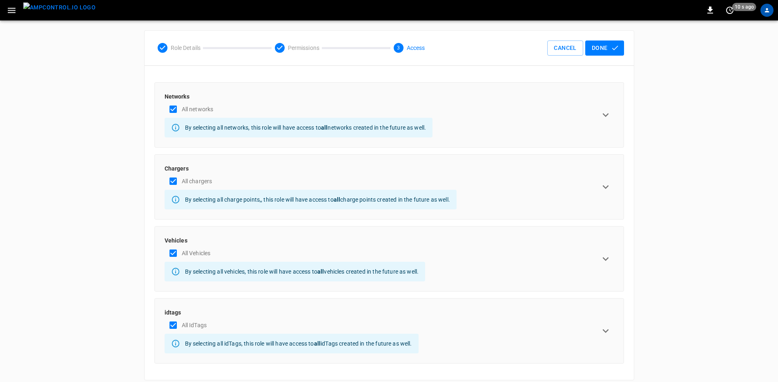
click at [558, 243] on div "Vehicles All Vehicles By selecting all vehicles, this role will have access to …" at bounding box center [389, 258] width 449 height 45
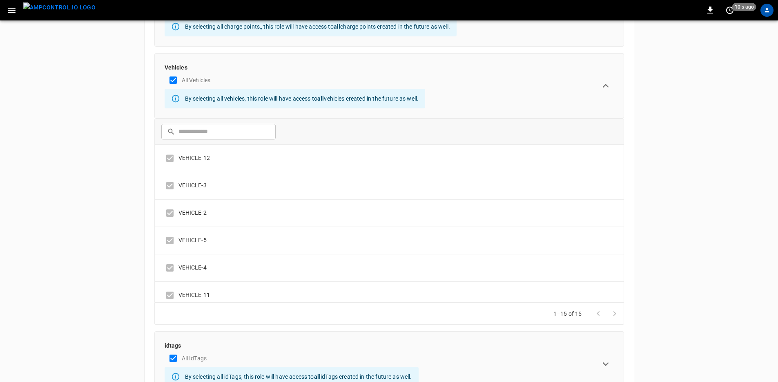
scroll to position [214, 0]
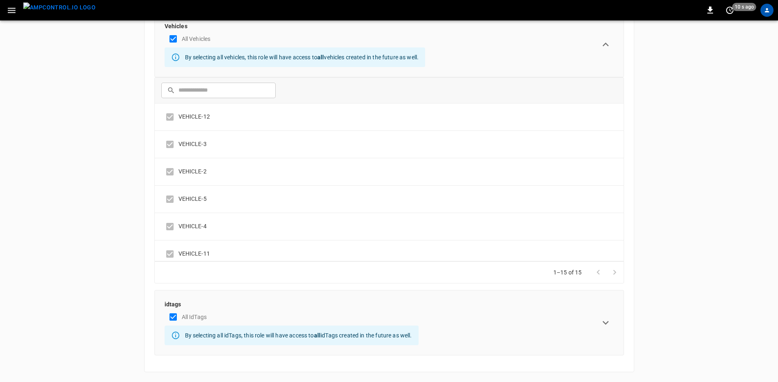
click at [524, 299] on div "idtags All IdTags By selecting all idTags, this role will have access to all id…" at bounding box center [389, 322] width 470 height 65
click at [587, 319] on div "idtags All IdTags By selecting all idTags, this role will have access to all id…" at bounding box center [389, 322] width 449 height 45
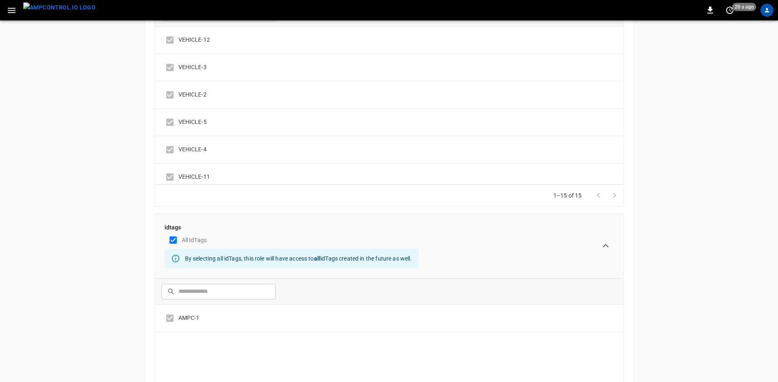
scroll to position [0, 0]
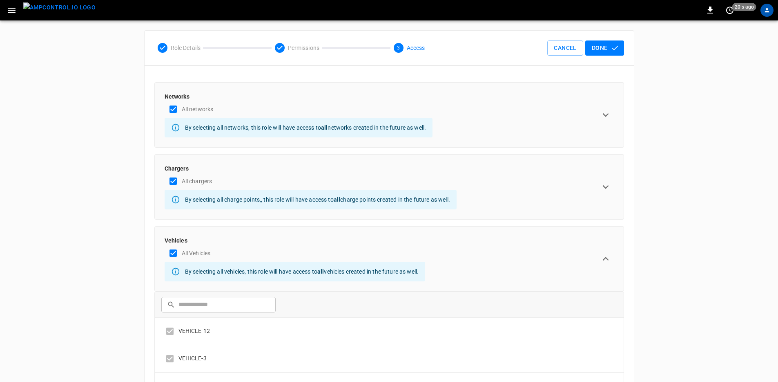
click at [596, 252] on div "Vehicles All Vehicles By selecting all vehicles, this role will have access to …" at bounding box center [389, 258] width 449 height 45
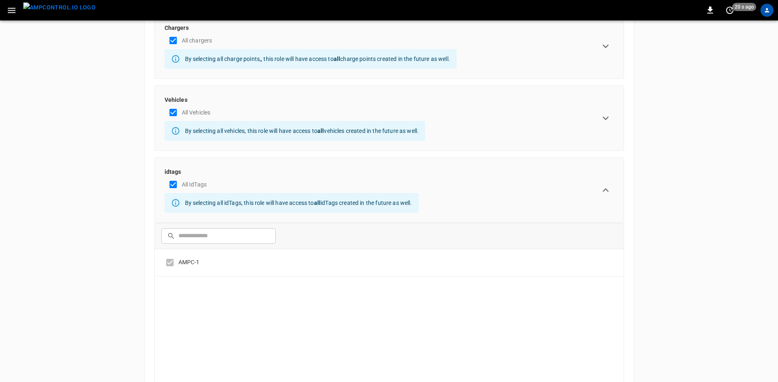
click at [596, 192] on div "idtags All IdTags By selecting all idTags, this role will have access to all id…" at bounding box center [389, 189] width 449 height 45
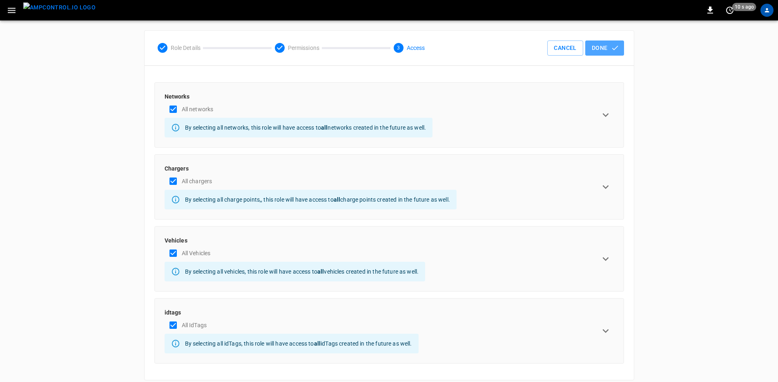
click at [598, 49] on button "Done" at bounding box center [604, 47] width 39 height 15
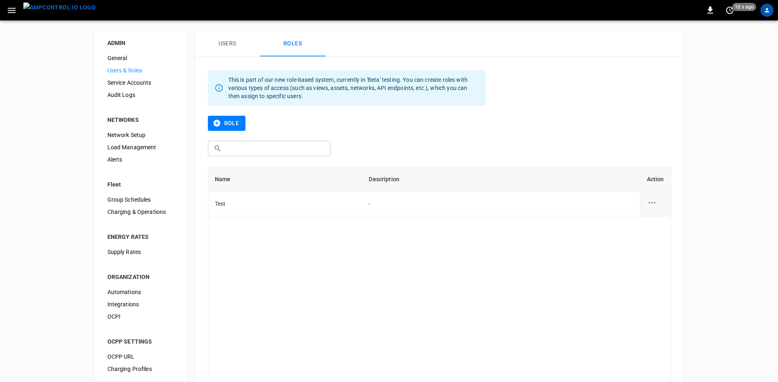
click at [226, 52] on button "Users" at bounding box center [227, 44] width 65 height 26
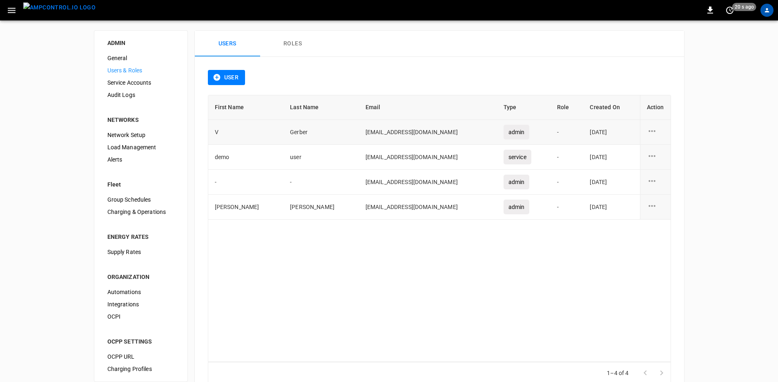
click at [653, 131] on icon "user action options" at bounding box center [652, 131] width 7 height 2
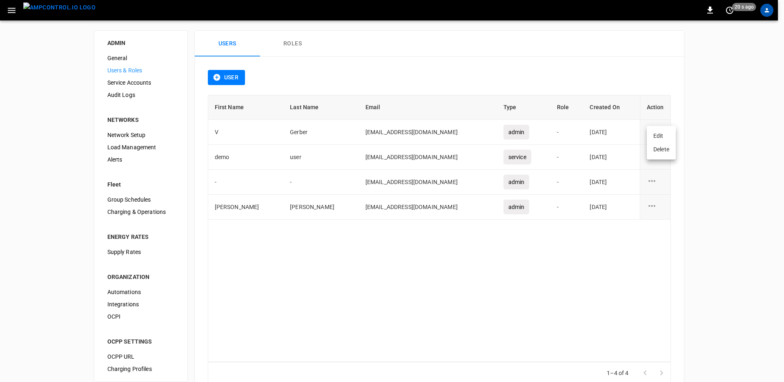
click at [655, 140] on li "Edit" at bounding box center [661, 135] width 29 height 13
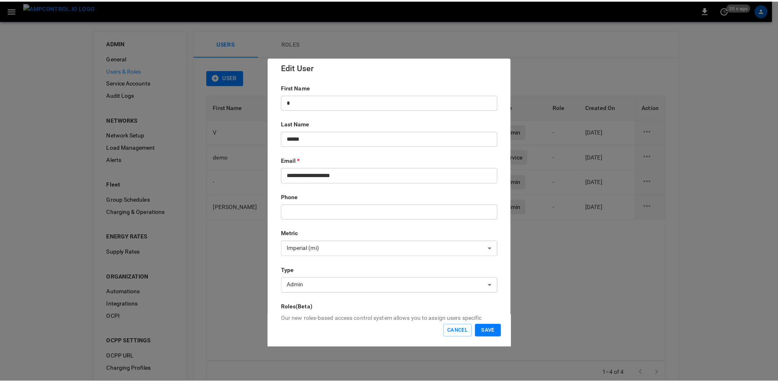
scroll to position [83, 0]
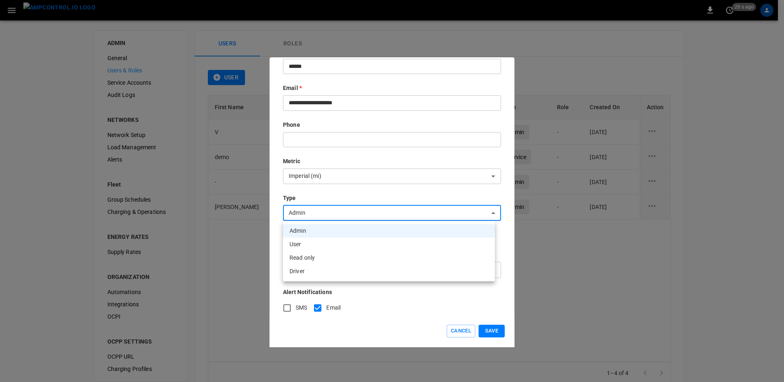
click at [370, 213] on body "**********" at bounding box center [392, 203] width 784 height 407
click at [372, 308] on div at bounding box center [392, 191] width 784 height 382
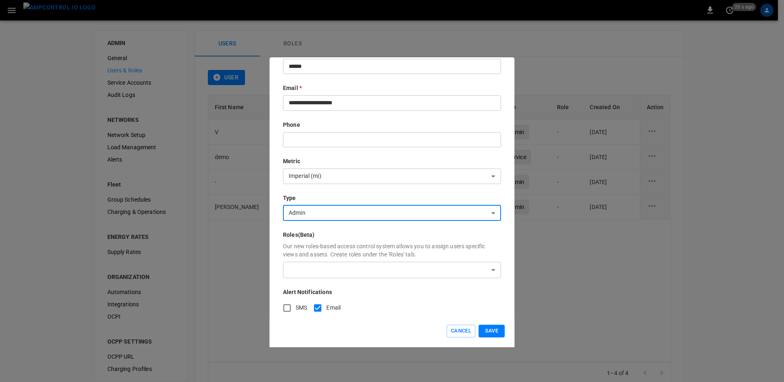
click at [340, 267] on body "**********" at bounding box center [392, 203] width 784 height 407
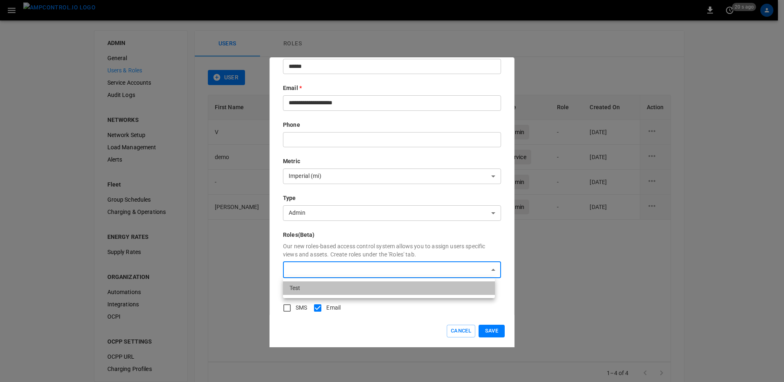
click at [344, 288] on li "Test" at bounding box center [389, 287] width 212 height 13
type input "**********"
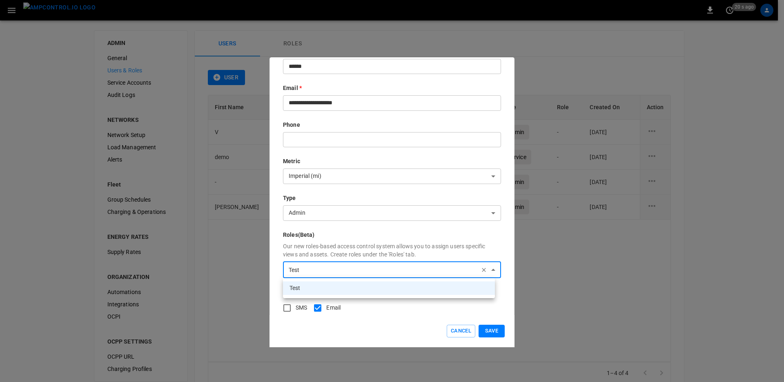
click at [348, 290] on li "Test" at bounding box center [389, 287] width 212 height 13
click at [362, 289] on li "Test" at bounding box center [389, 287] width 212 height 13
type input "**********"
click at [413, 315] on div at bounding box center [392, 191] width 784 height 382
click at [415, 270] on body "**********" at bounding box center [392, 203] width 784 height 407
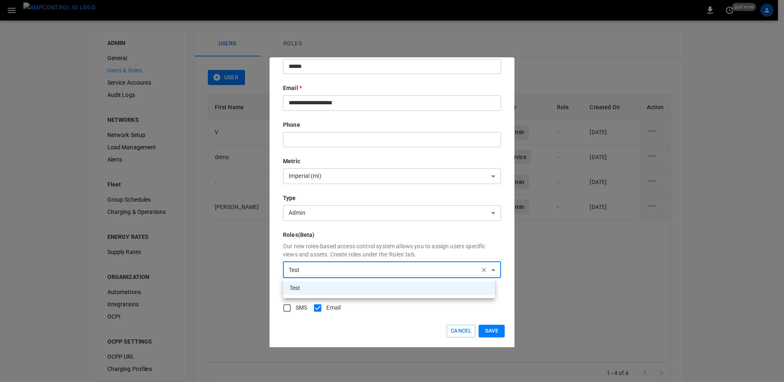
click at [459, 332] on div at bounding box center [392, 191] width 784 height 382
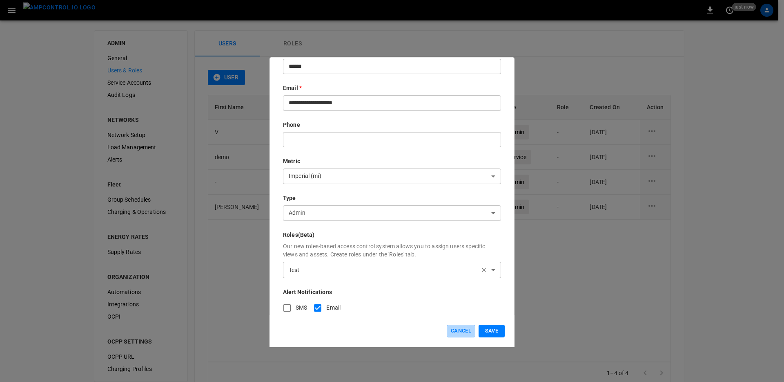
click at [459, 332] on button "Cancel" at bounding box center [461, 330] width 29 height 13
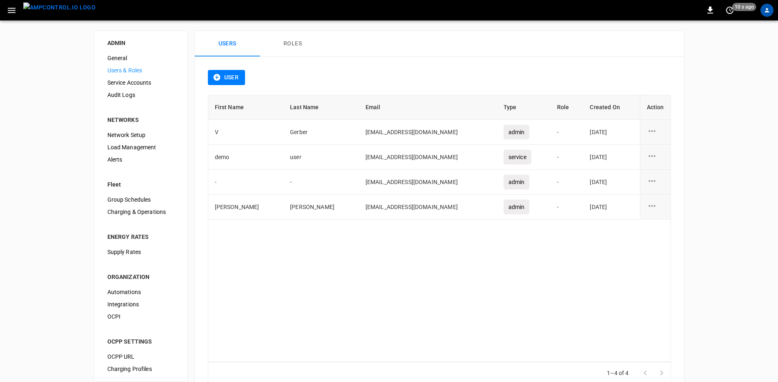
click at [141, 83] on span "Service Accounts" at bounding box center [140, 82] width 67 height 9
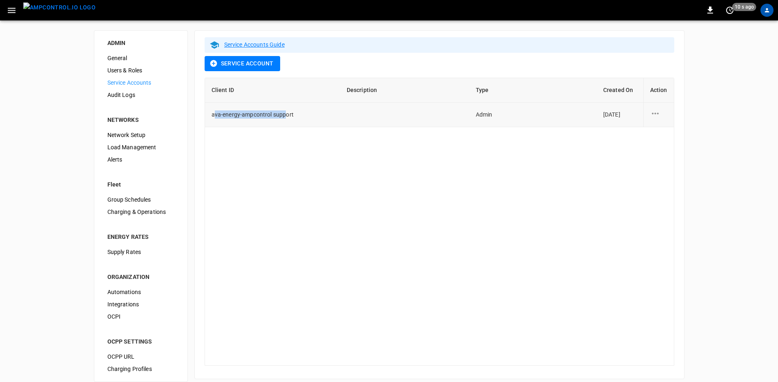
drag, startPoint x: 268, startPoint y: 117, endPoint x: 214, endPoint y: 116, distance: 54.7
click at [214, 116] on span "ava-energy-ampcontrol support" at bounding box center [253, 114] width 82 height 7
click at [259, 61] on button "Service Account" at bounding box center [243, 63] width 76 height 15
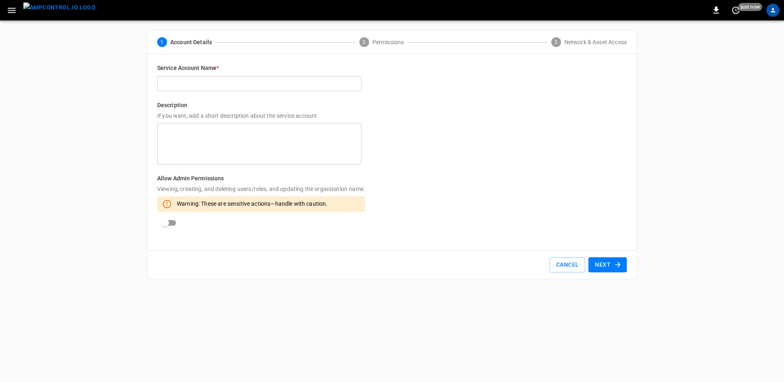
click at [245, 77] on input "text" at bounding box center [259, 83] width 204 height 15
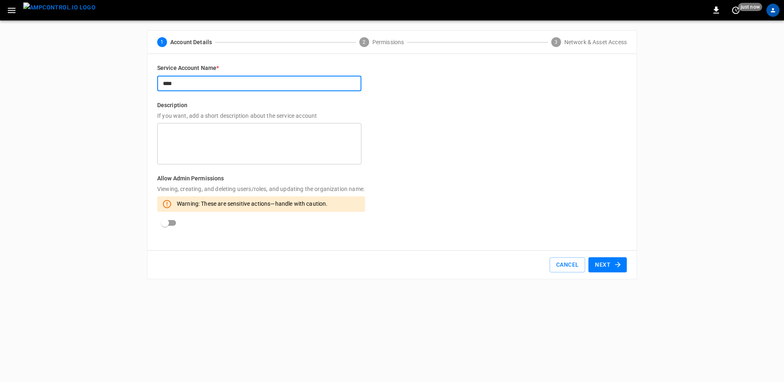
type input "****"
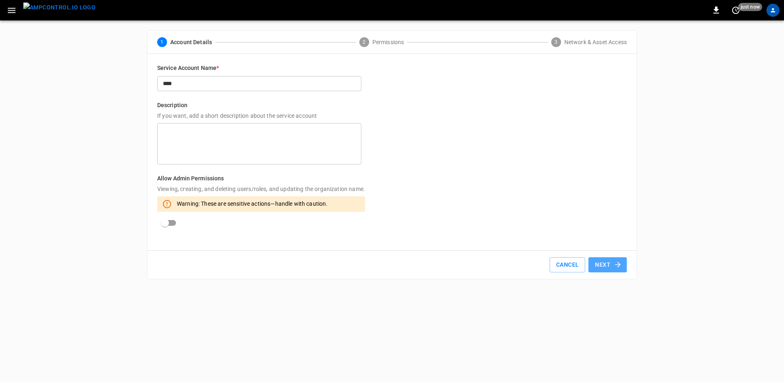
click at [605, 267] on button "Next" at bounding box center [608, 264] width 38 height 15
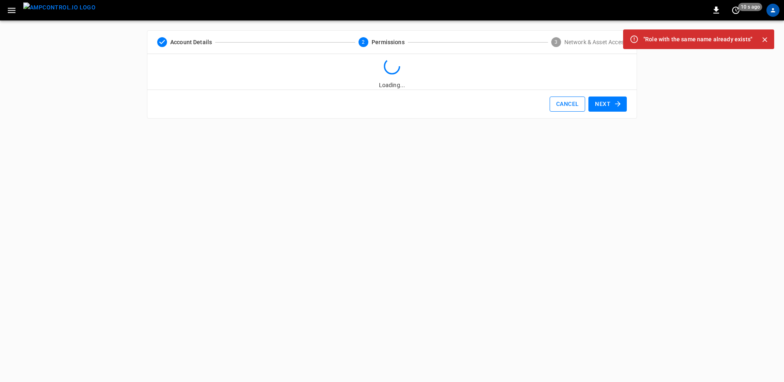
click at [564, 106] on button "Cancel" at bounding box center [568, 103] width 36 height 15
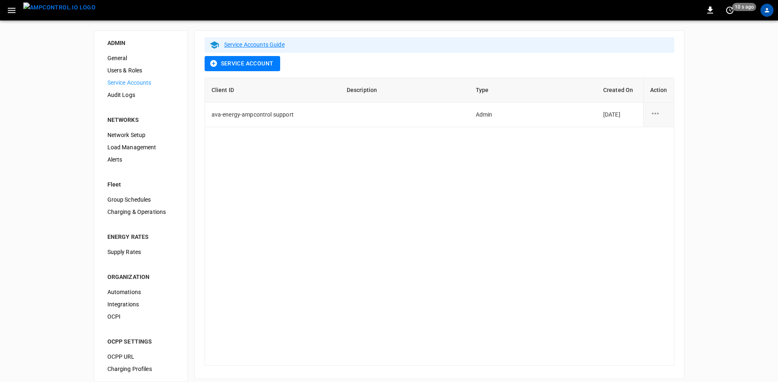
click at [249, 67] on button "Service Account" at bounding box center [243, 63] width 76 height 15
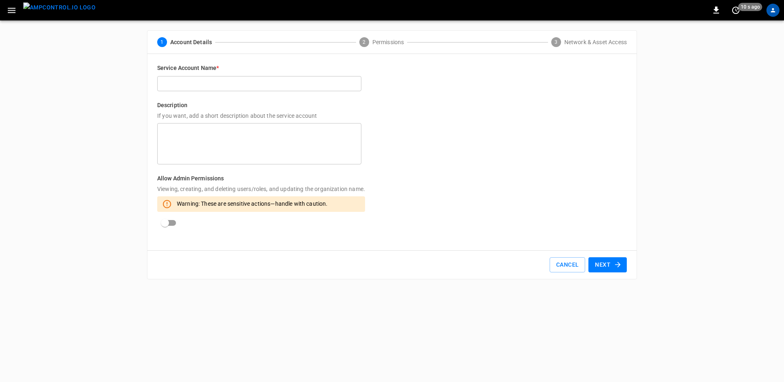
click at [257, 87] on input "text" at bounding box center [259, 83] width 204 height 15
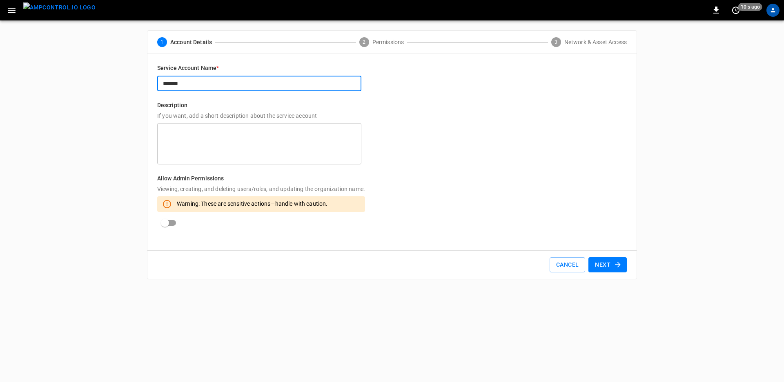
type input "******"
click at [605, 268] on button "Next" at bounding box center [608, 264] width 38 height 15
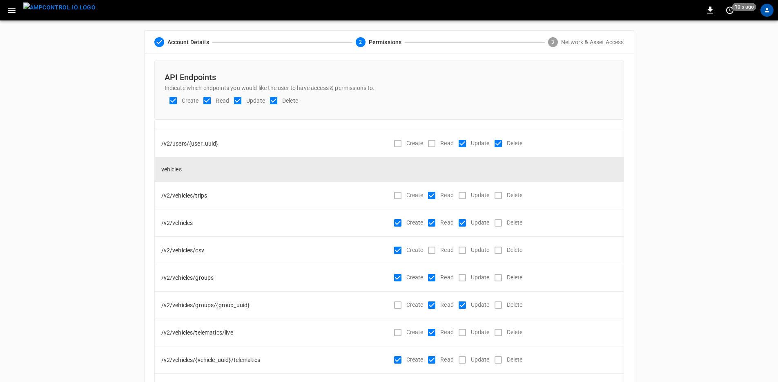
scroll to position [53, 0]
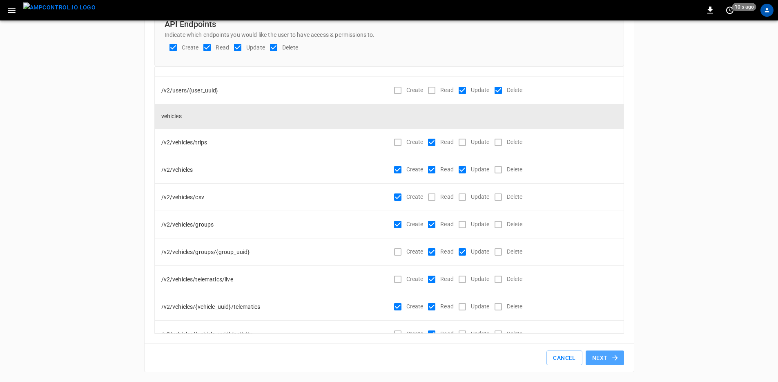
click at [600, 359] on button "Next" at bounding box center [605, 357] width 38 height 15
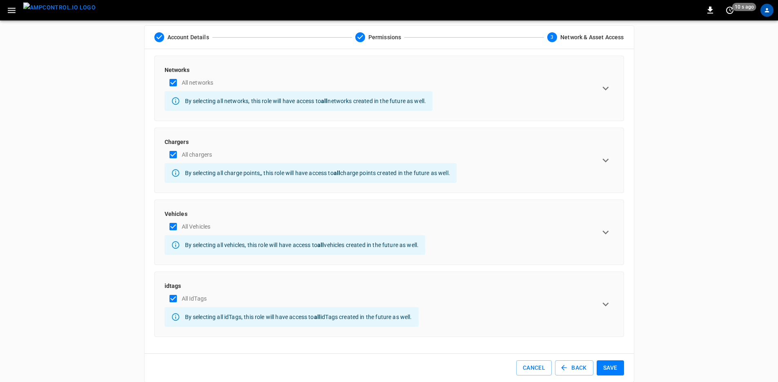
scroll to position [15, 0]
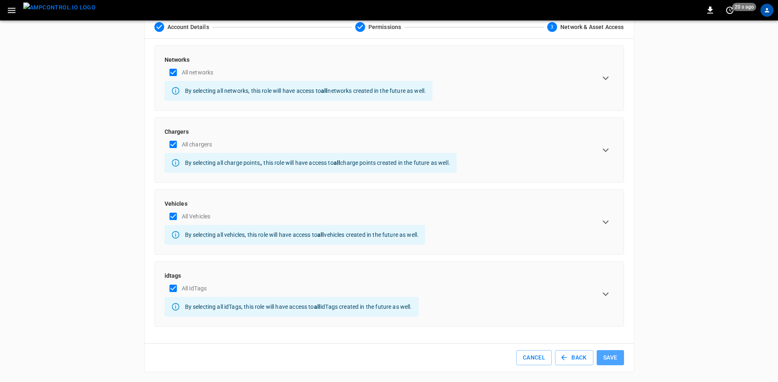
click at [605, 359] on button "Save" at bounding box center [610, 357] width 27 height 15
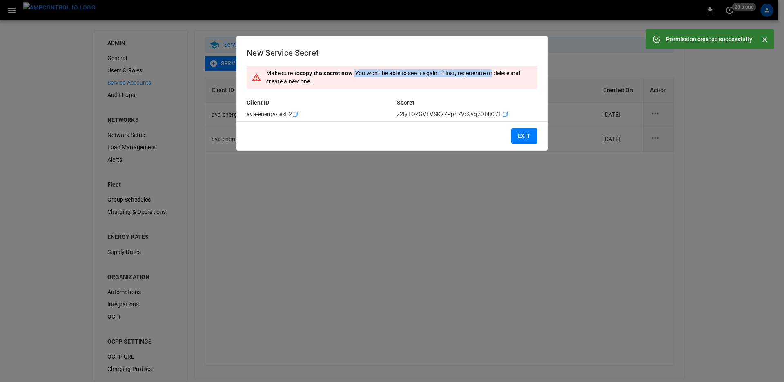
drag, startPoint x: 355, startPoint y: 72, endPoint x: 496, endPoint y: 76, distance: 141.0
click at [496, 76] on div "Make sure to copy the secret now . You won't be able to see it again. If lost, …" at bounding box center [399, 77] width 266 height 23
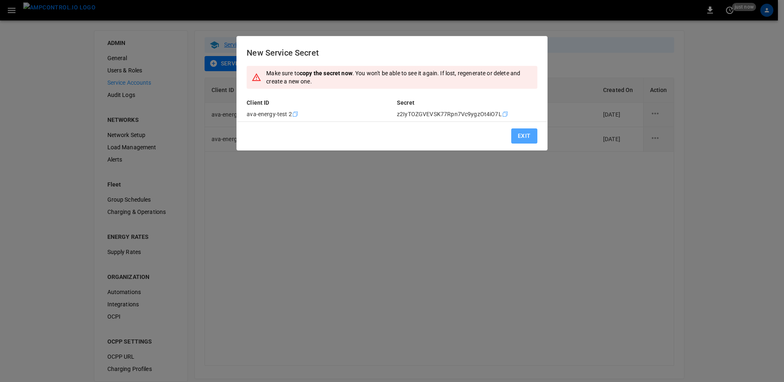
click at [526, 136] on button "Exit" at bounding box center [524, 135] width 26 height 15
